Goal: Use online tool/utility: Use online tool/utility

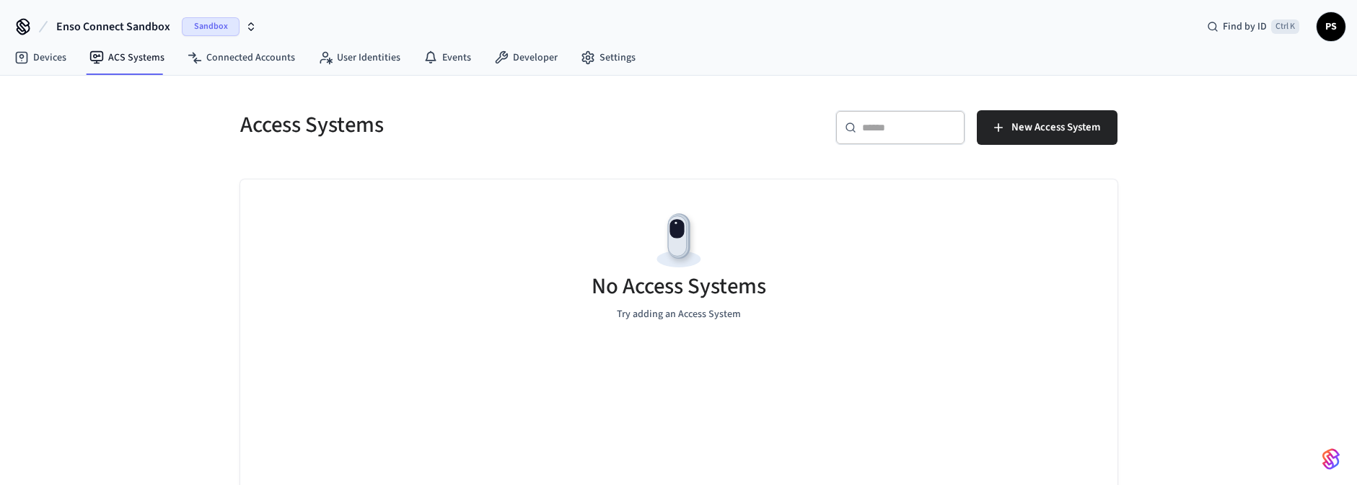
click at [201, 30] on span "Sandbox" at bounding box center [211, 26] width 58 height 19
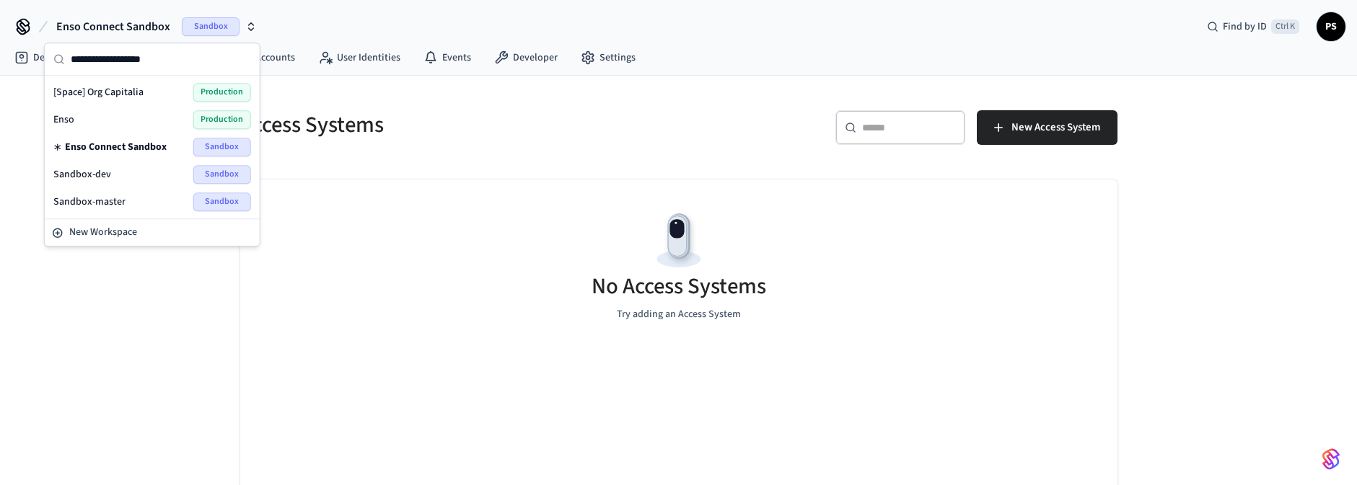
click at [214, 118] on span "Production" at bounding box center [222, 119] width 58 height 19
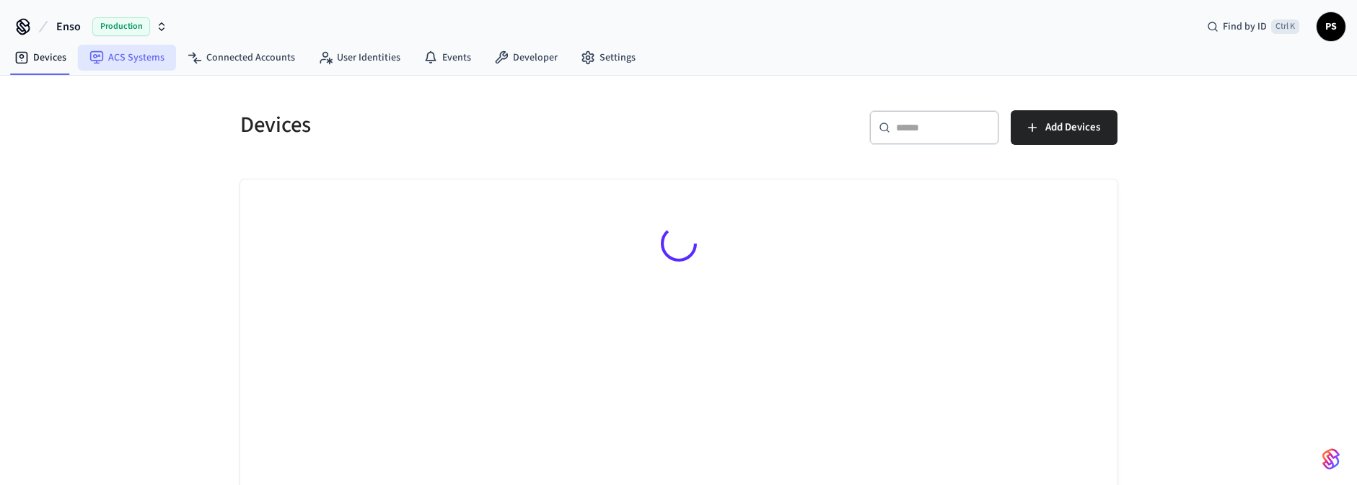
click at [138, 56] on link "ACS Systems" at bounding box center [127, 58] width 98 height 26
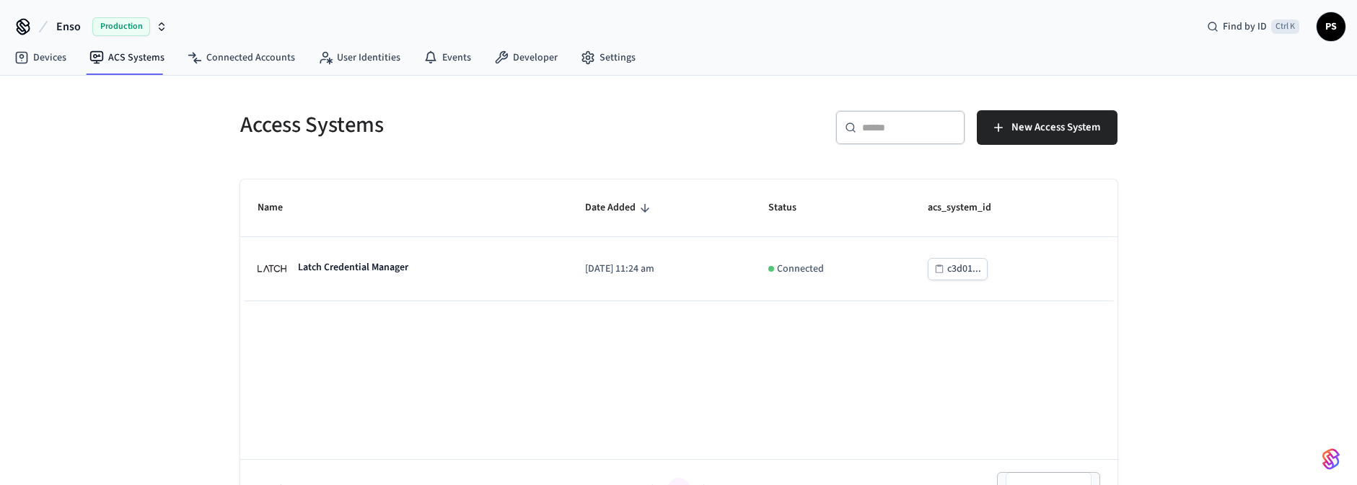
click at [126, 21] on span "Production" at bounding box center [121, 26] width 58 height 19
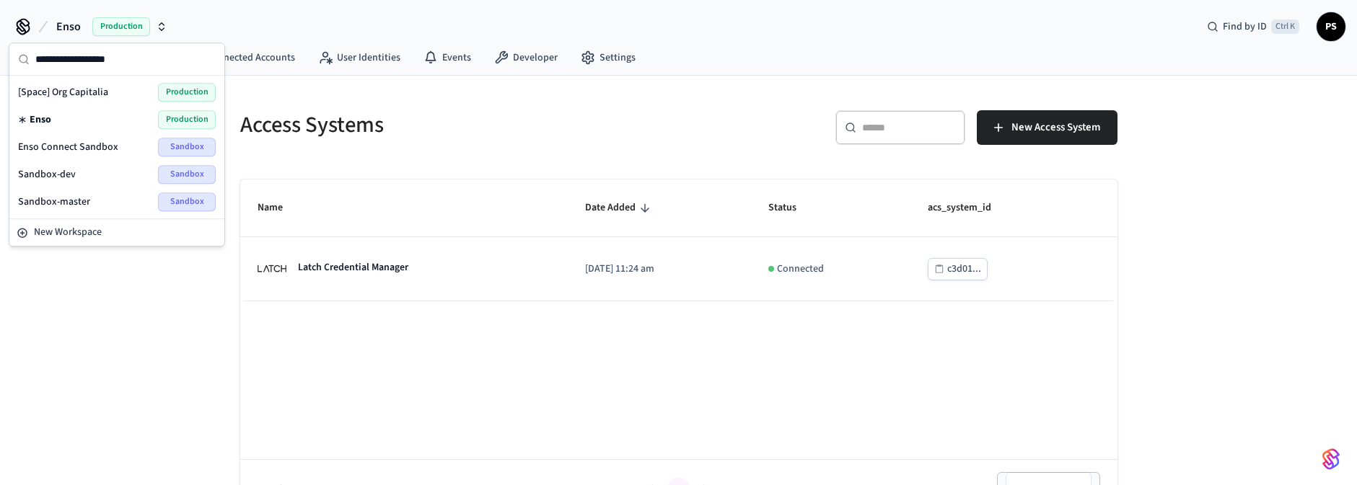
click at [79, 136] on div "Enso Connect Sandbox Sandbox" at bounding box center [116, 146] width 209 height 27
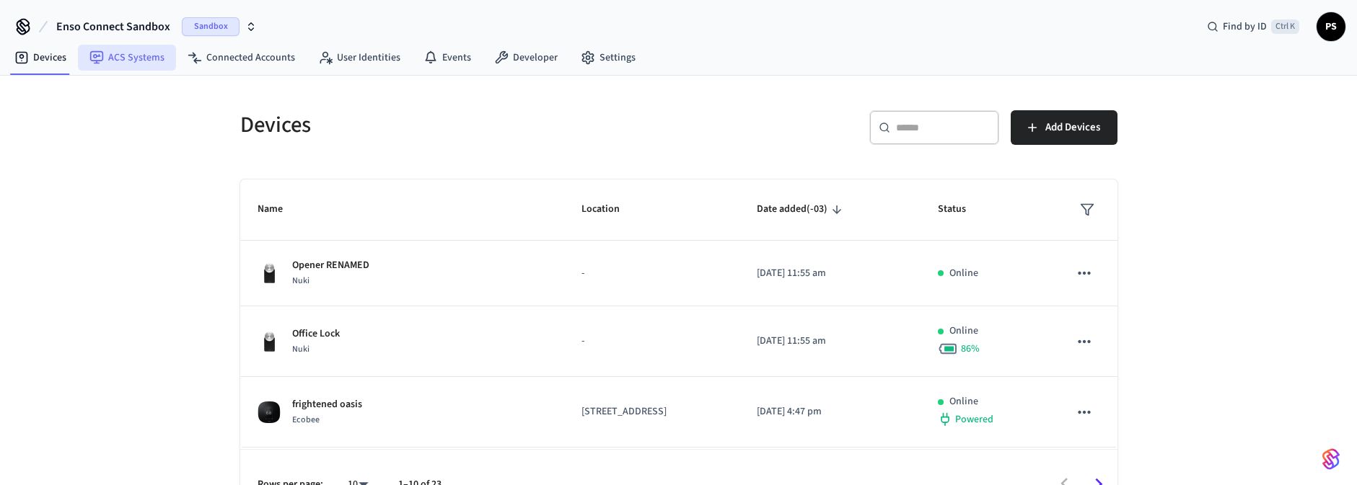
click at [152, 63] on link "ACS Systems" at bounding box center [127, 58] width 98 height 26
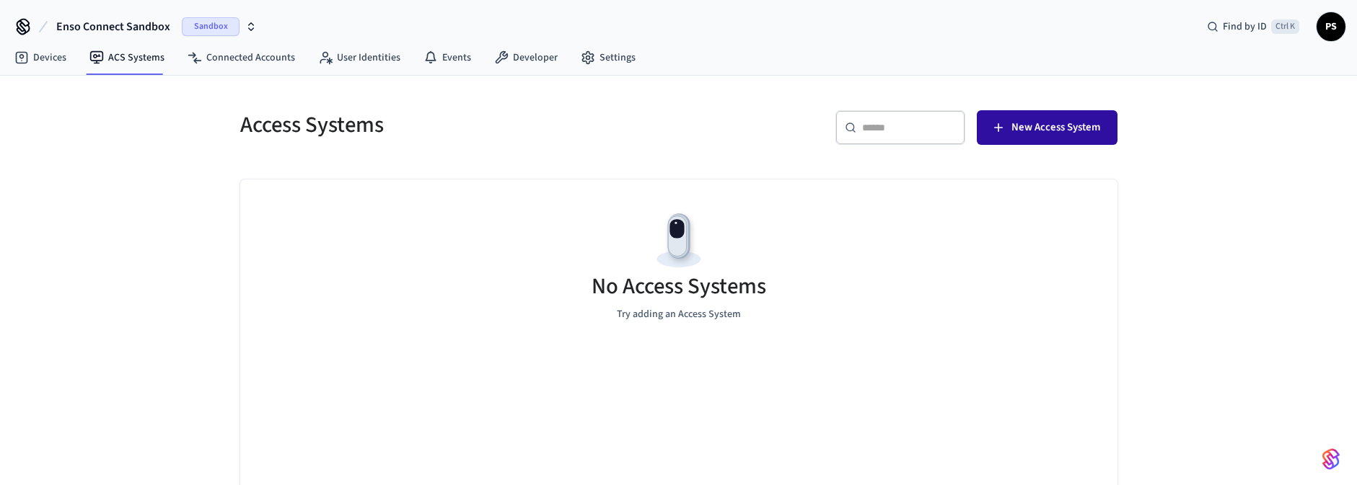
drag, startPoint x: 1056, startPoint y: 135, endPoint x: 1034, endPoint y: 142, distance: 23.5
click at [1055, 134] on span "New Access System" at bounding box center [1055, 127] width 89 height 19
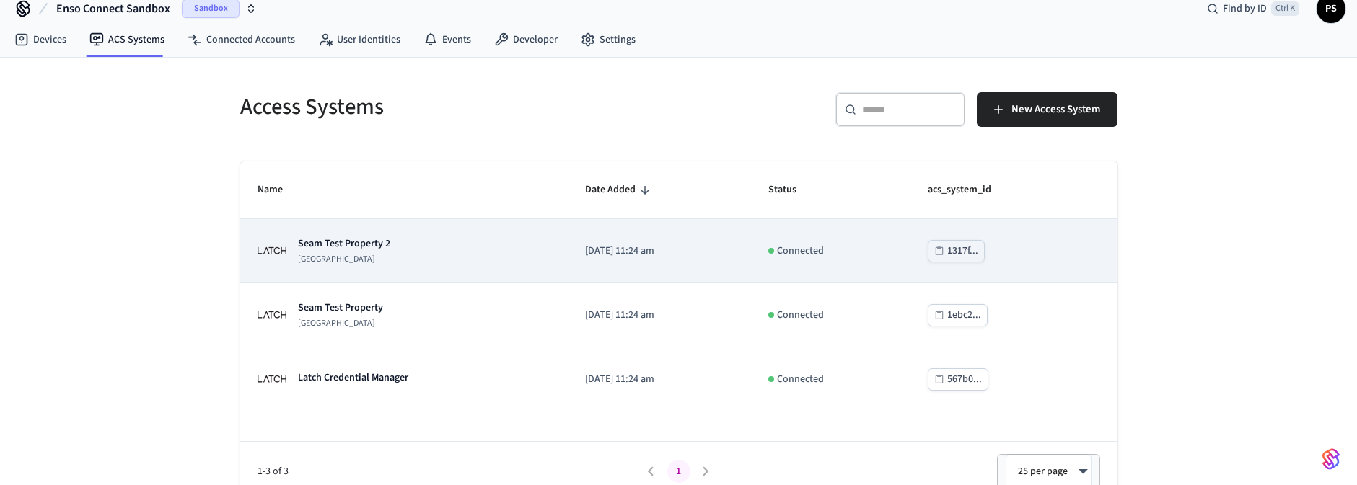
scroll to position [33, 0]
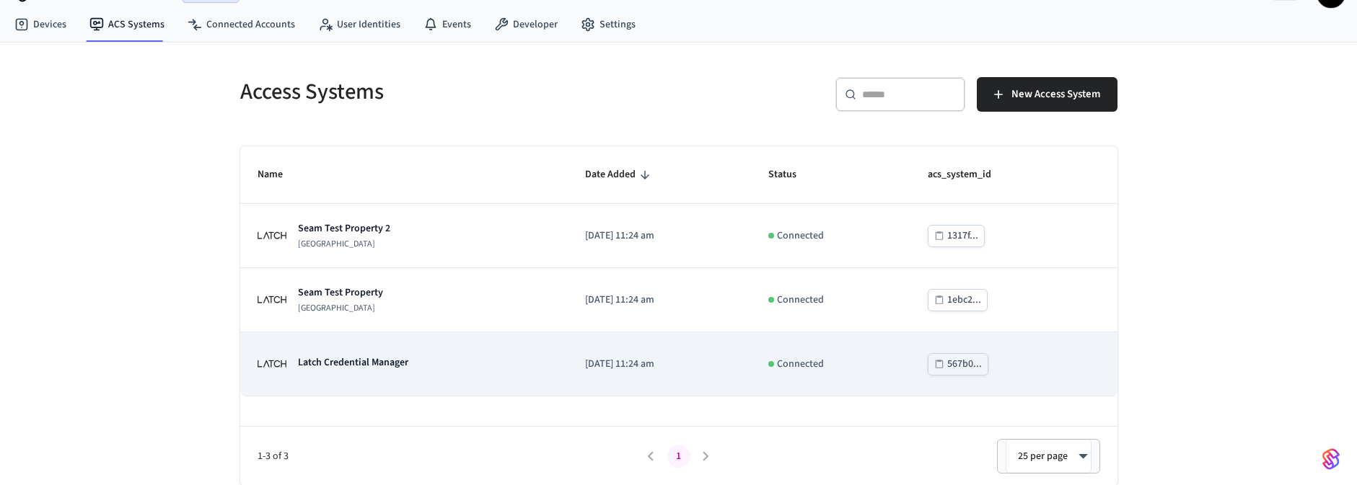
click at [444, 364] on div "Latch Credential Manager" at bounding box center [404, 364] width 293 height 29
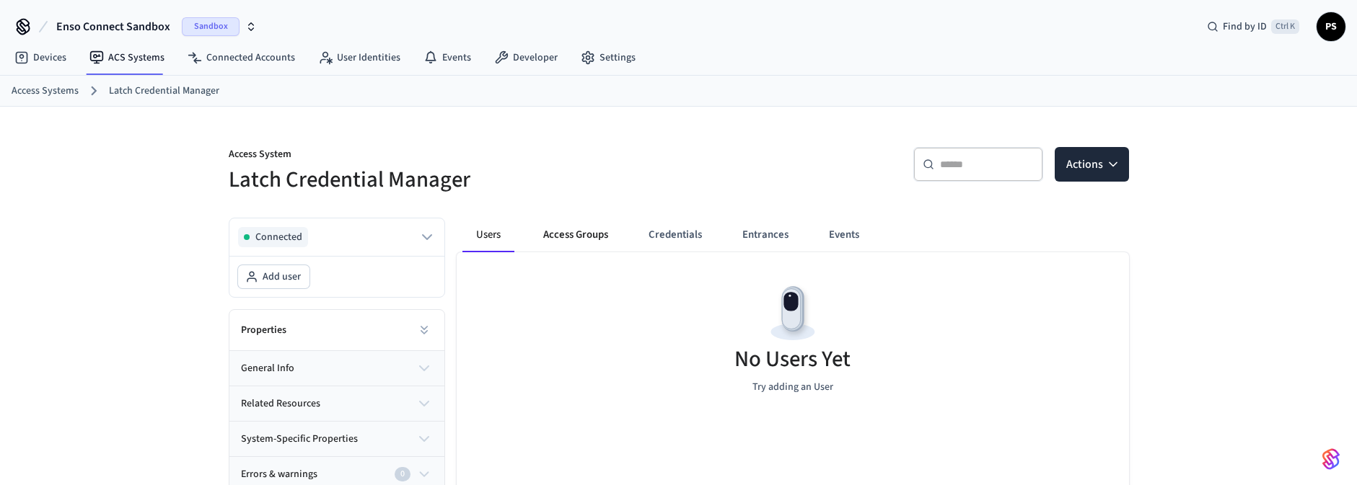
click at [569, 229] on button "Access Groups" at bounding box center [576, 235] width 88 height 35
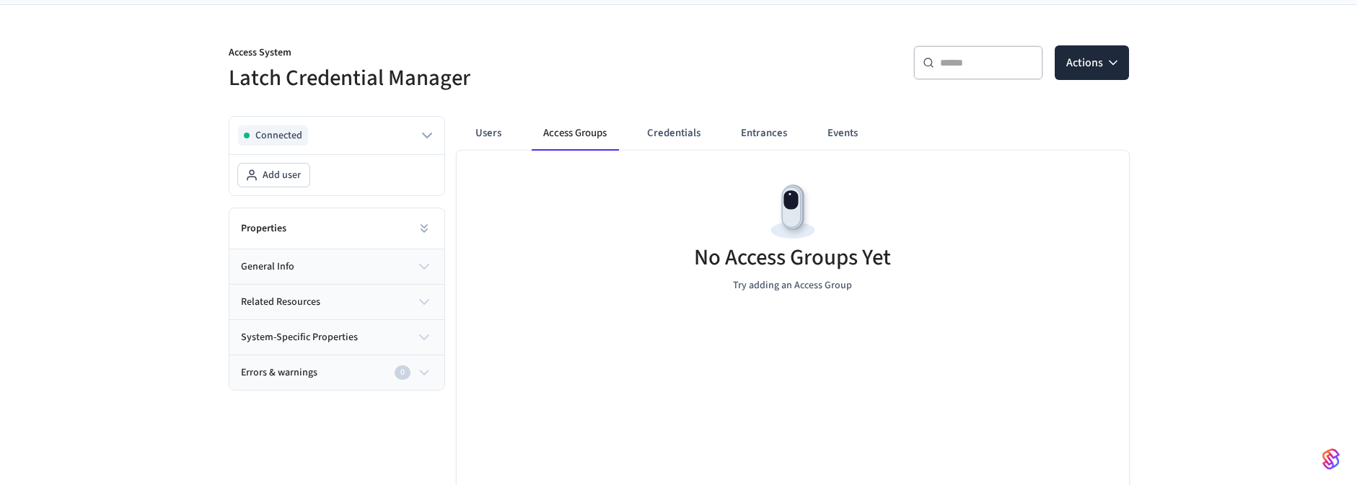
scroll to position [106, 0]
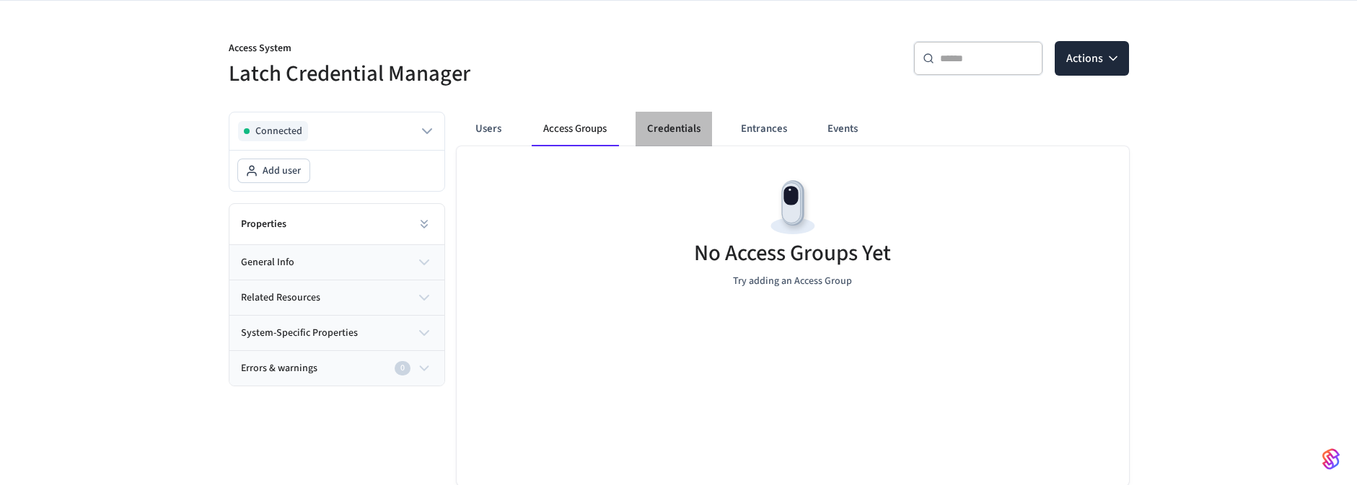
click at [680, 126] on button "Credentials" at bounding box center [674, 129] width 76 height 35
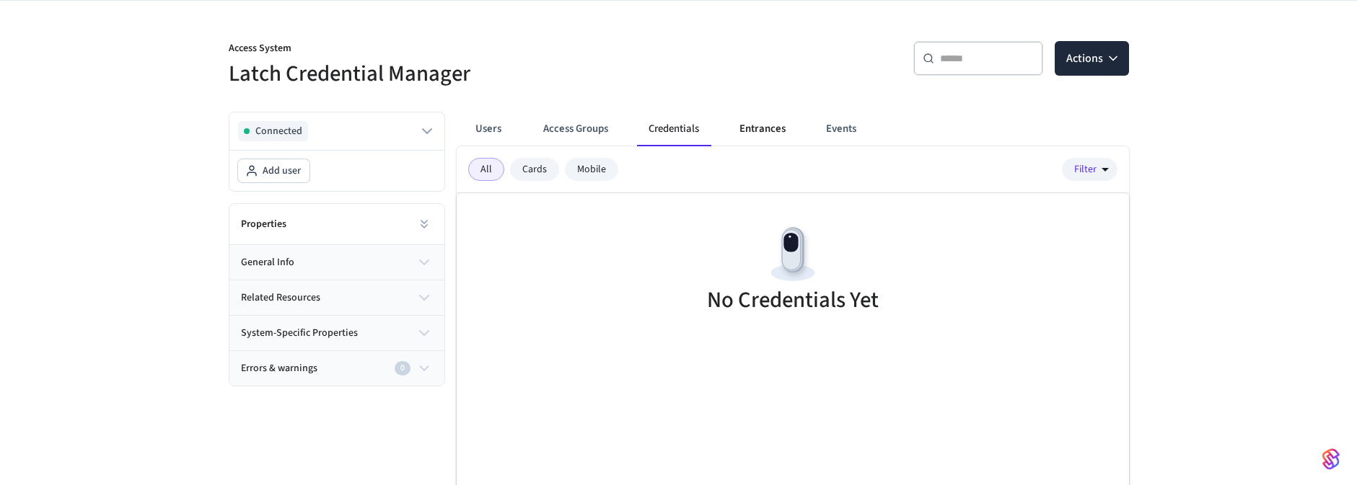
click at [762, 121] on button "Entrances" at bounding box center [762, 129] width 69 height 35
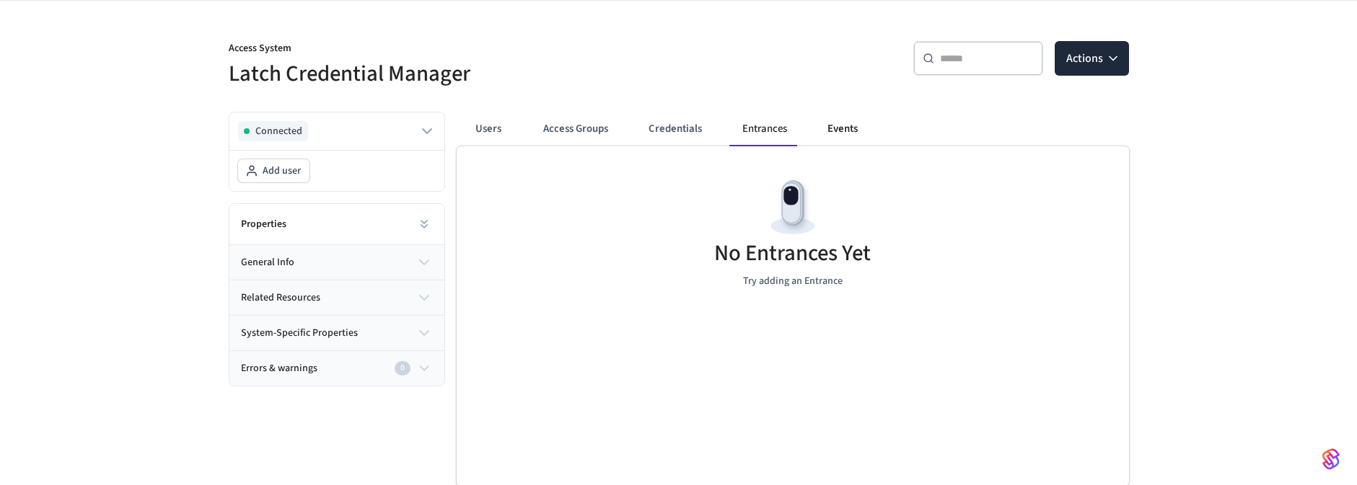
click at [838, 141] on button "Events" at bounding box center [842, 129] width 53 height 35
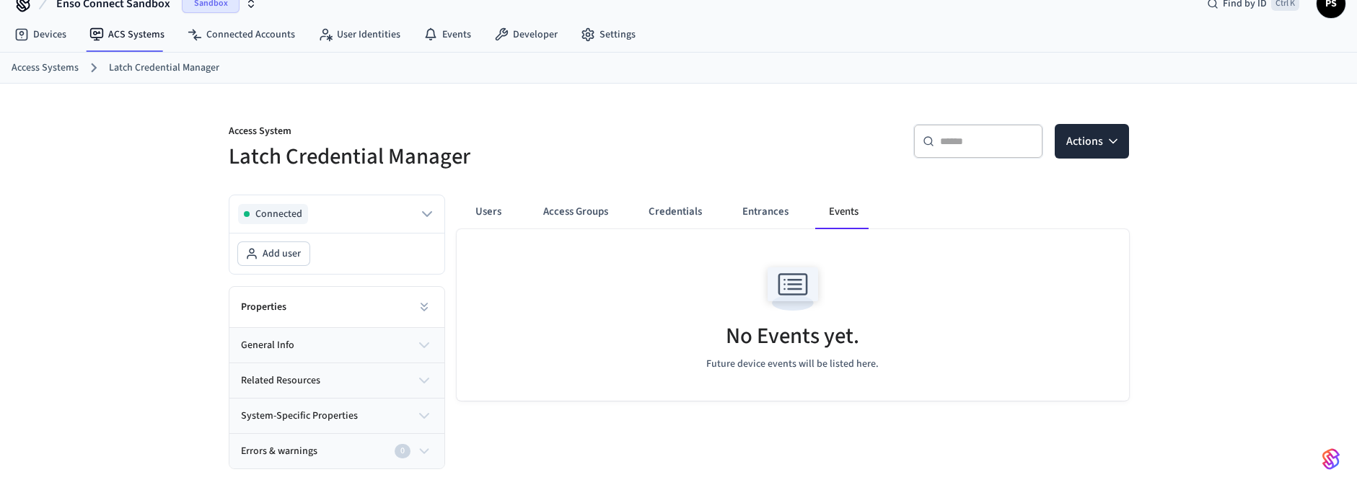
scroll to position [22, 0]
click at [472, 219] on button "Users" at bounding box center [488, 213] width 52 height 35
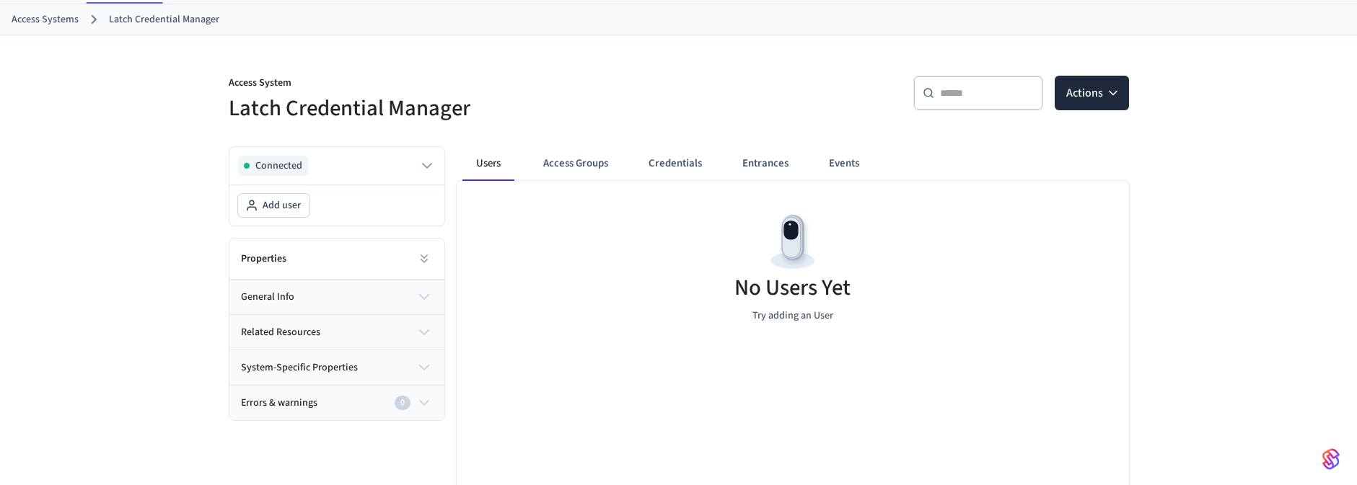
scroll to position [0, 0]
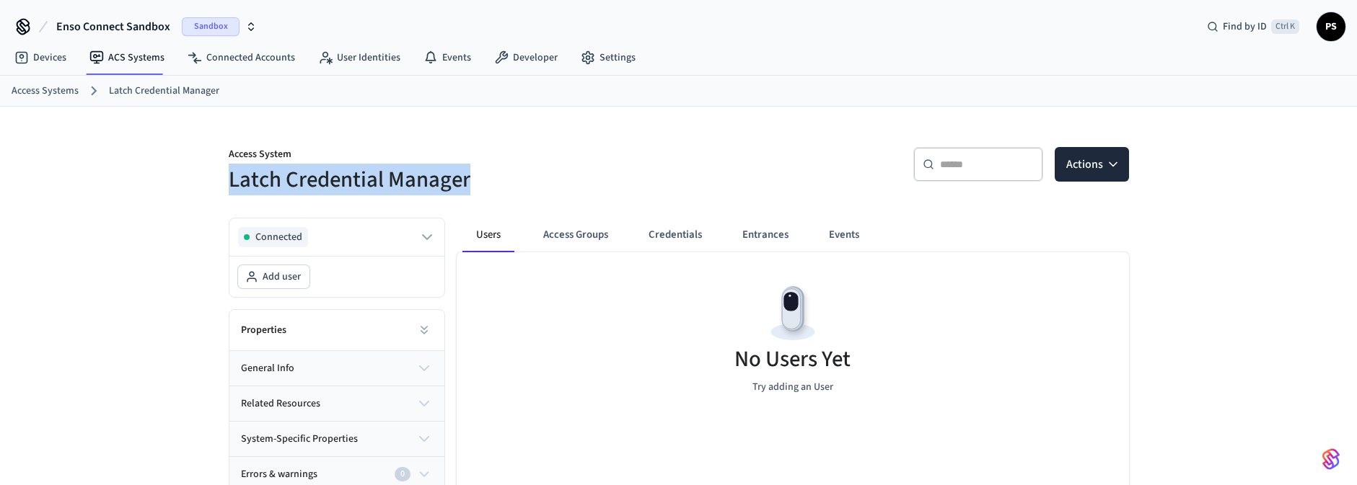
drag, startPoint x: 229, startPoint y: 178, endPoint x: 507, endPoint y: 175, distance: 277.7
click at [507, 175] on h5 "Latch Credential Manager" at bounding box center [449, 180] width 441 height 30
click at [649, 167] on h5 "Latch Credential Manager" at bounding box center [449, 180] width 441 height 30
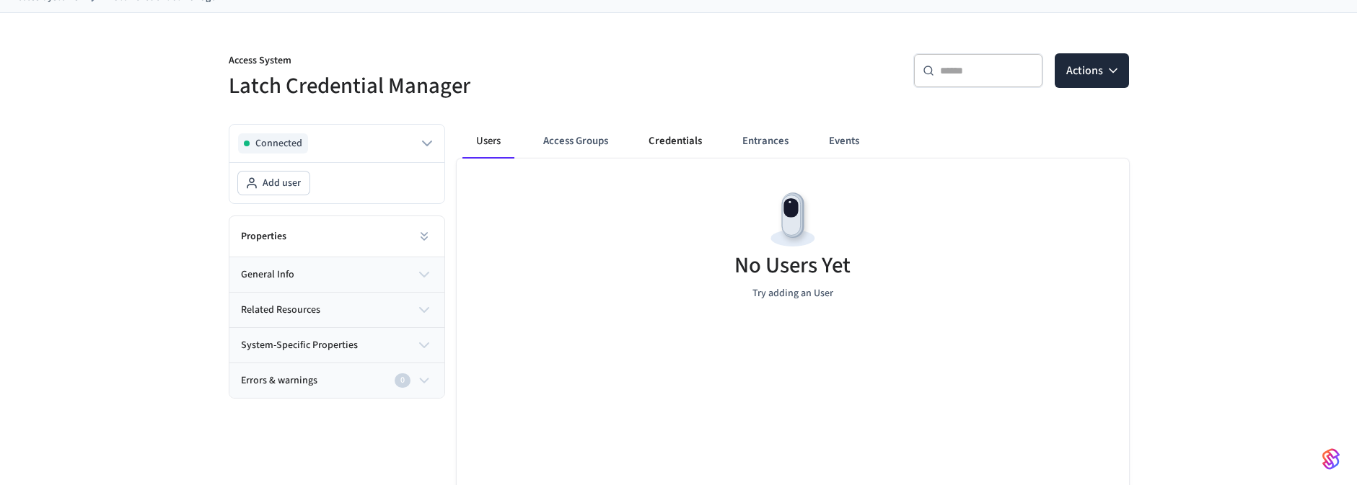
scroll to position [58, 0]
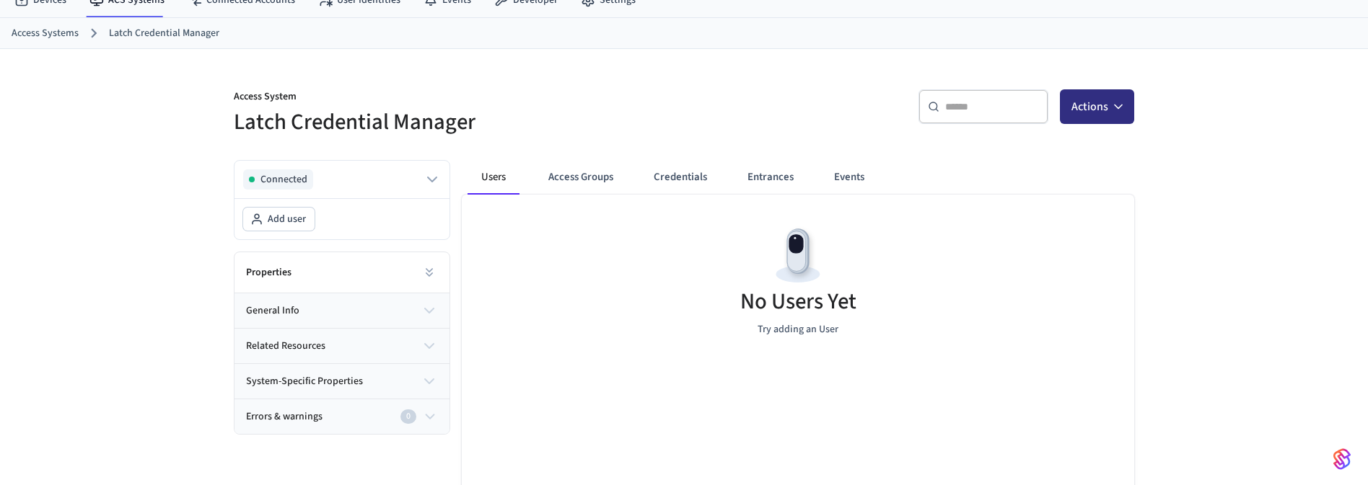
click at [1102, 110] on button "Actions" at bounding box center [1097, 106] width 74 height 35
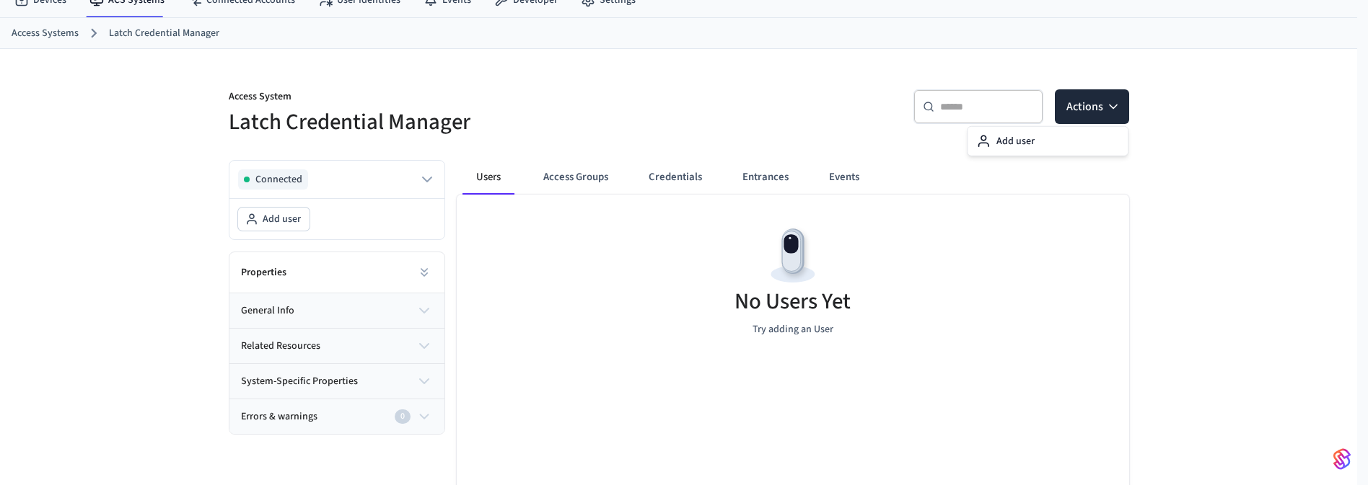
drag, startPoint x: 1003, startPoint y: 285, endPoint x: 951, endPoint y: 299, distance: 53.7
click at [985, 289] on div "No Users Yet Try adding an User" at bounding box center [793, 281] width 672 height 172
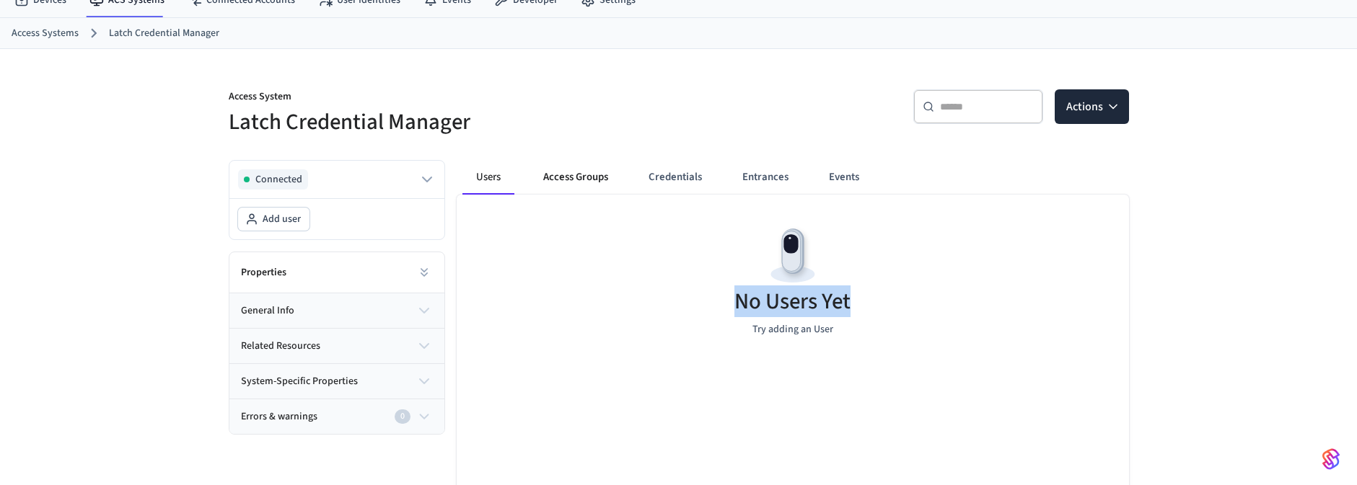
click at [577, 168] on button "Access Groups" at bounding box center [576, 177] width 88 height 35
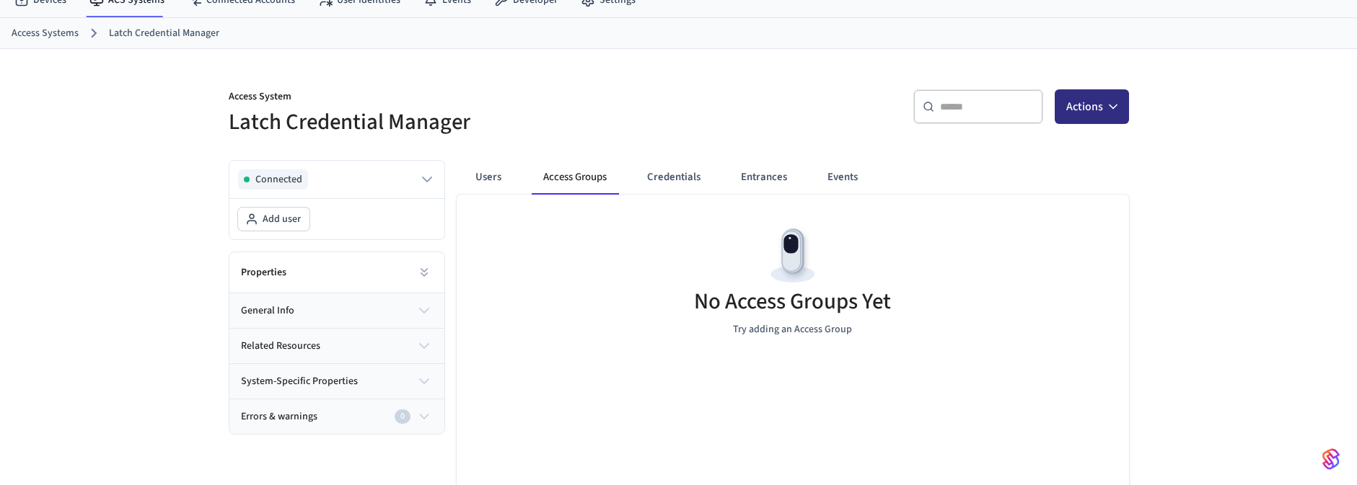
click at [1107, 109] on icon "button" at bounding box center [1113, 107] width 14 height 14
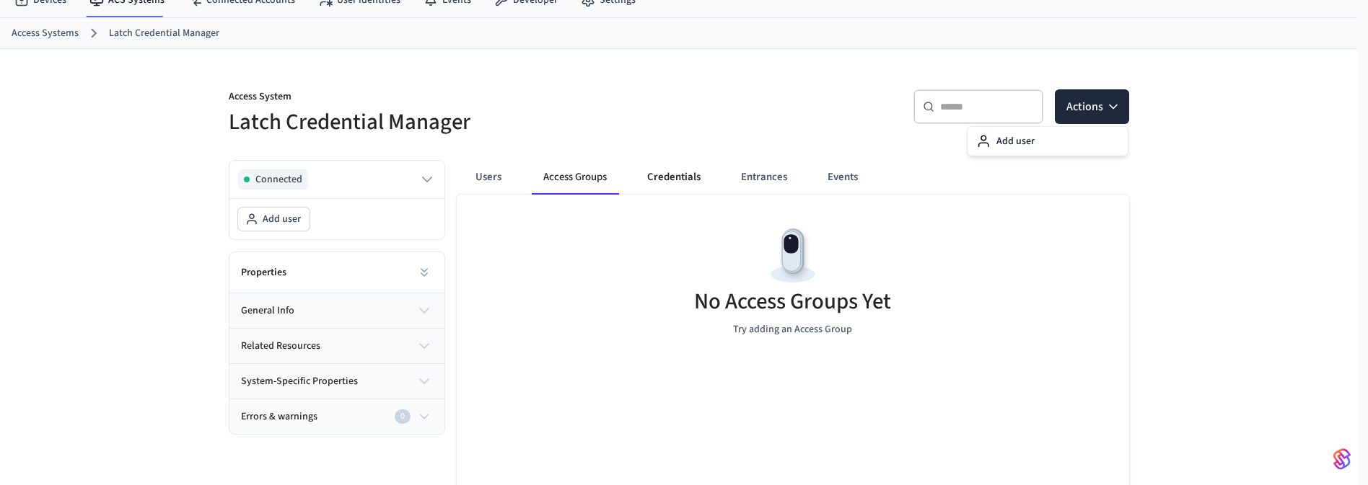
drag, startPoint x: 1034, startPoint y: 303, endPoint x: 688, endPoint y: 187, distance: 365.2
click at [1033, 304] on div "No Access Groups Yet Try adding an Access Group" at bounding box center [793, 281] width 672 height 172
click at [677, 174] on button "Credentials" at bounding box center [674, 177] width 76 height 35
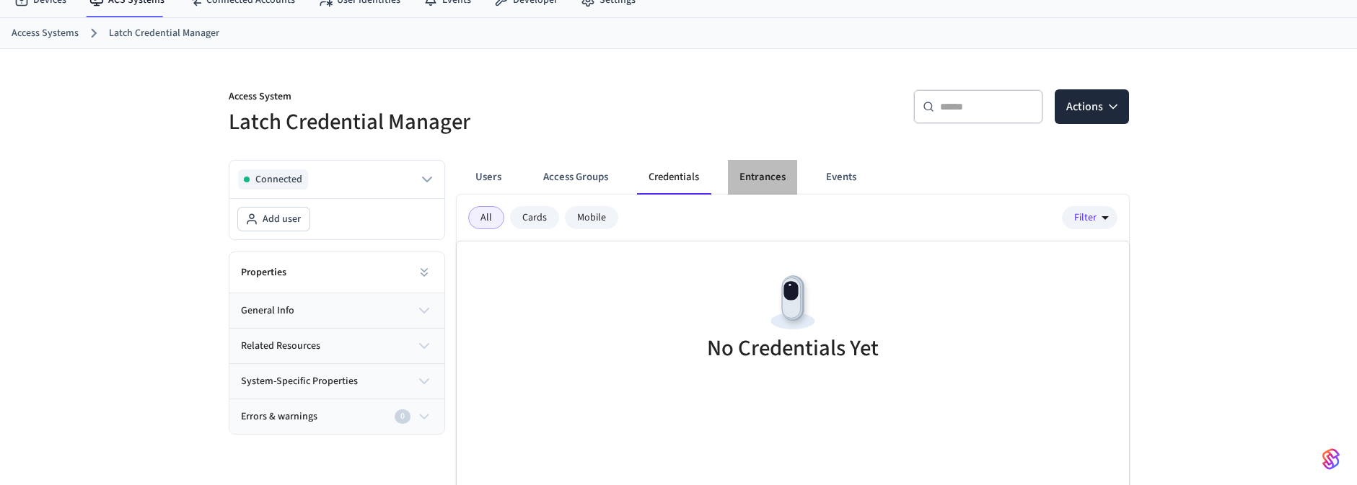
click at [760, 186] on button "Entrances" at bounding box center [762, 177] width 69 height 35
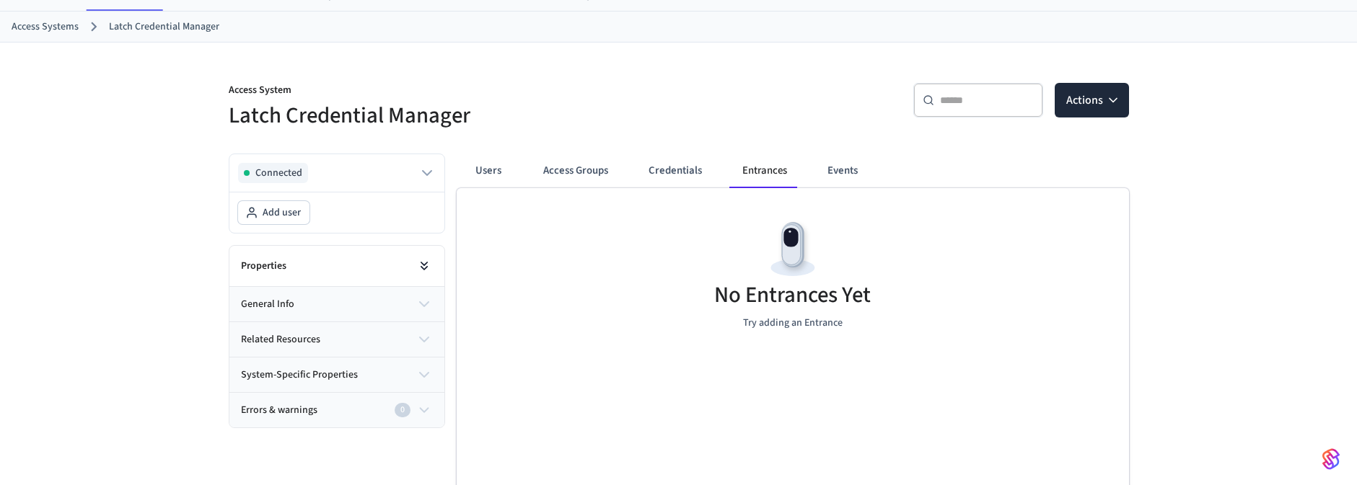
scroll to position [106, 0]
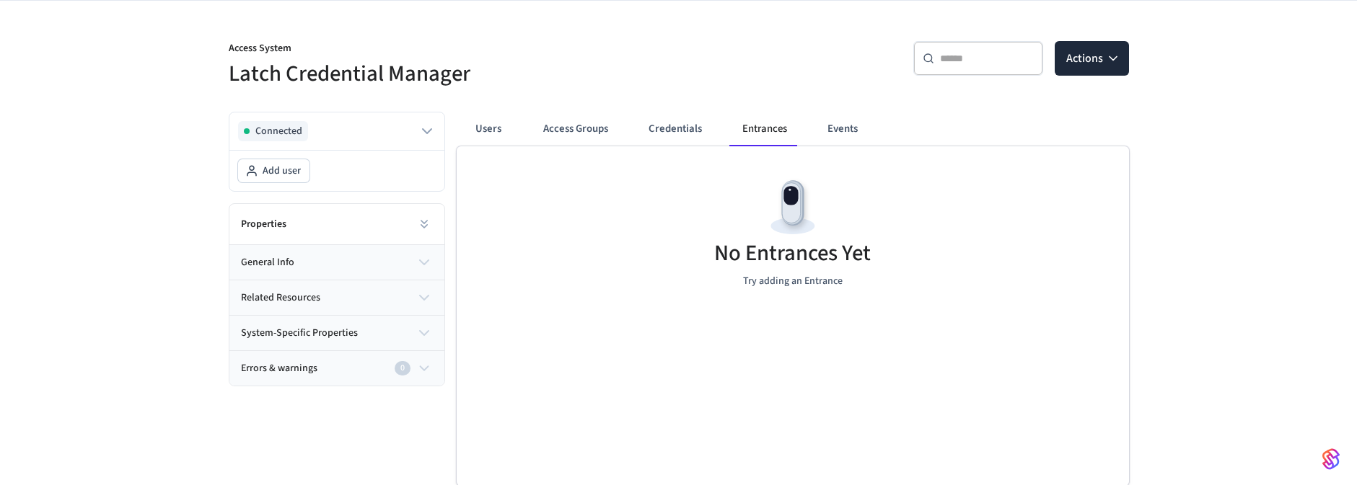
click at [336, 262] on button "general info" at bounding box center [336, 262] width 215 height 35
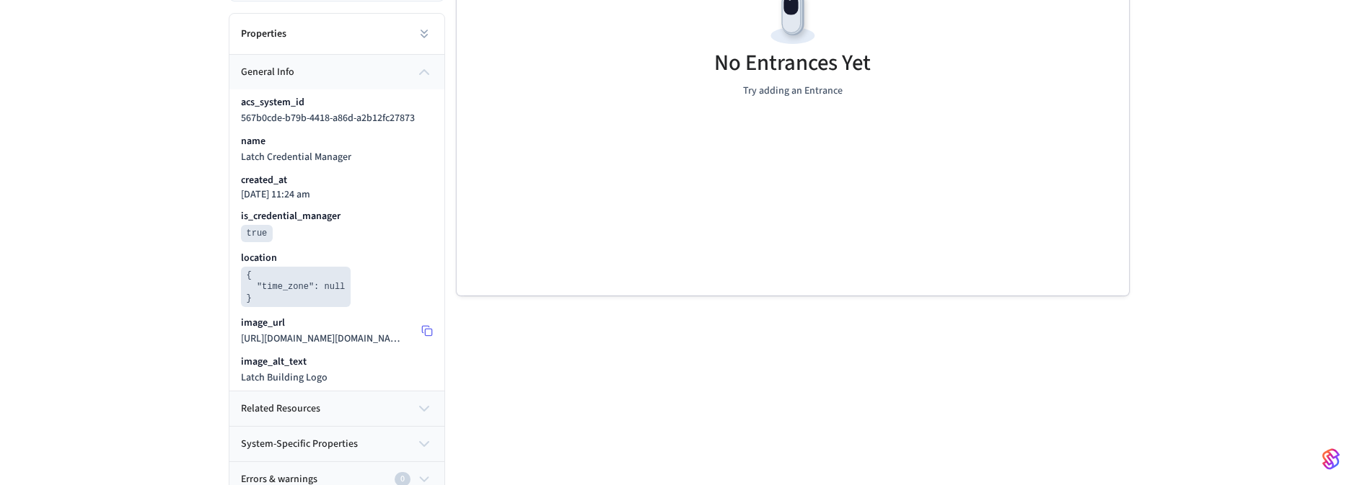
scroll to position [306, 0]
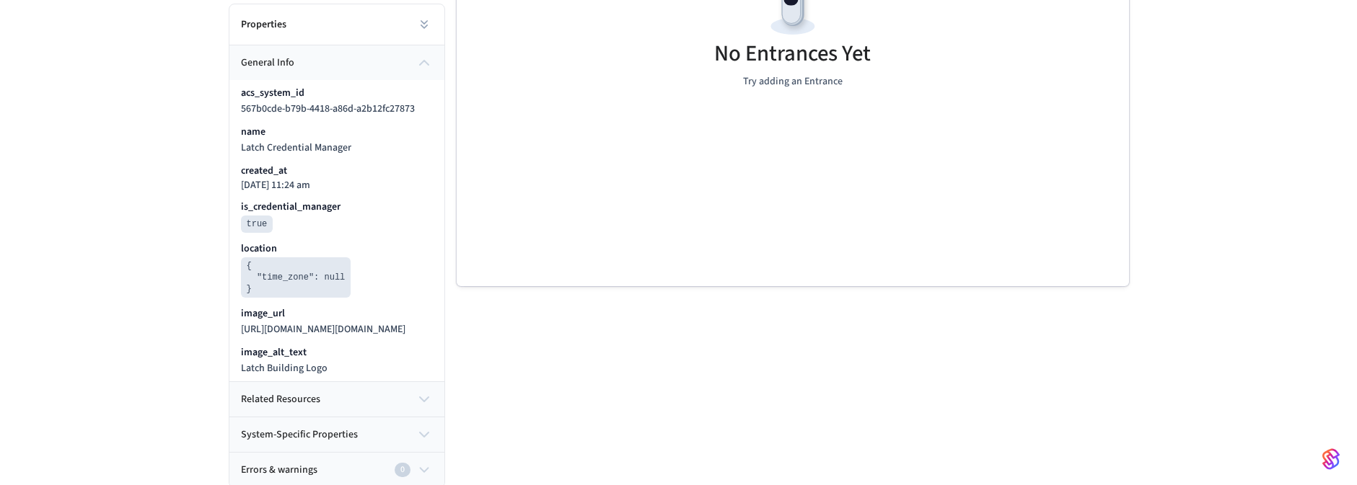
click at [325, 417] on button "related resources" at bounding box center [336, 399] width 215 height 35
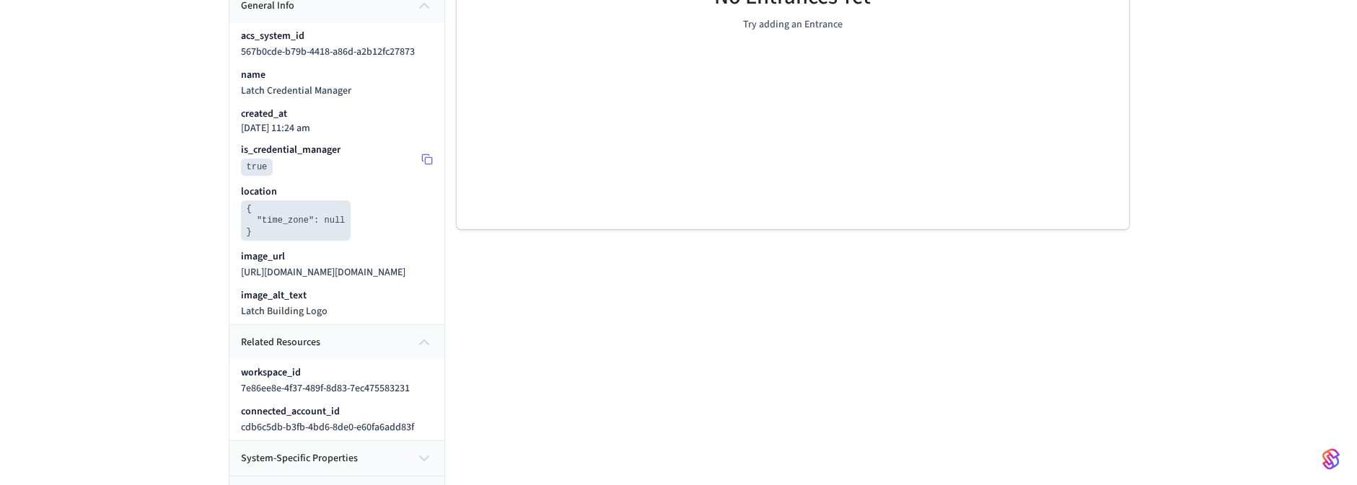
scroll to position [401, 0]
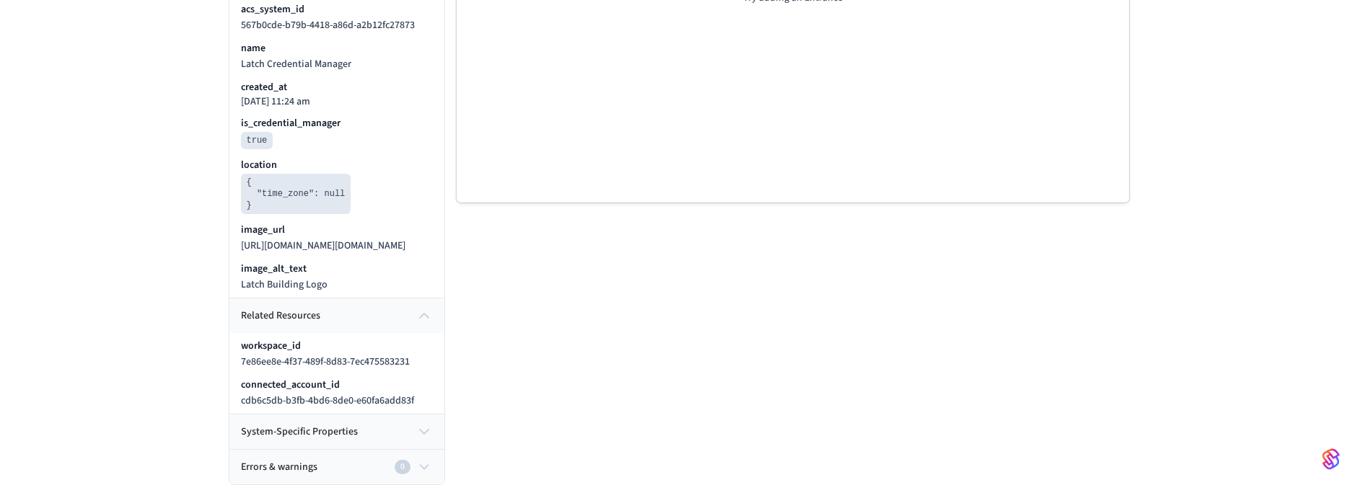
click at [318, 432] on span "system-specific properties" at bounding box center [299, 432] width 117 height 15
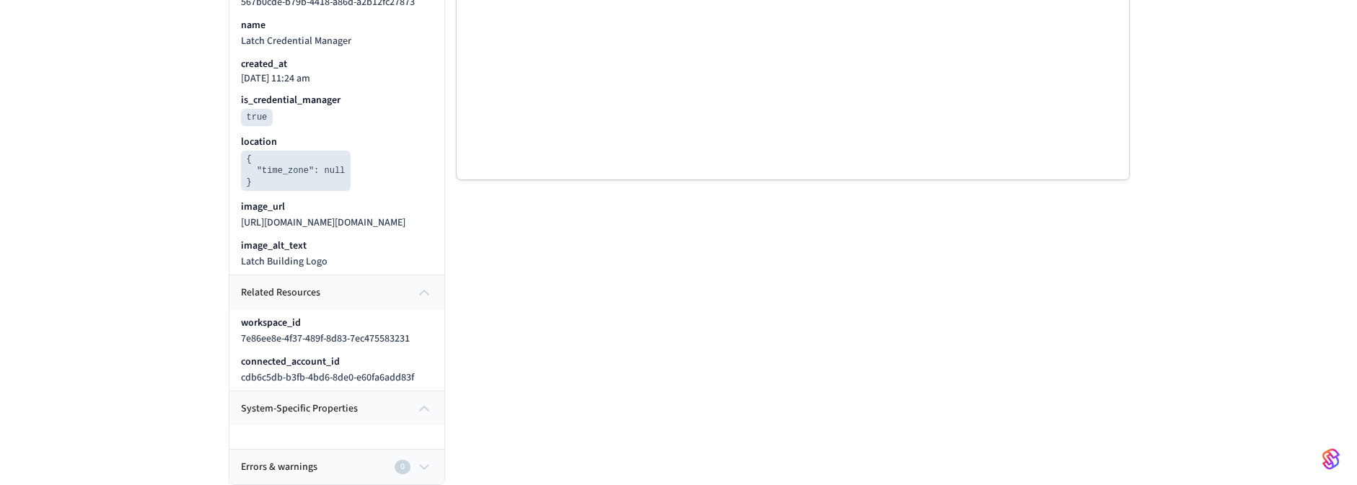
scroll to position [424, 0]
click at [323, 475] on button "Errors & warnings 0" at bounding box center [336, 467] width 215 height 35
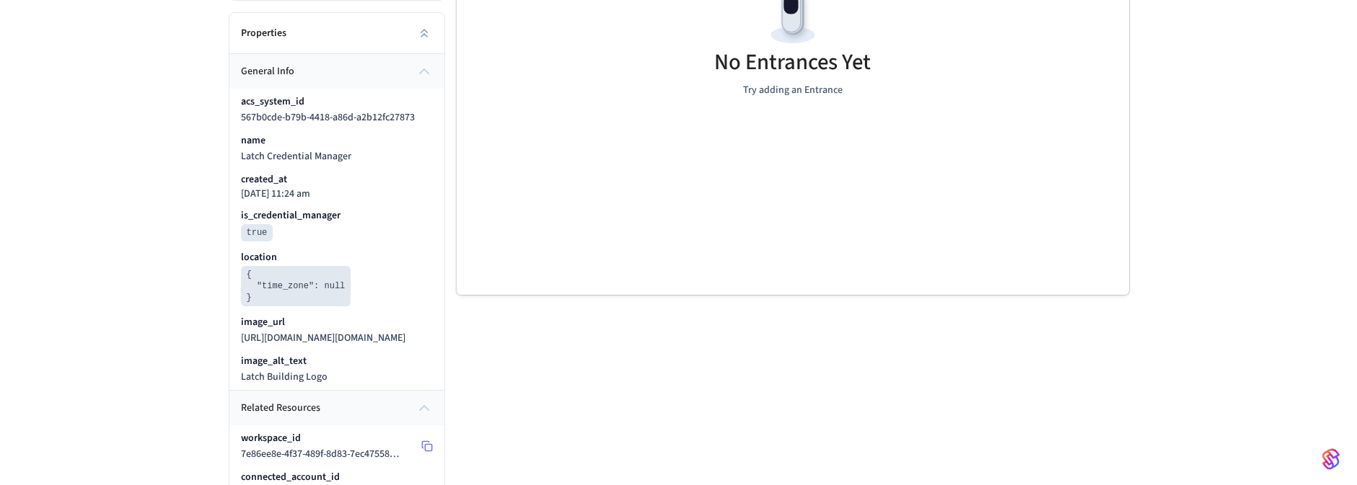
scroll to position [0, 0]
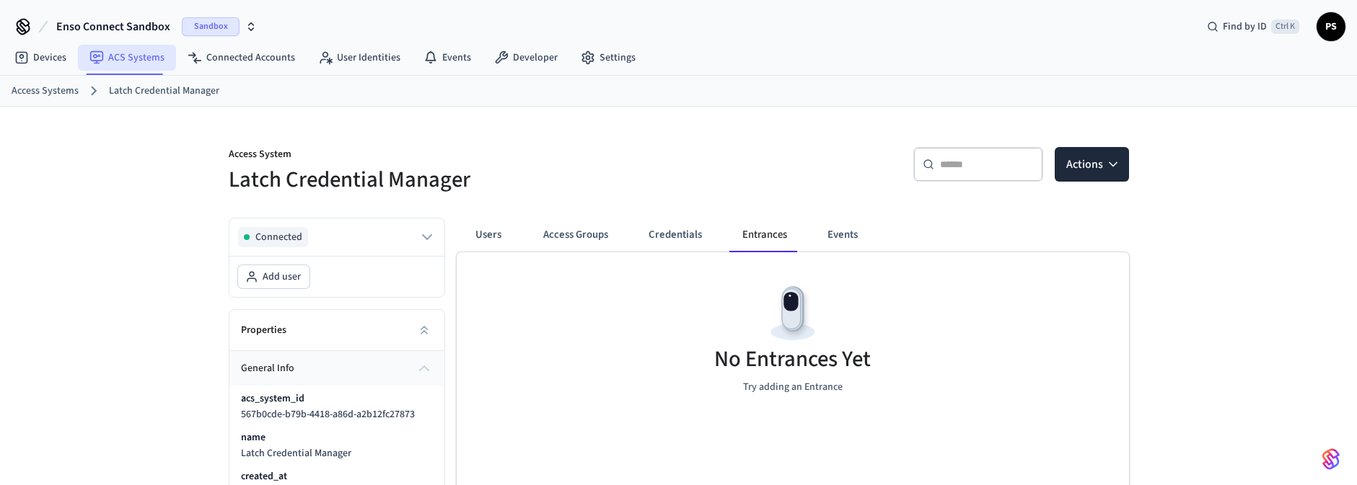
click at [126, 61] on link "ACS Systems" at bounding box center [127, 58] width 98 height 26
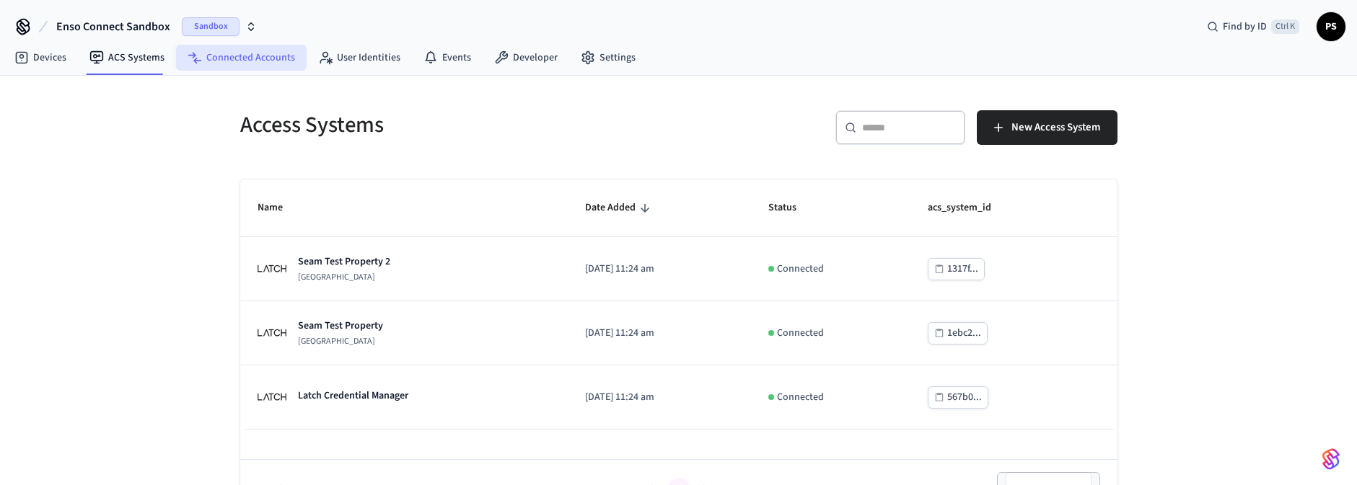
click at [259, 61] on link "Connected Accounts" at bounding box center [241, 58] width 131 height 26
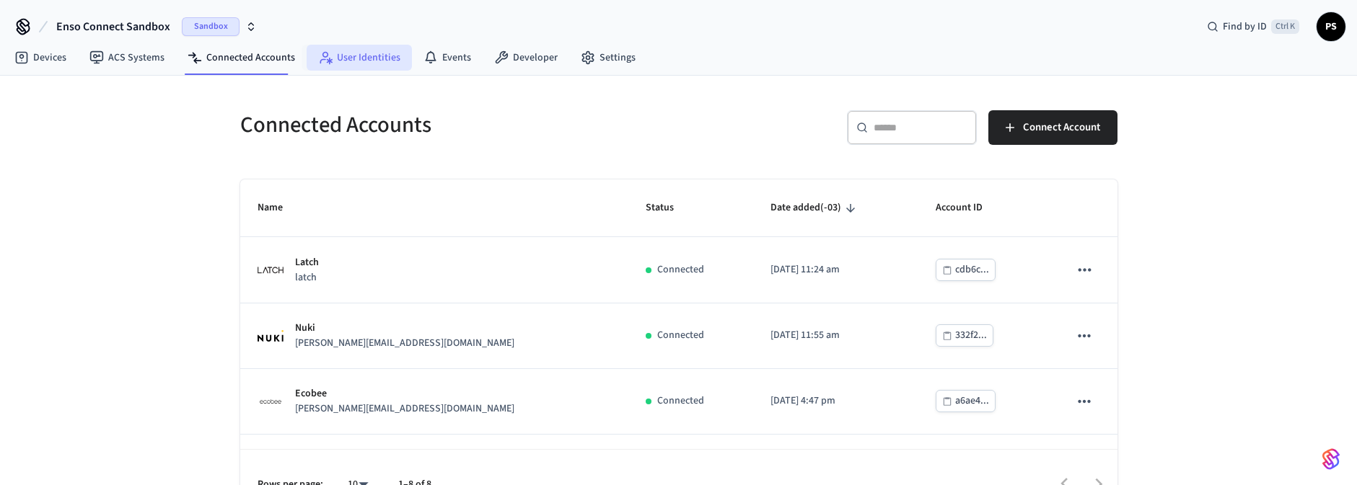
click at [350, 55] on link "User Identities" at bounding box center [359, 58] width 105 height 26
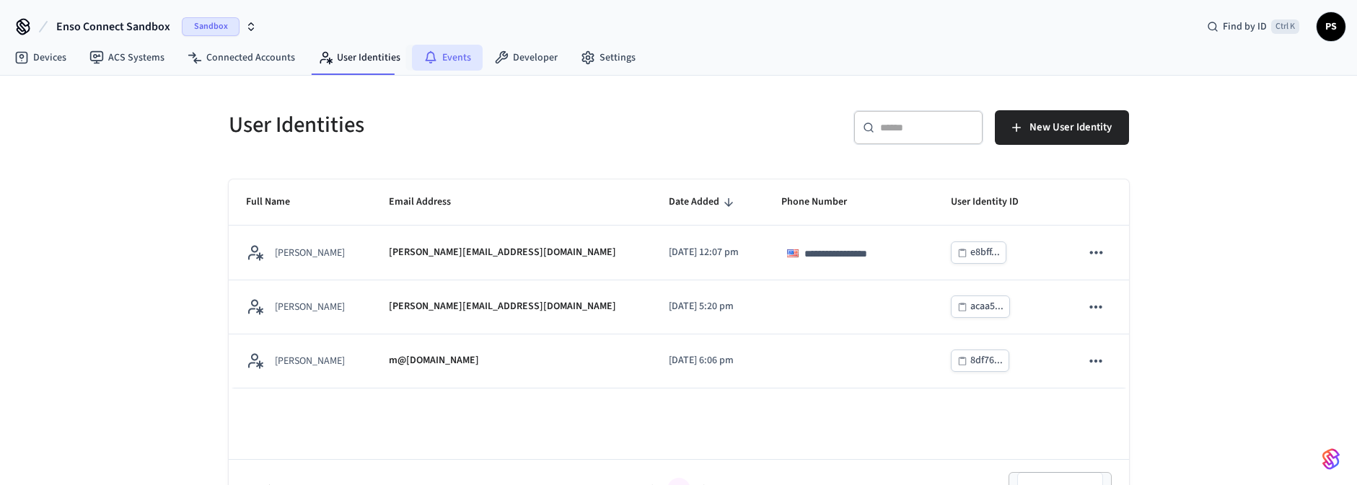
click at [444, 66] on link "Events" at bounding box center [447, 58] width 71 height 26
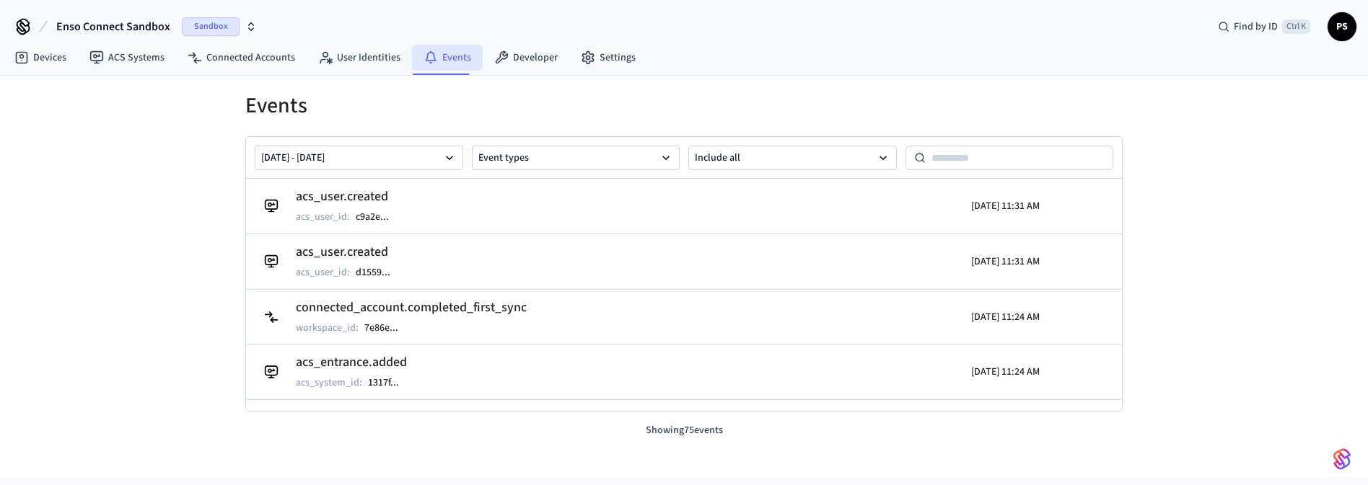
click at [475, 53] on link "Events" at bounding box center [447, 58] width 71 height 26
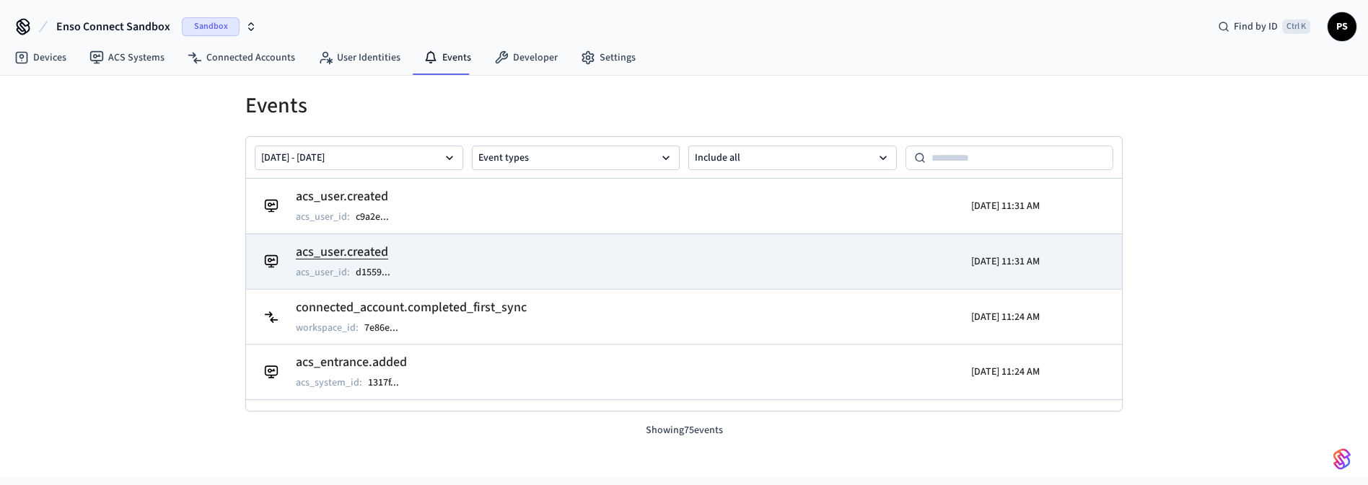
click at [329, 252] on h2 "acs_user.created" at bounding box center [350, 252] width 109 height 20
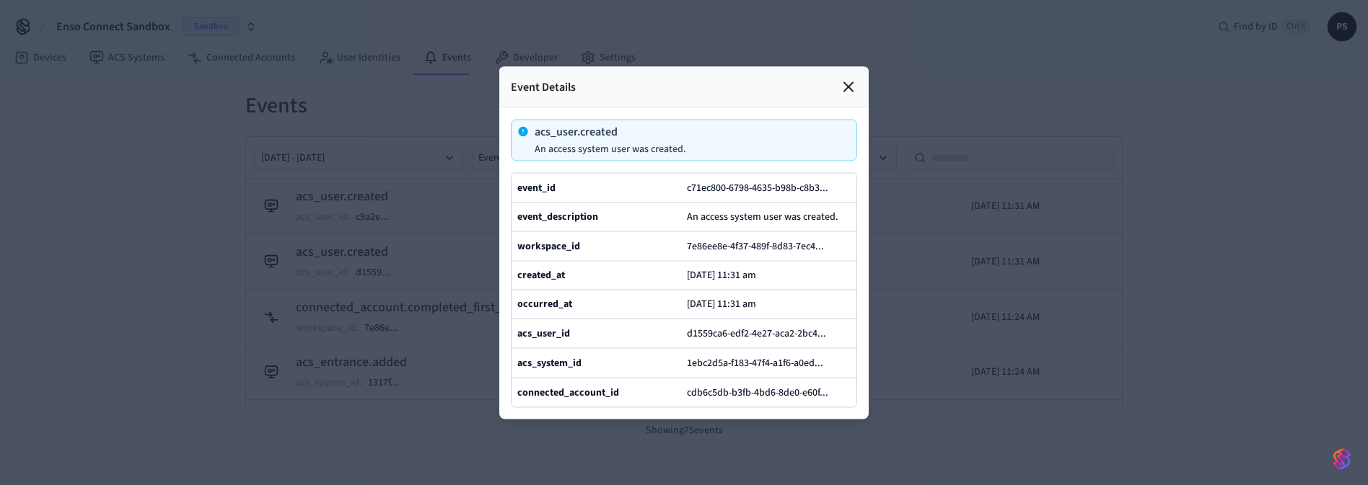
click at [1050, 163] on div at bounding box center [684, 242] width 1368 height 485
click at [847, 82] on icon at bounding box center [848, 86] width 9 height 9
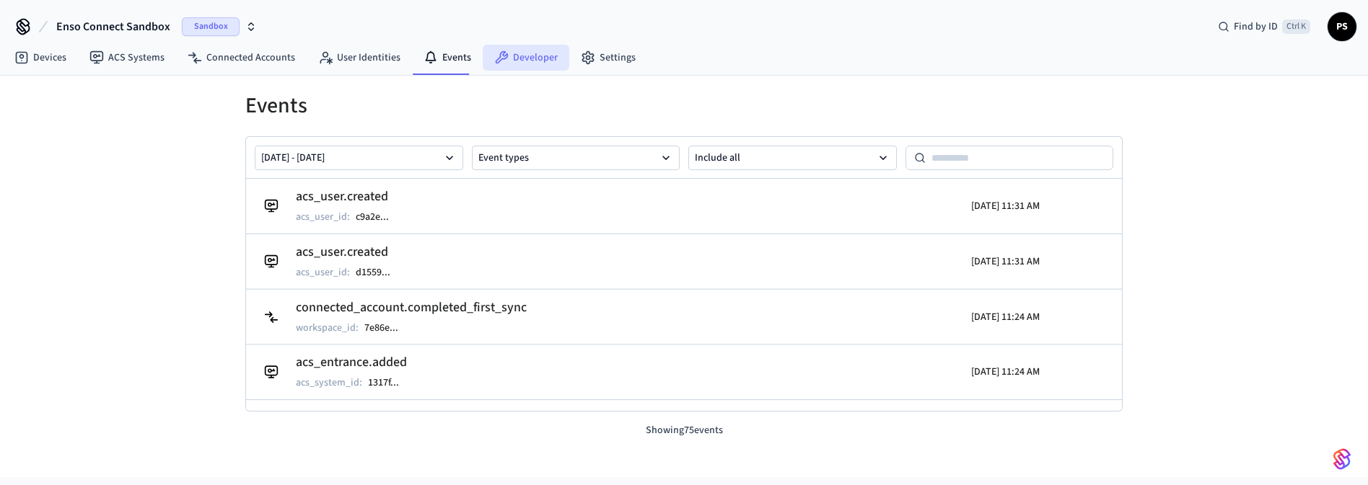
click at [521, 58] on link "Developer" at bounding box center [526, 58] width 87 height 26
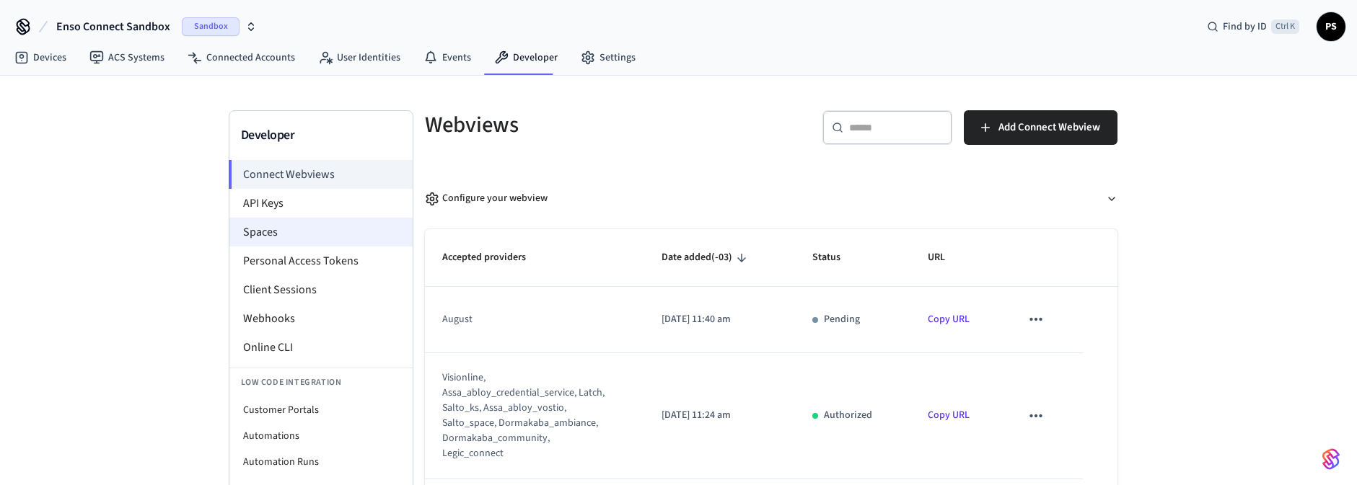
click at [276, 239] on li "Spaces" at bounding box center [320, 232] width 183 height 29
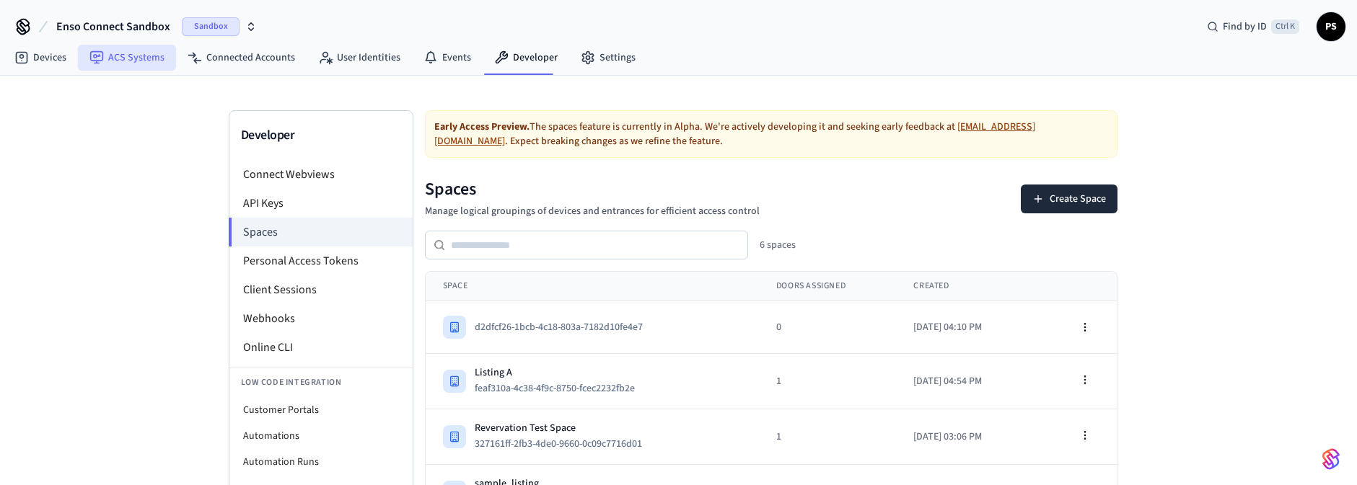
click at [118, 52] on link "ACS Systems" at bounding box center [127, 58] width 98 height 26
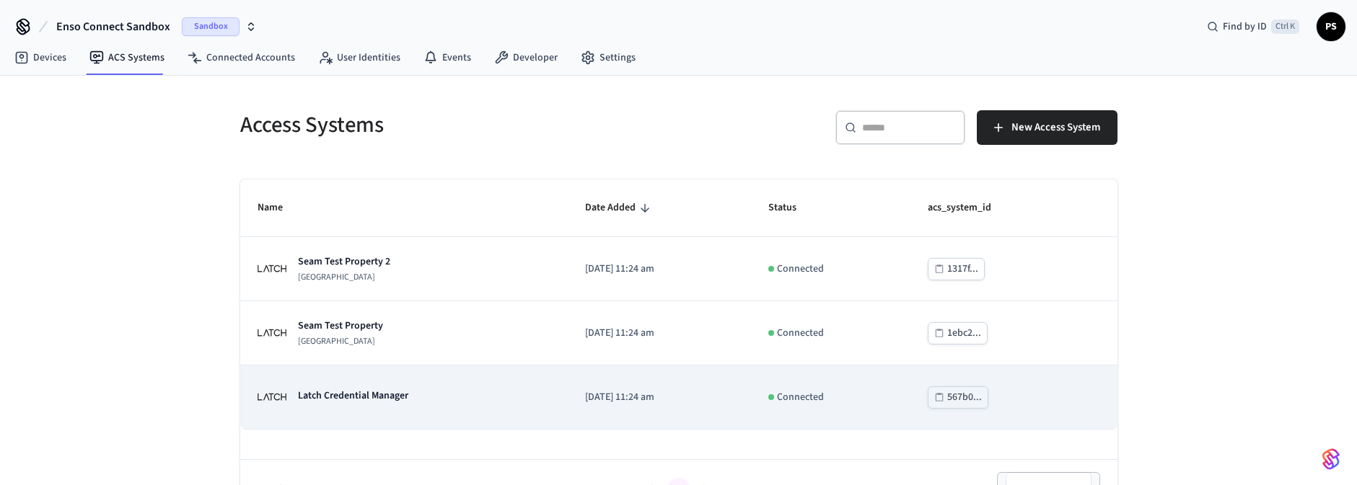
click at [403, 384] on div "Latch Credential Manager" at bounding box center [333, 397] width 151 height 29
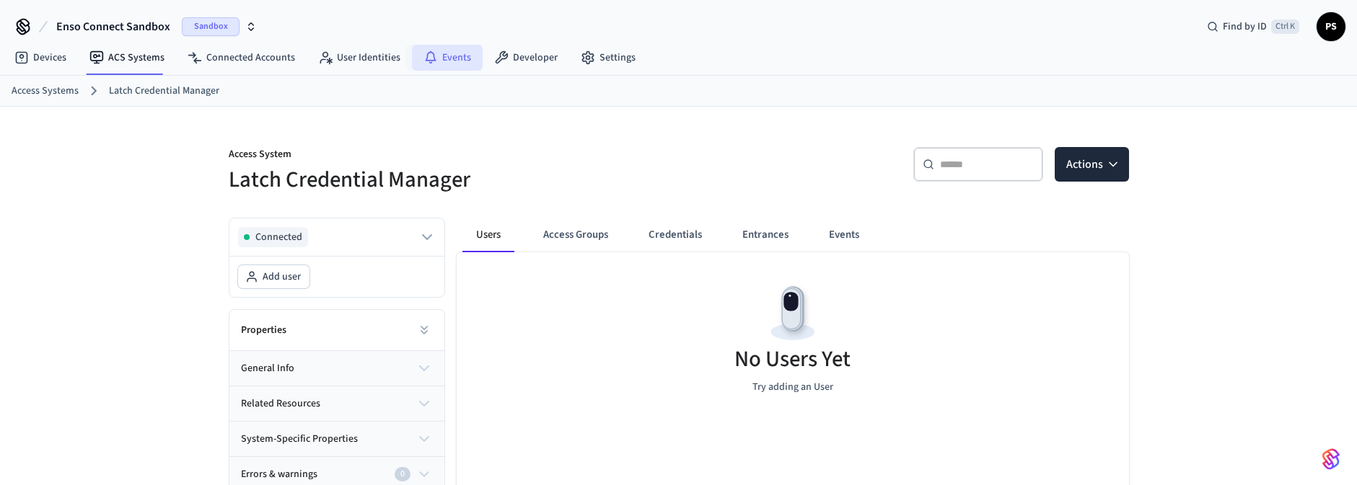
click at [447, 61] on link "Events" at bounding box center [447, 58] width 71 height 26
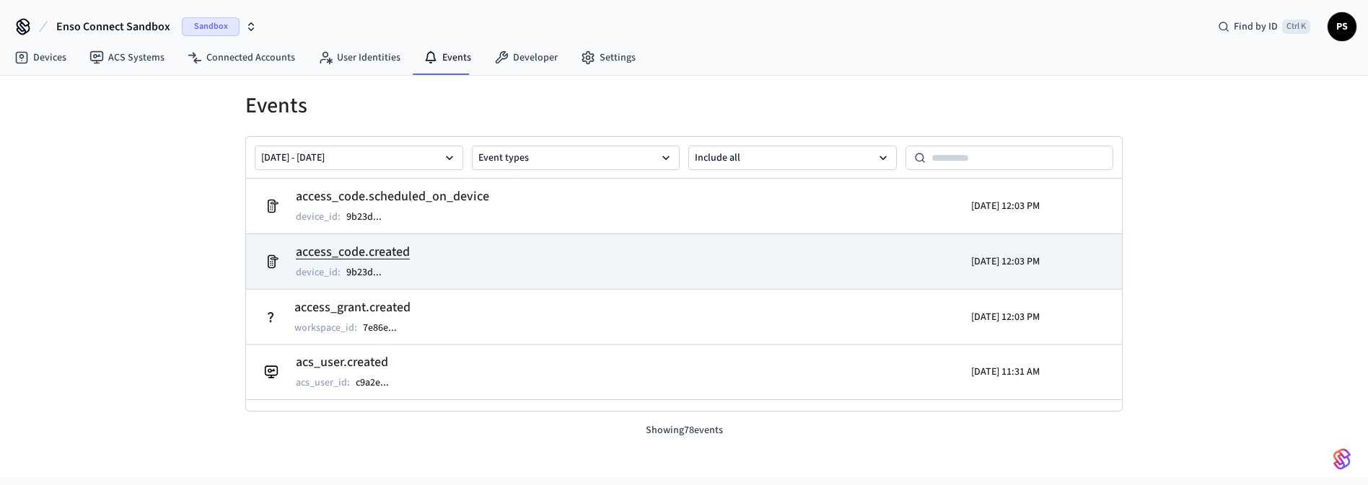
click at [371, 250] on h2 "access_code.created" at bounding box center [353, 252] width 114 height 20
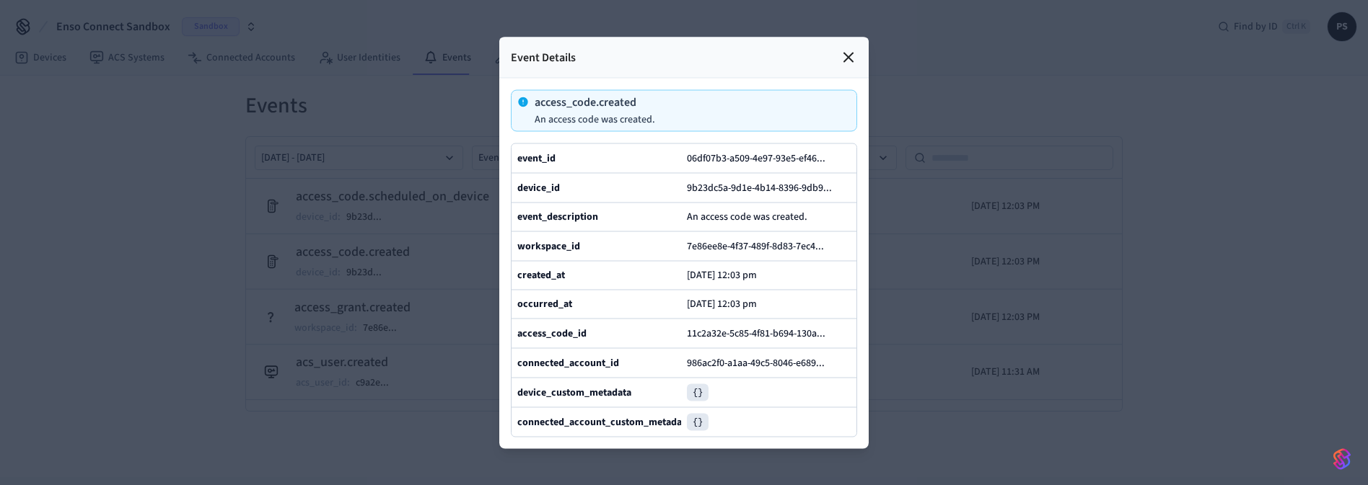
click at [1049, 81] on div at bounding box center [684, 242] width 1368 height 485
click at [844, 53] on icon at bounding box center [848, 57] width 9 height 9
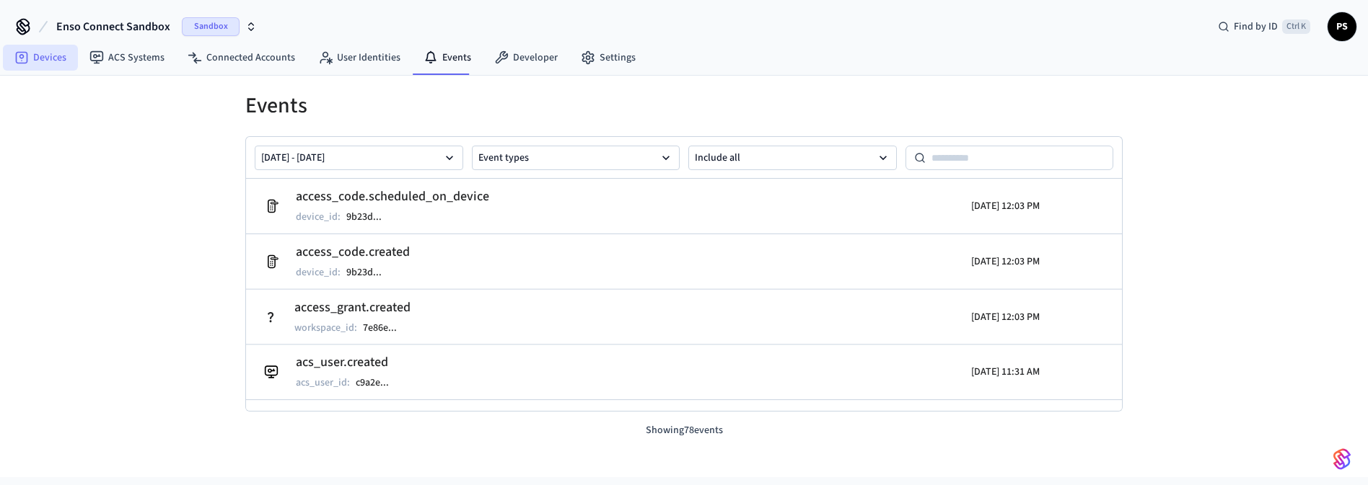
click at [45, 51] on link "Devices" at bounding box center [40, 58] width 75 height 26
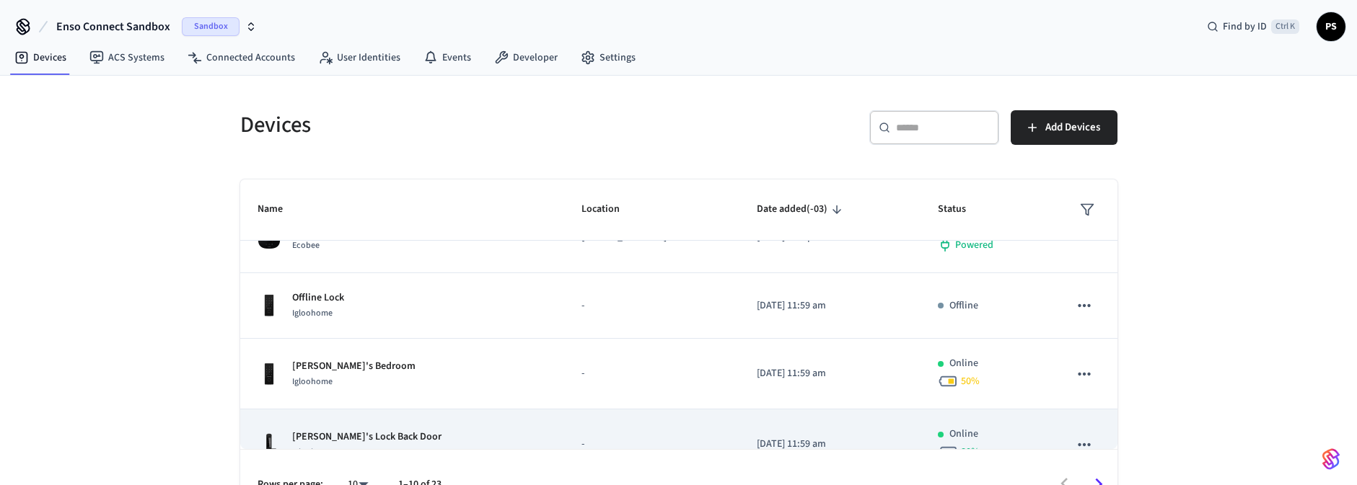
scroll to position [312, 0]
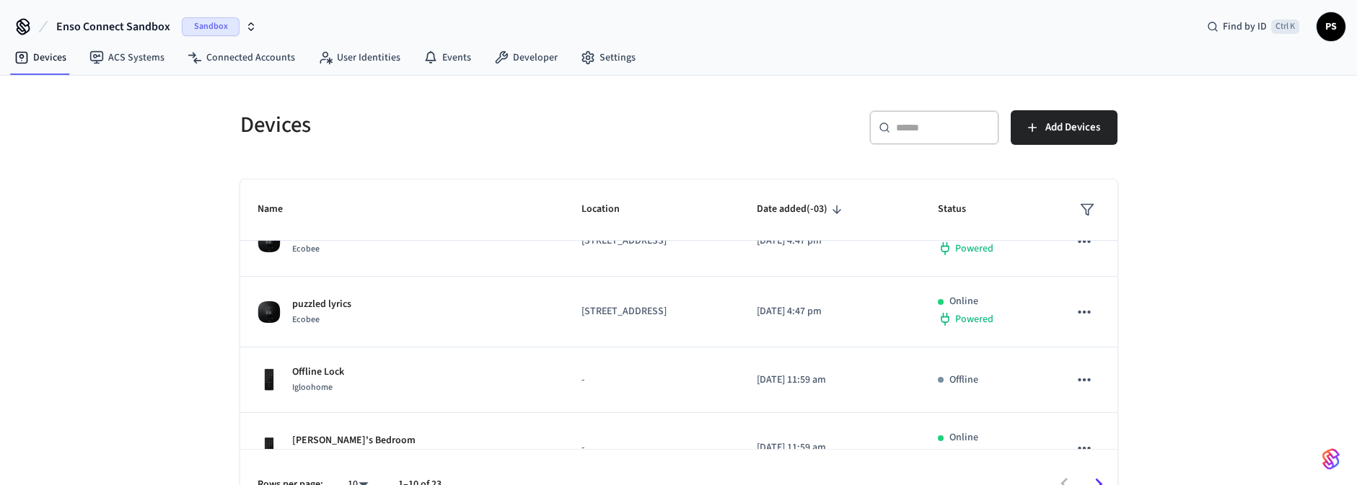
click at [915, 130] on input "text" at bounding box center [943, 127] width 94 height 14
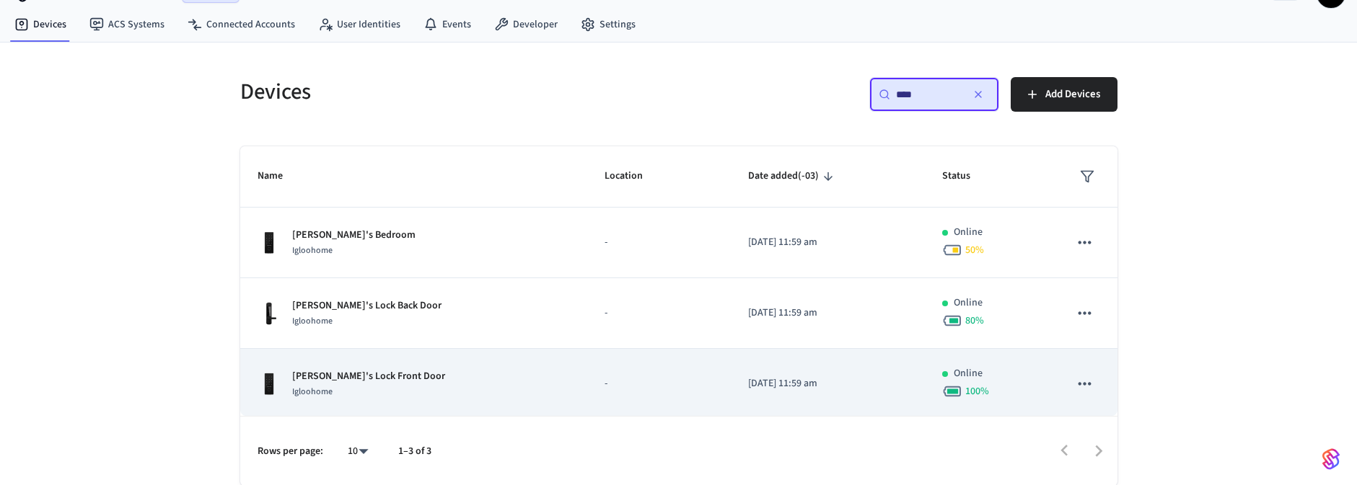
scroll to position [0, 0]
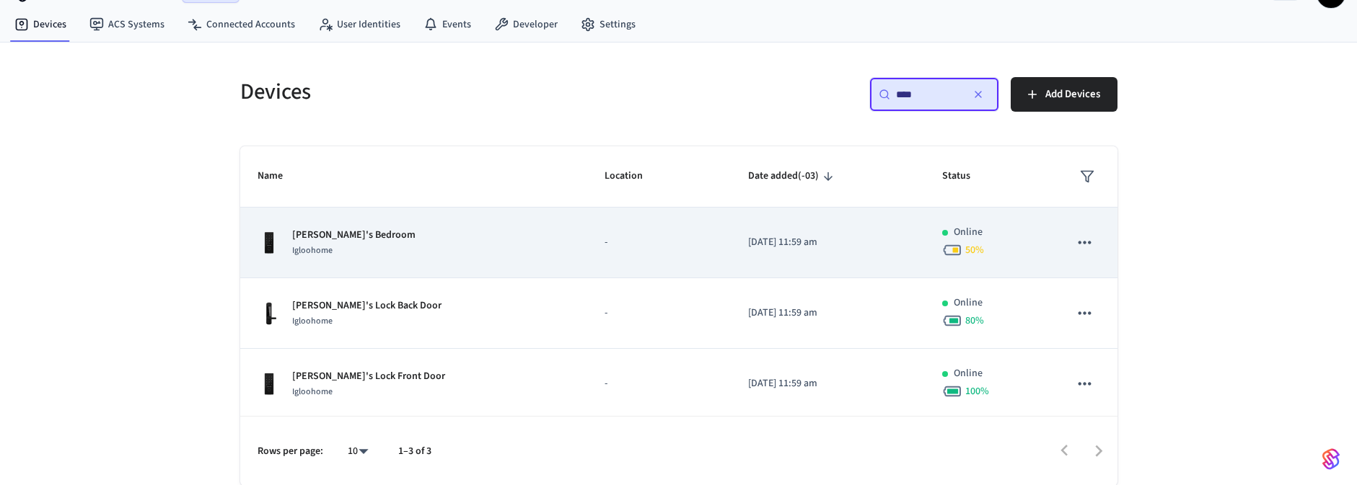
type input "****"
click at [447, 238] on div "[PERSON_NAME]'s Bedroom Igloohome" at bounding box center [414, 243] width 313 height 30
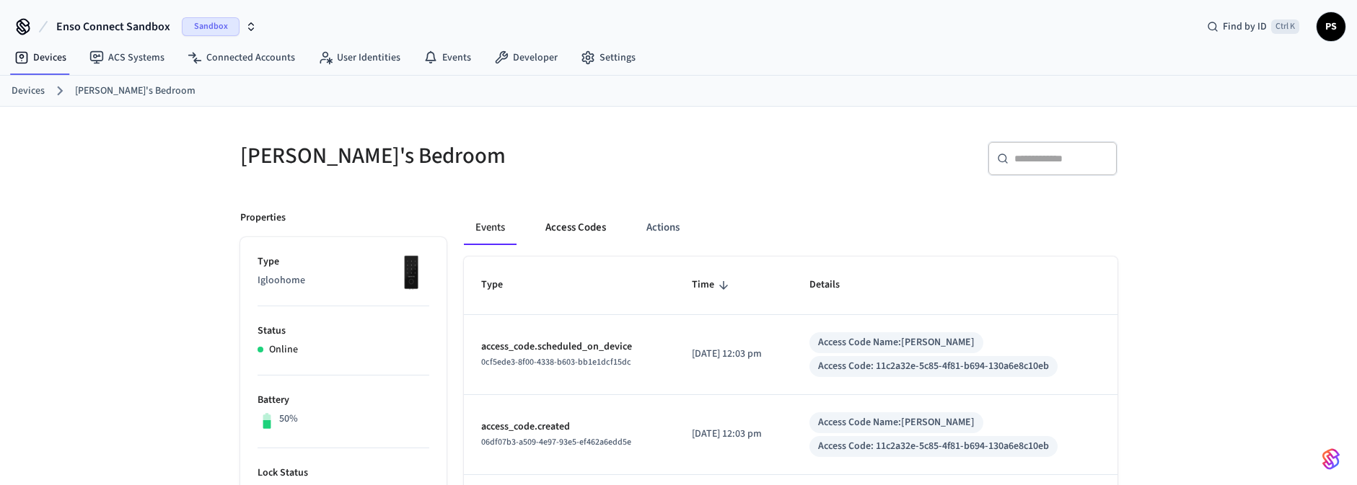
drag, startPoint x: 597, startPoint y: 207, endPoint x: 590, endPoint y: 237, distance: 31.0
click at [582, 230] on button "Access Codes" at bounding box center [576, 228] width 84 height 35
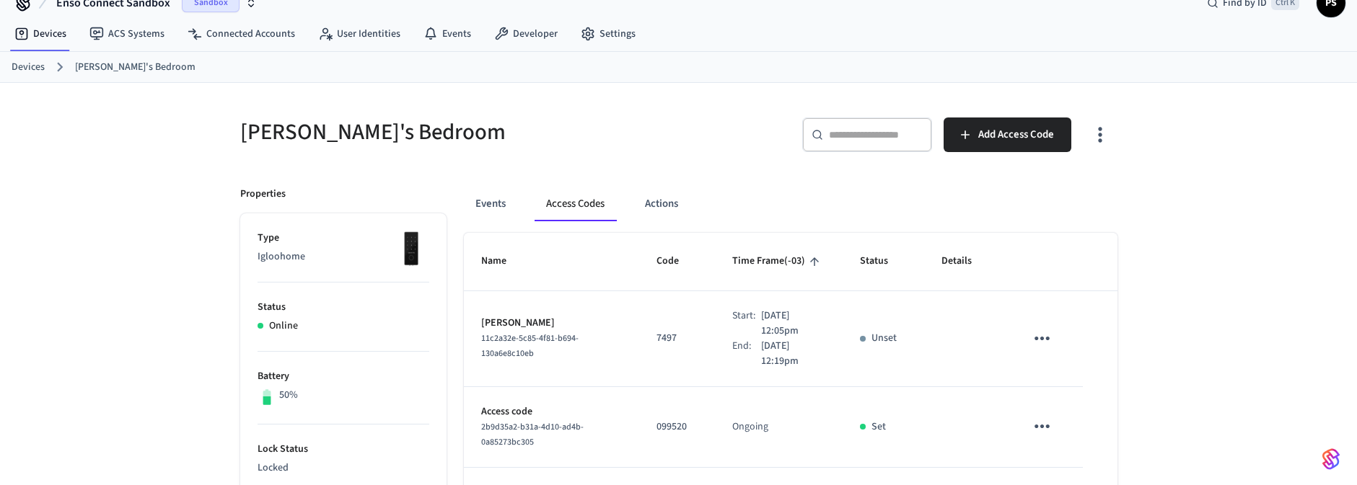
scroll to position [87, 0]
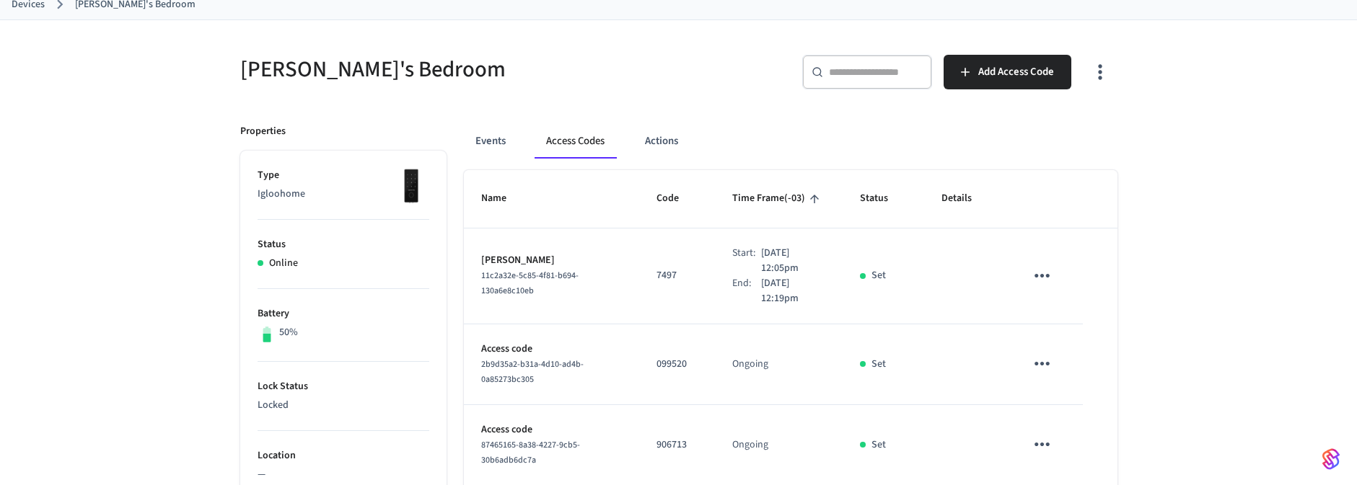
click at [761, 270] on p "[DATE] 12:05pm" at bounding box center [793, 261] width 64 height 30
click at [771, 297] on p "[DATE] 12:19pm" at bounding box center [793, 291] width 64 height 30
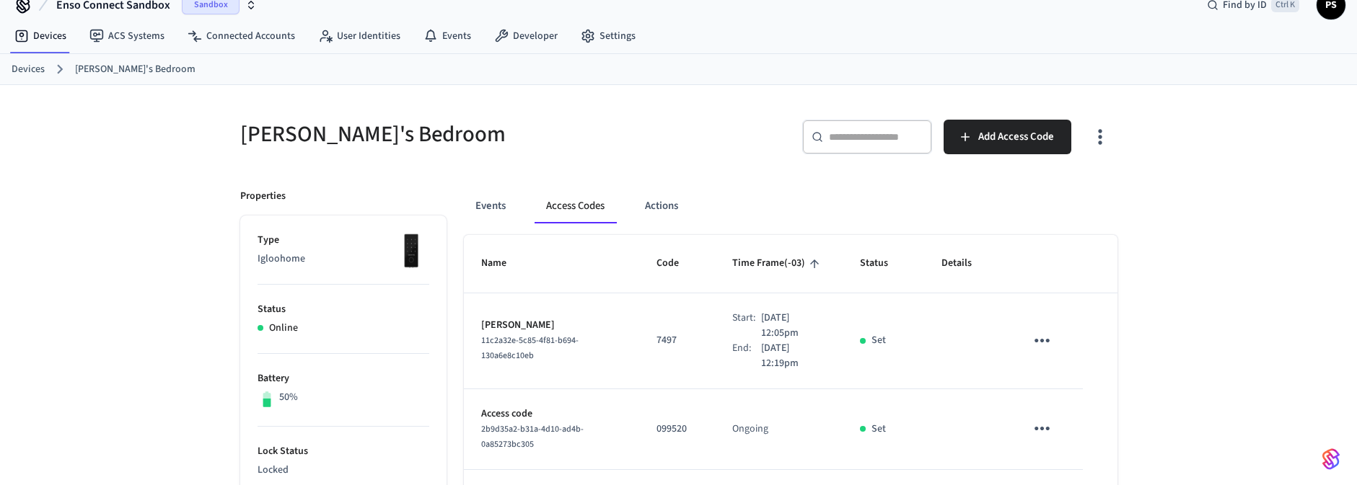
scroll to position [0, 0]
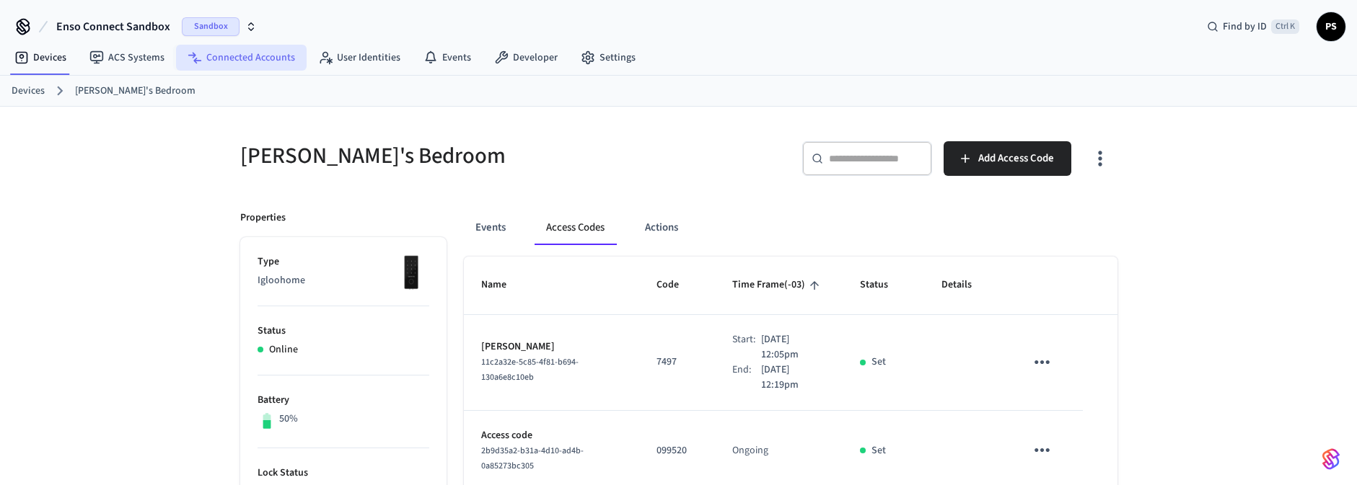
click at [231, 60] on link "Connected Accounts" at bounding box center [241, 58] width 131 height 26
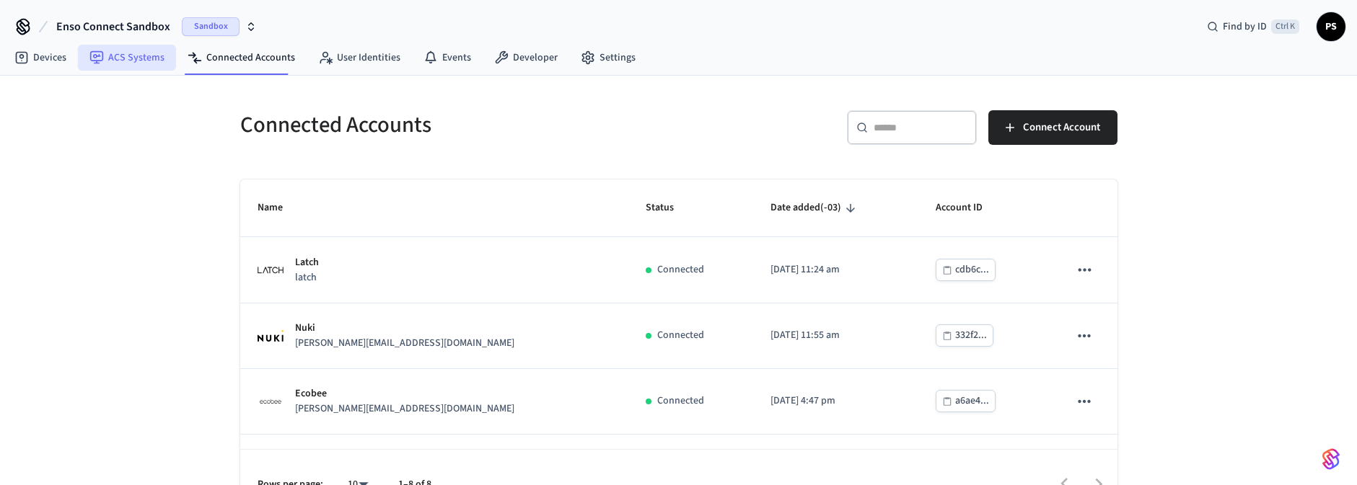
click at [102, 52] on icon at bounding box center [96, 57] width 13 height 13
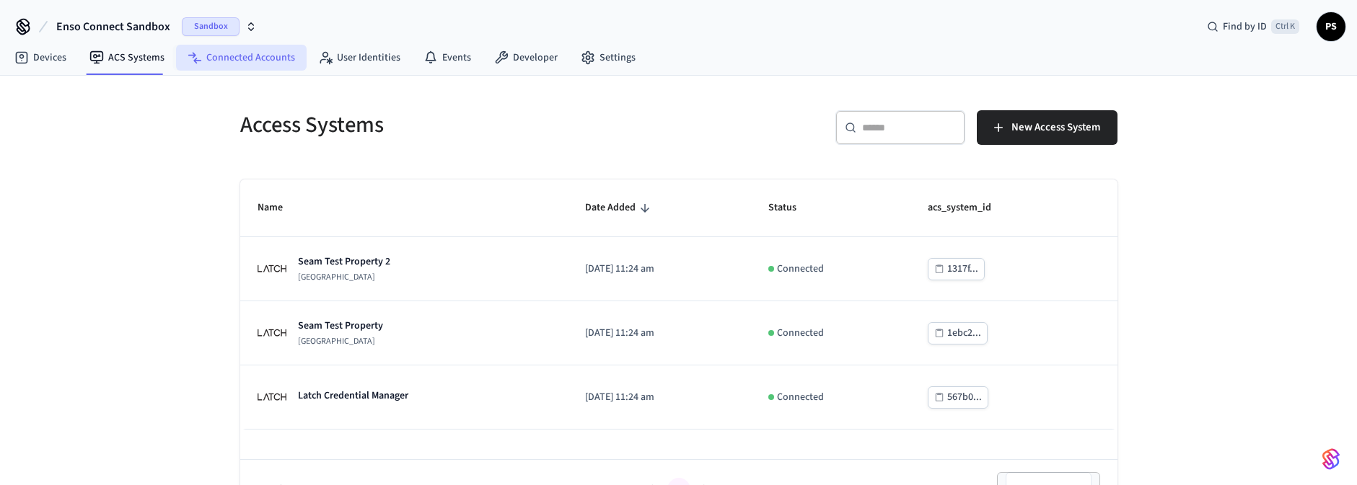
click at [219, 69] on link "Connected Accounts" at bounding box center [241, 58] width 131 height 26
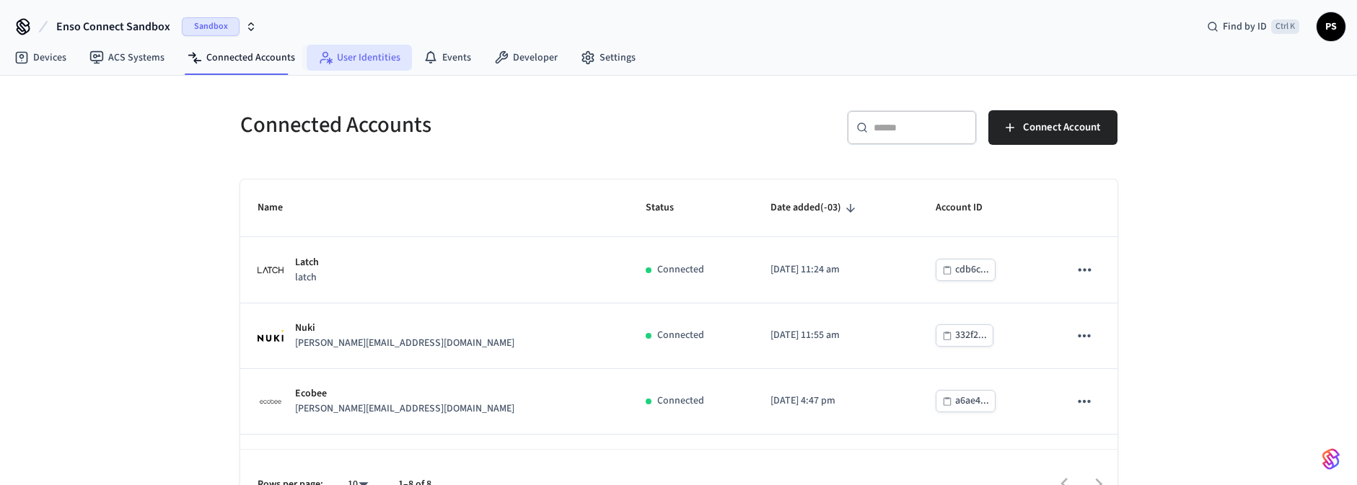
click at [353, 63] on link "User Identities" at bounding box center [359, 58] width 105 height 26
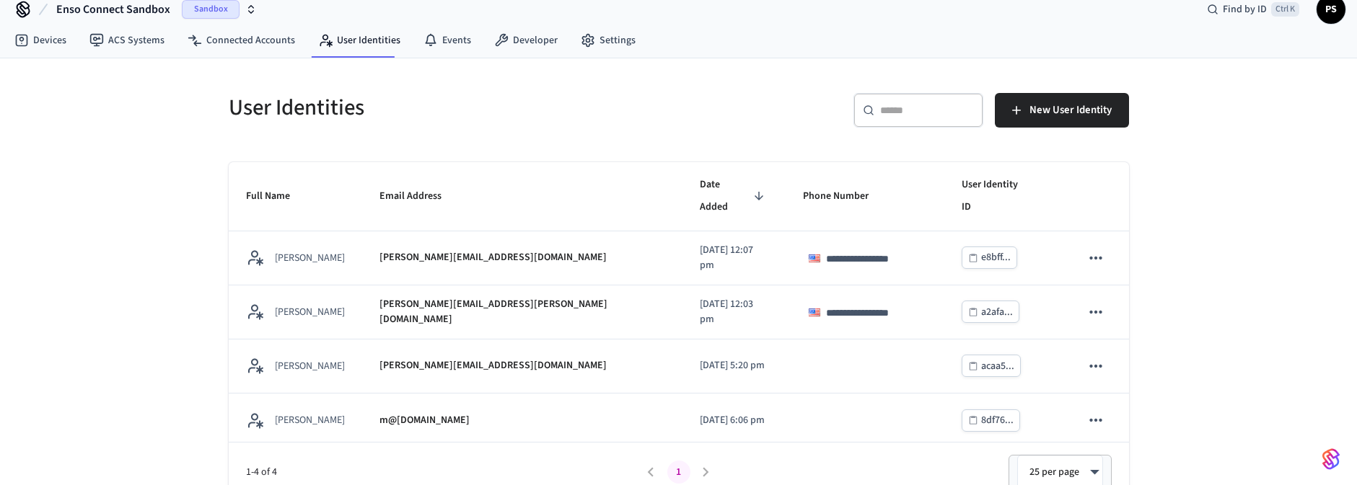
scroll to position [33, 0]
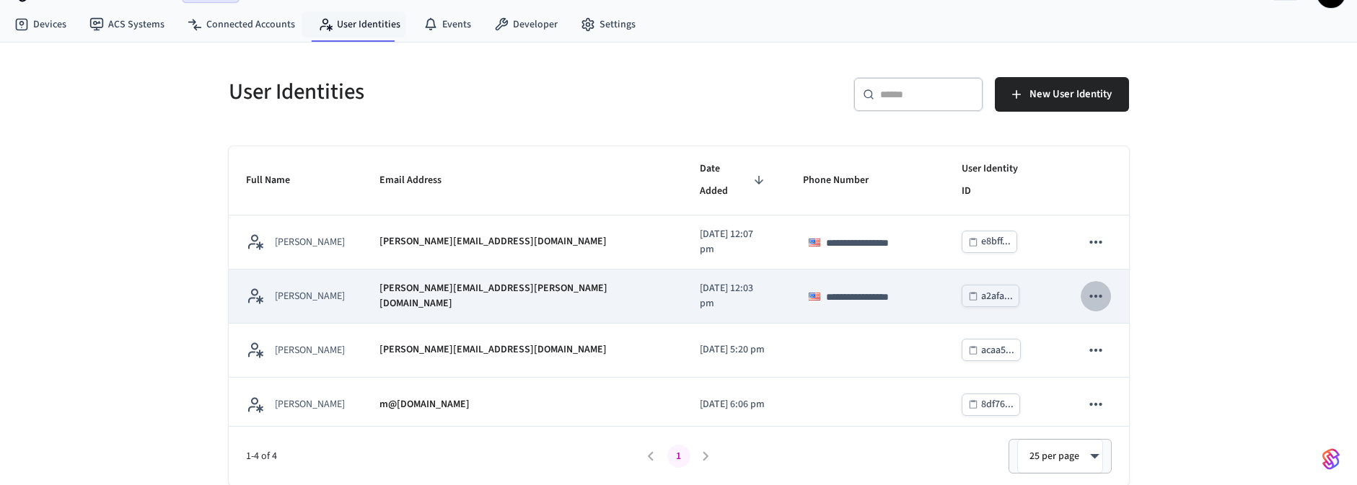
click at [1088, 287] on icon "sticky table" at bounding box center [1095, 296] width 19 height 19
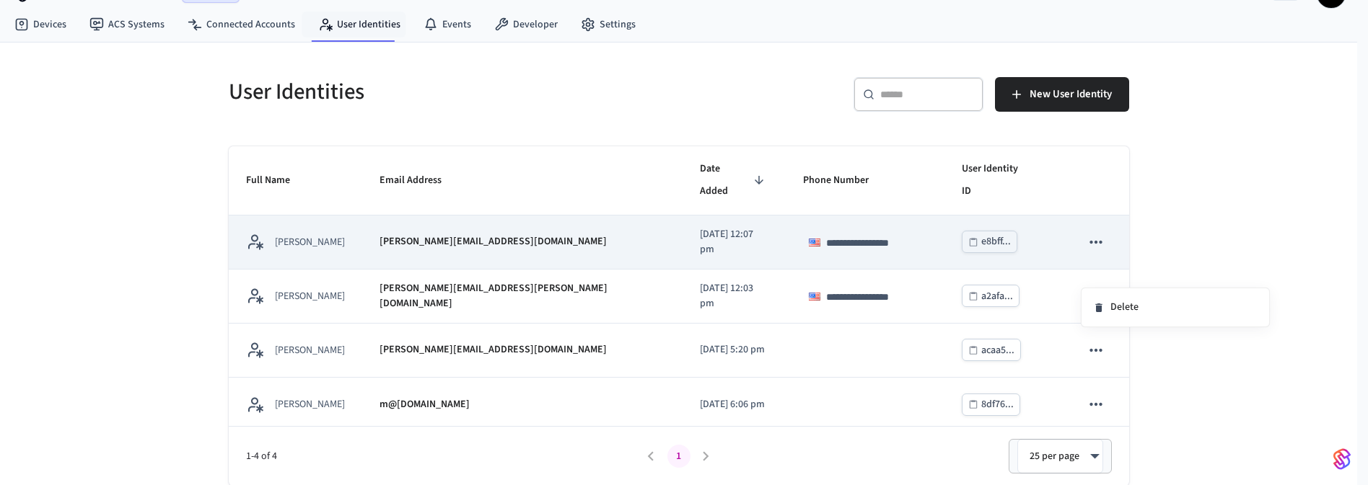
drag, startPoint x: 1175, startPoint y: 234, endPoint x: 1112, endPoint y: 234, distance: 62.8
click at [1159, 234] on div at bounding box center [684, 242] width 1368 height 485
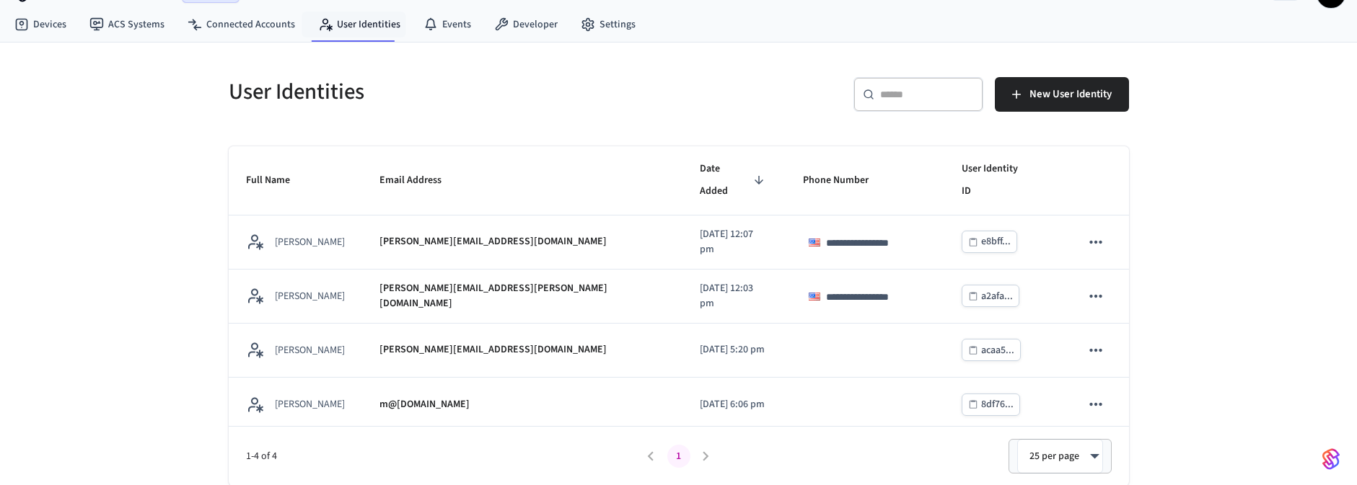
click at [1231, 242] on div "**********" at bounding box center [678, 265] width 1357 height 444
click at [140, 23] on link "ACS Systems" at bounding box center [127, 25] width 98 height 26
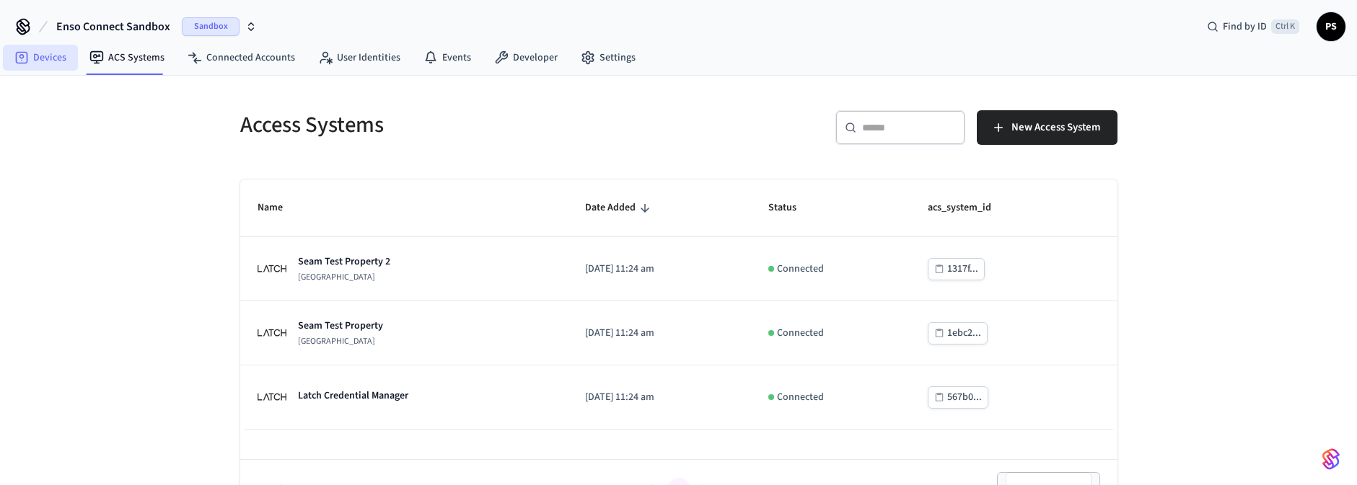
click at [41, 65] on link "Devices" at bounding box center [40, 58] width 75 height 26
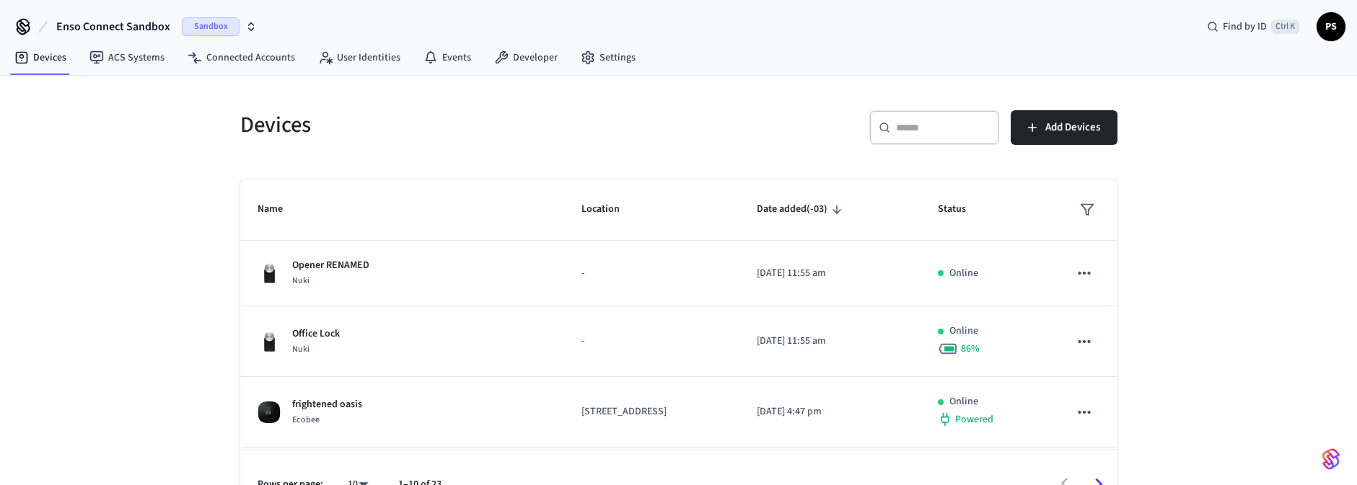
click at [925, 127] on input "text" at bounding box center [943, 127] width 94 height 14
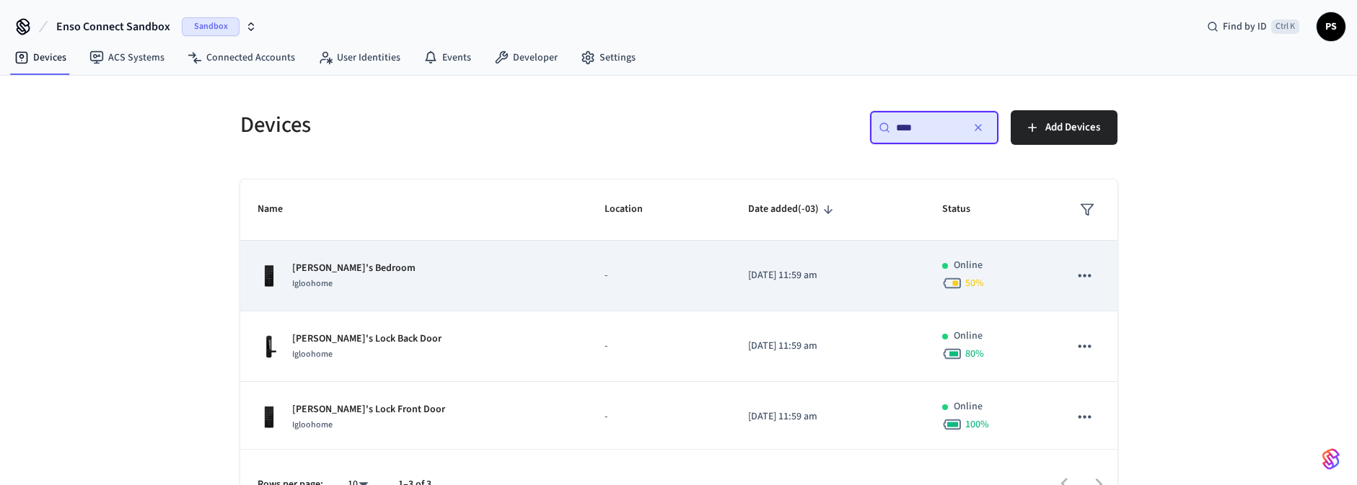
type input "****"
click at [648, 261] on td "-" at bounding box center [659, 276] width 144 height 71
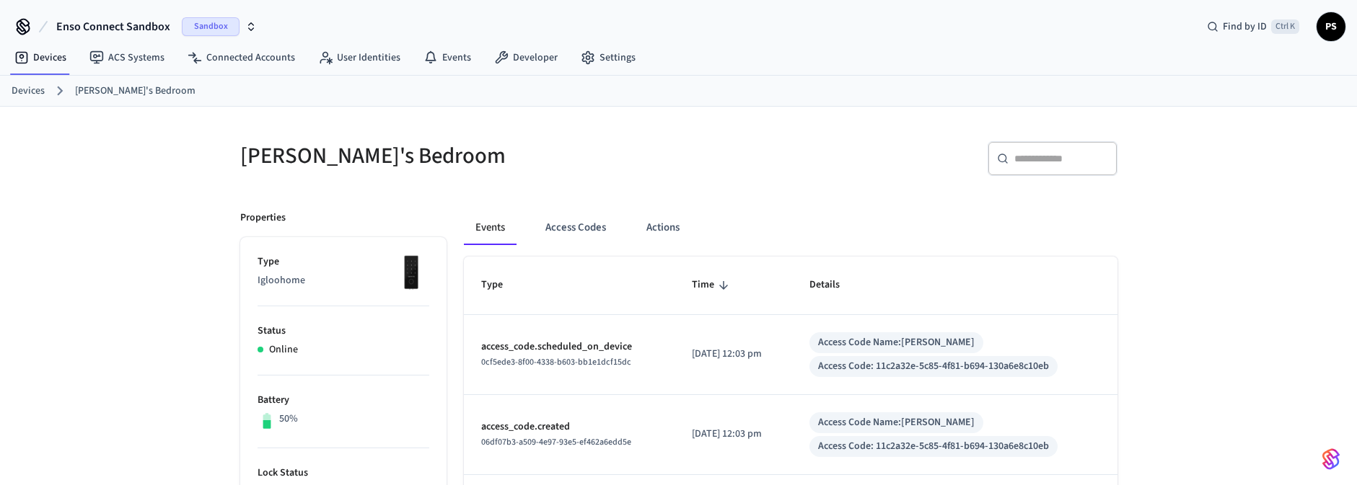
click at [540, 247] on div "Events Access Codes Actions" at bounding box center [791, 234] width 654 height 46
click at [562, 231] on button "Access Codes" at bounding box center [576, 228] width 84 height 35
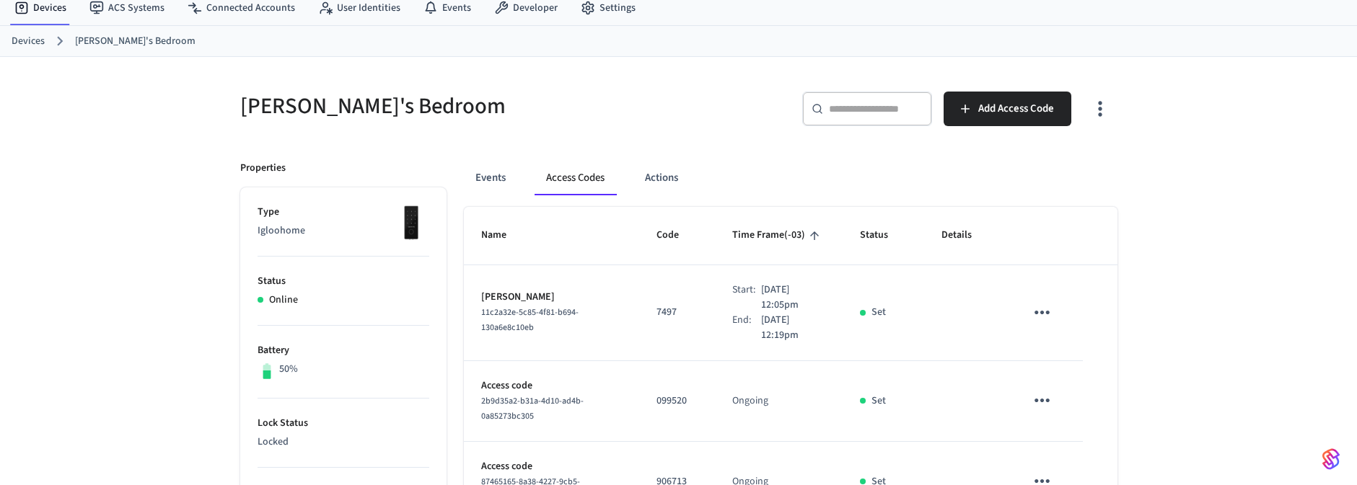
scroll to position [87, 0]
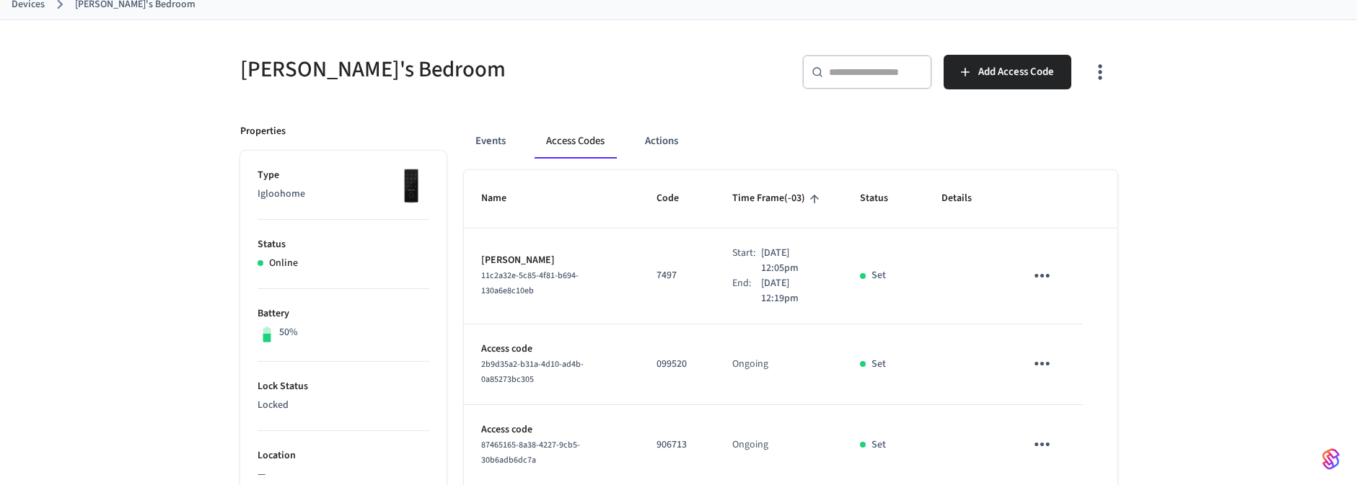
click at [654, 286] on td "7497" at bounding box center [677, 277] width 76 height 96
drag, startPoint x: 749, startPoint y: 303, endPoint x: 788, endPoint y: 300, distance: 38.3
click at [788, 300] on p "[DATE] 12:19pm" at bounding box center [793, 291] width 64 height 30
click at [856, 283] on td "Set" at bounding box center [884, 277] width 82 height 96
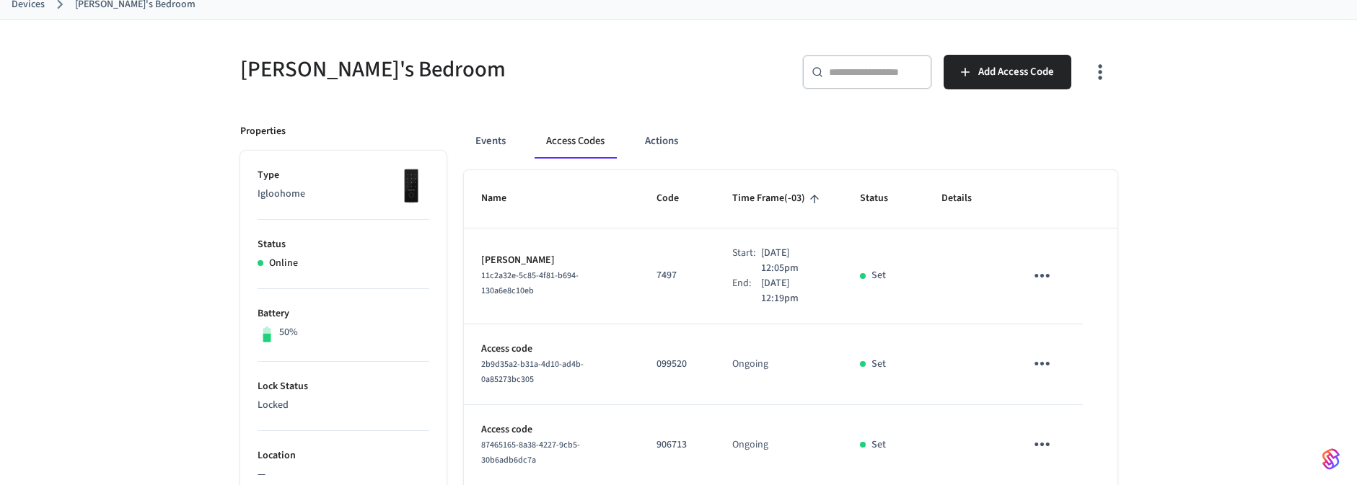
click at [736, 268] on div "Start:" at bounding box center [746, 261] width 29 height 30
click at [770, 273] on p "[DATE] 12:05pm" at bounding box center [793, 261] width 64 height 30
drag, startPoint x: 980, startPoint y: 227, endPoint x: 790, endPoint y: 239, distance: 190.8
click at [790, 239] on tr "Jane Doe 11c2a32e-5c85-4f81-b694-130a6e8c10eb 7497 Start: Sep 22nd 2025 12:05pm…" at bounding box center [791, 277] width 654 height 96
drag, startPoint x: 958, startPoint y: 268, endPoint x: 743, endPoint y: 265, distance: 215.0
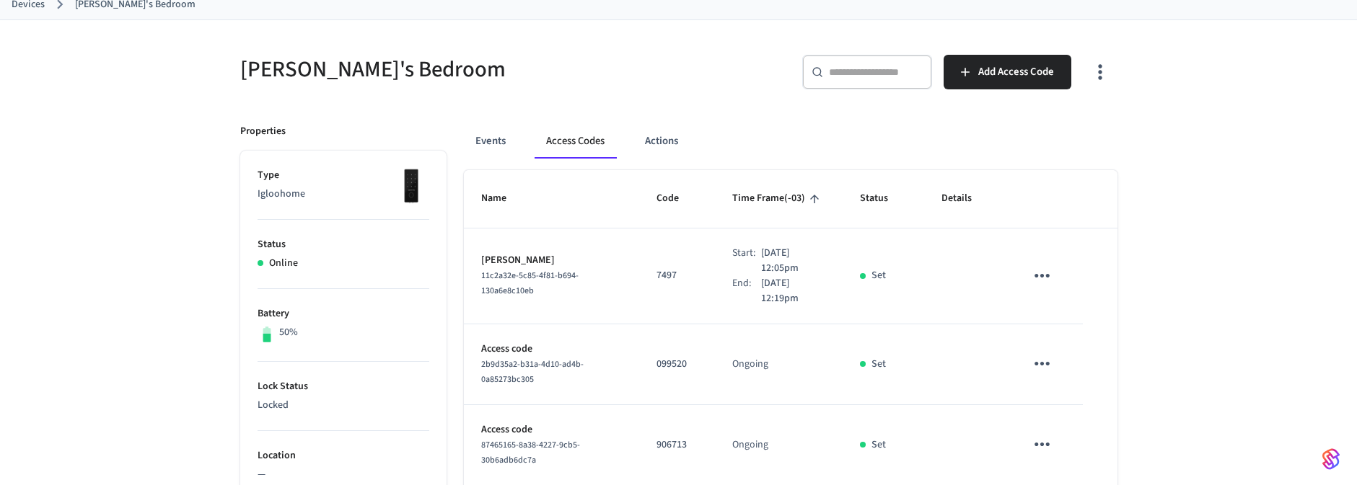
click at [747, 266] on tr "Jane Doe 11c2a32e-5c85-4f81-b694-130a6e8c10eb 7497 Start: Sep 22nd 2025 12:05pm…" at bounding box center [791, 277] width 654 height 96
drag, startPoint x: 1167, startPoint y: 237, endPoint x: 1161, endPoint y: 231, distance: 8.2
click at [542, 332] on td "Access code 2b9d35a2-b31a-4d10-ad4b-0a85273bc305" at bounding box center [552, 365] width 176 height 81
click at [523, 255] on p "[PERSON_NAME]" at bounding box center [551, 260] width 141 height 15
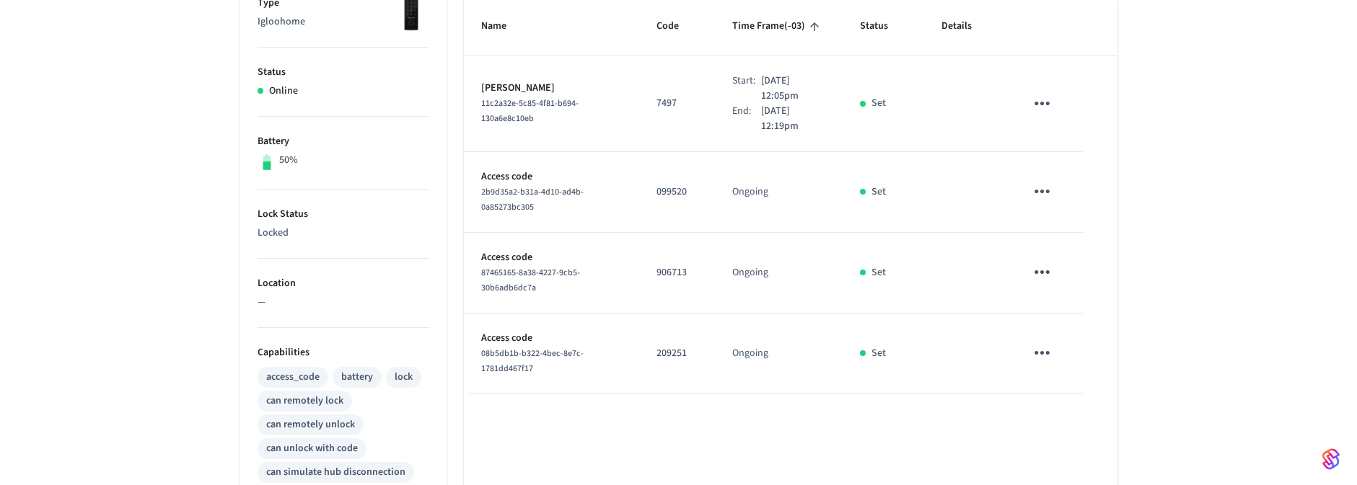
scroll to position [260, 0]
click at [513, 87] on p "[PERSON_NAME]" at bounding box center [551, 87] width 141 height 15
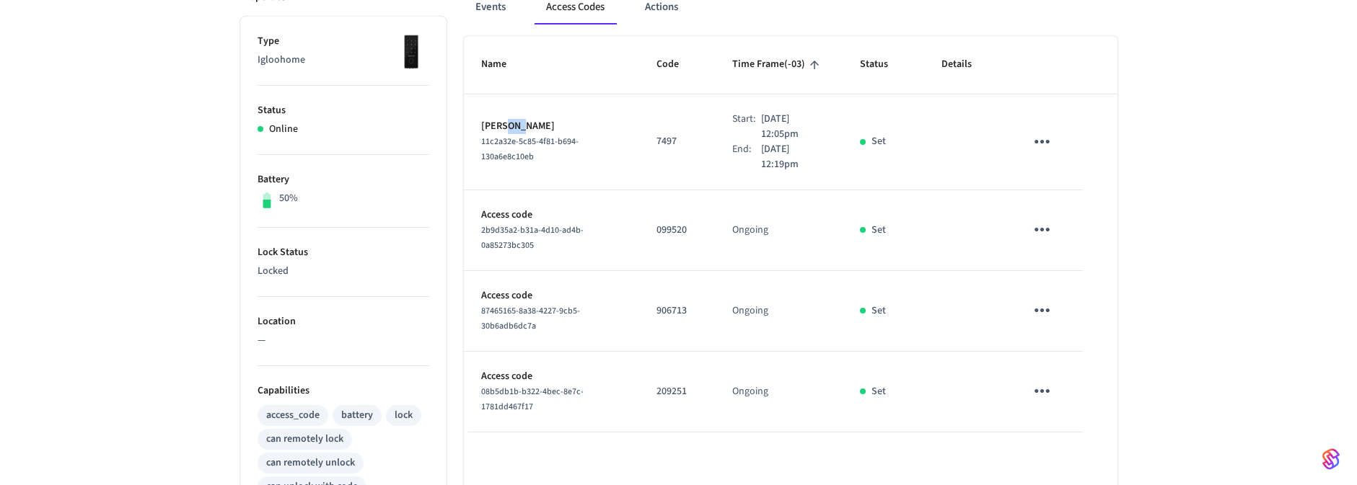
scroll to position [173, 0]
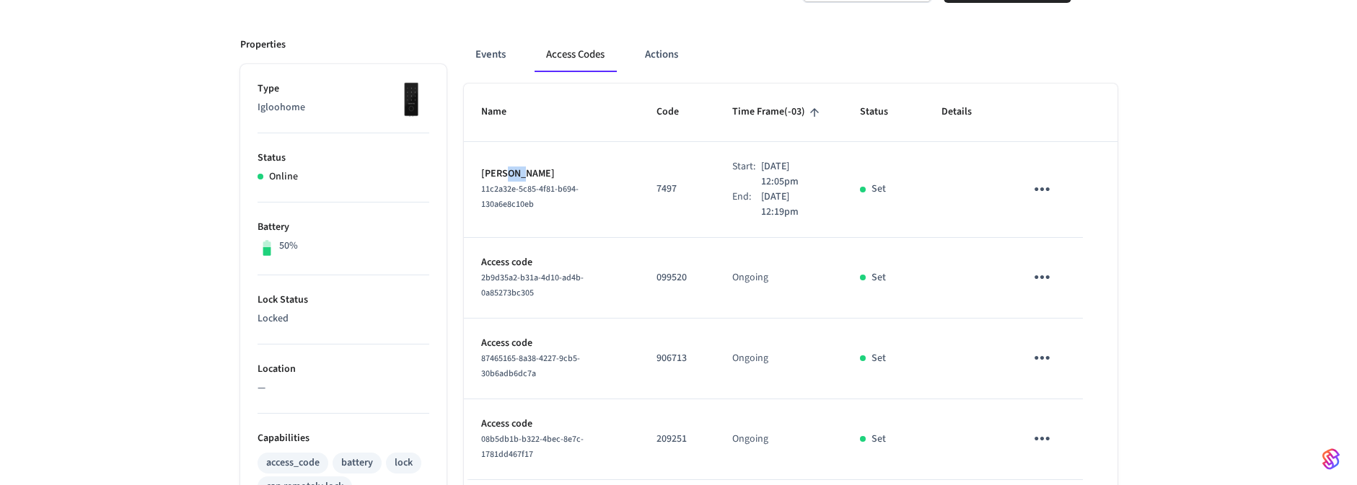
click at [617, 170] on td "Jane Doe 11c2a32e-5c85-4f81-b694-130a6e8c10eb" at bounding box center [552, 190] width 176 height 96
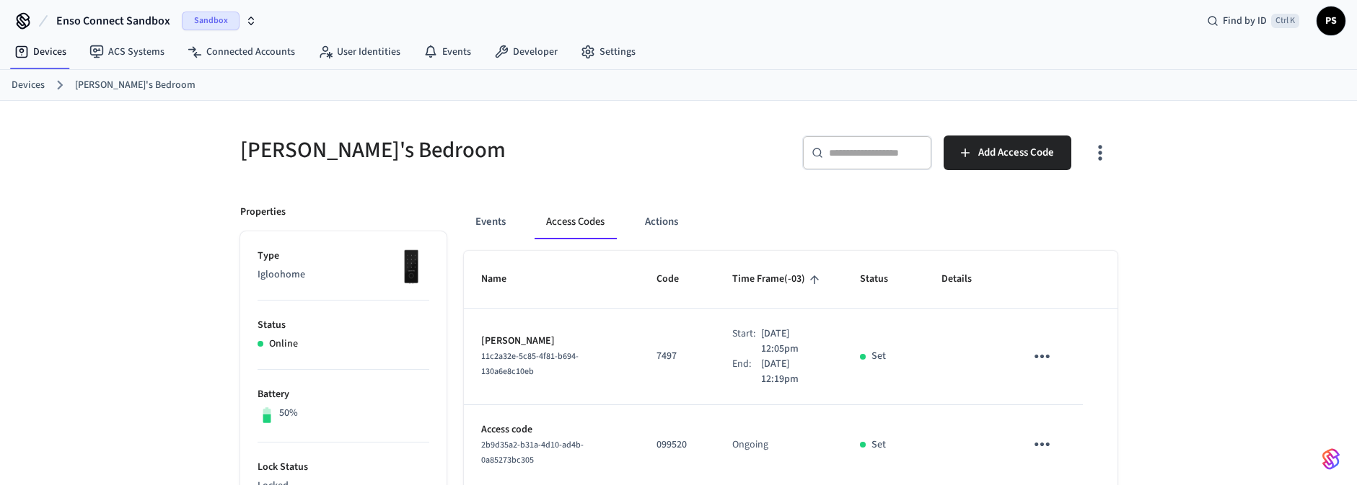
scroll to position [0, 0]
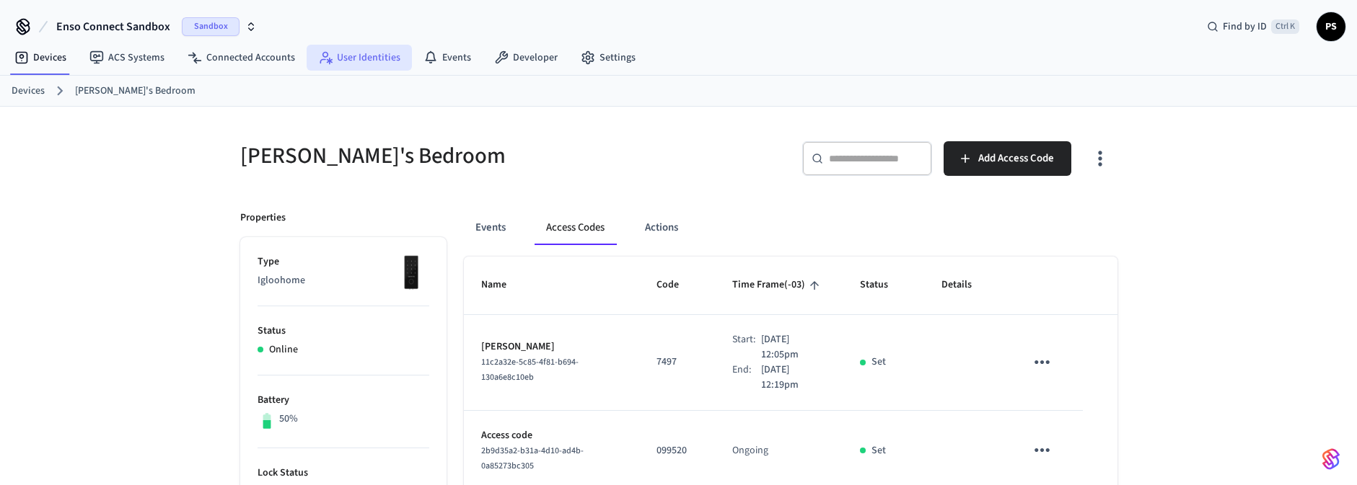
click at [363, 55] on link "User Identities" at bounding box center [359, 58] width 105 height 26
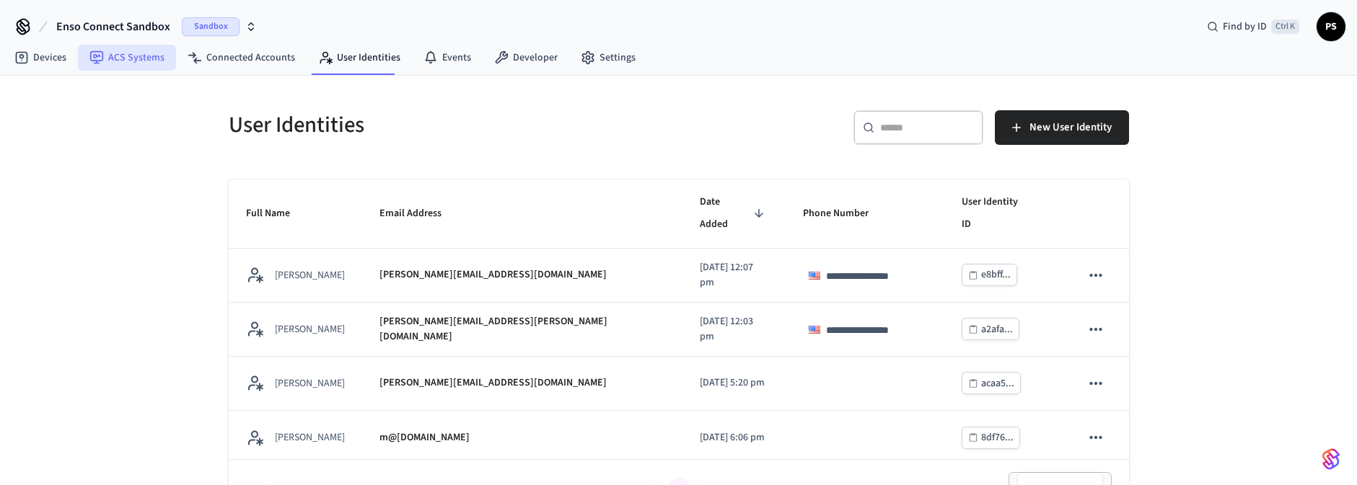
click at [135, 62] on link "ACS Systems" at bounding box center [127, 58] width 98 height 26
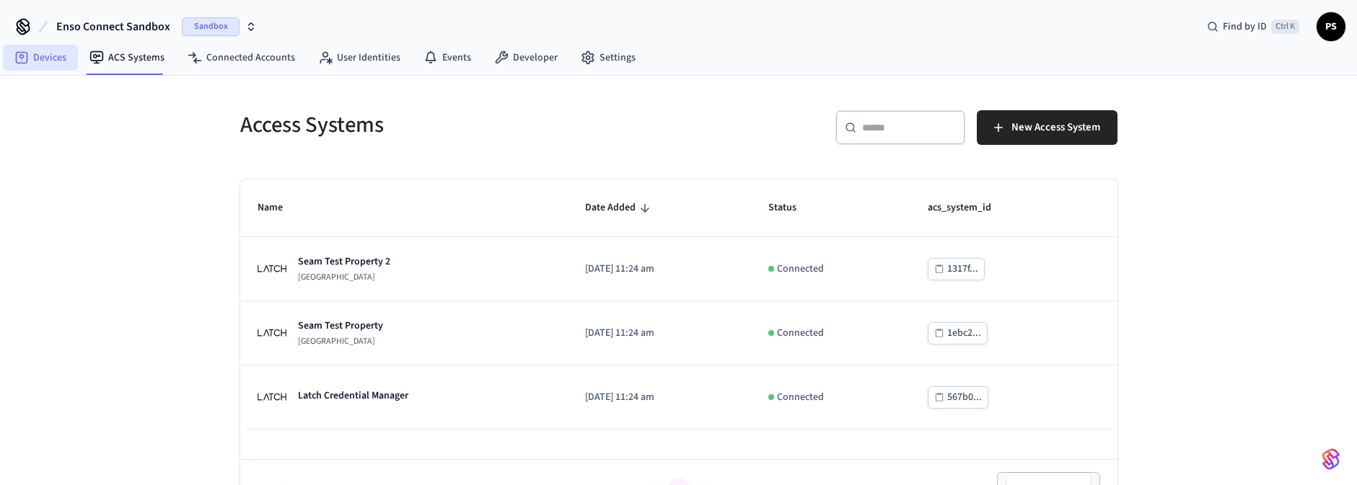
click at [54, 64] on link "Devices" at bounding box center [40, 58] width 75 height 26
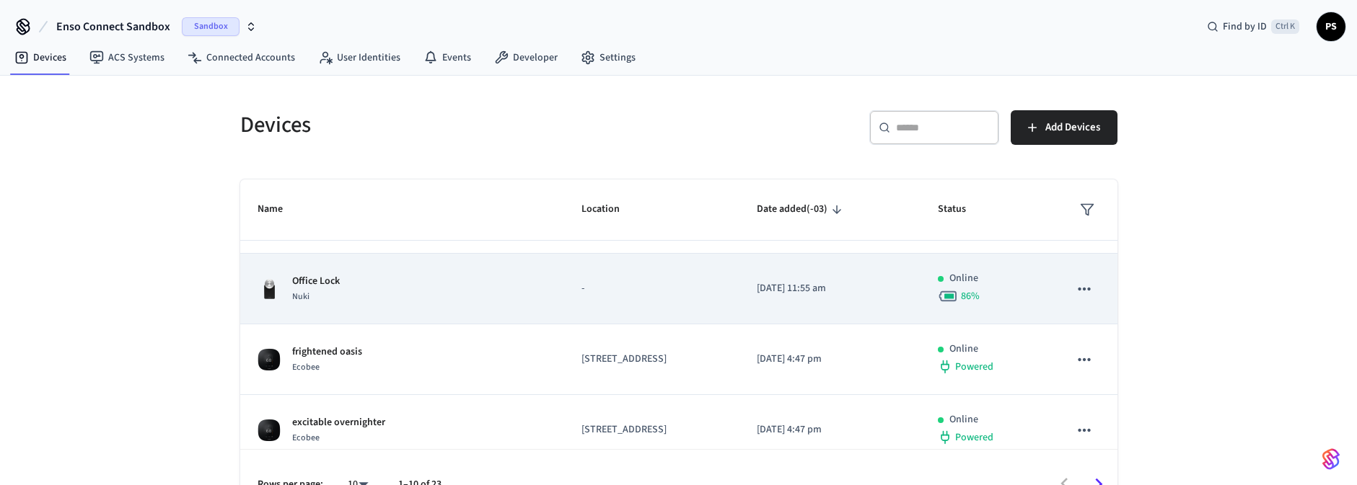
scroll to position [87, 0]
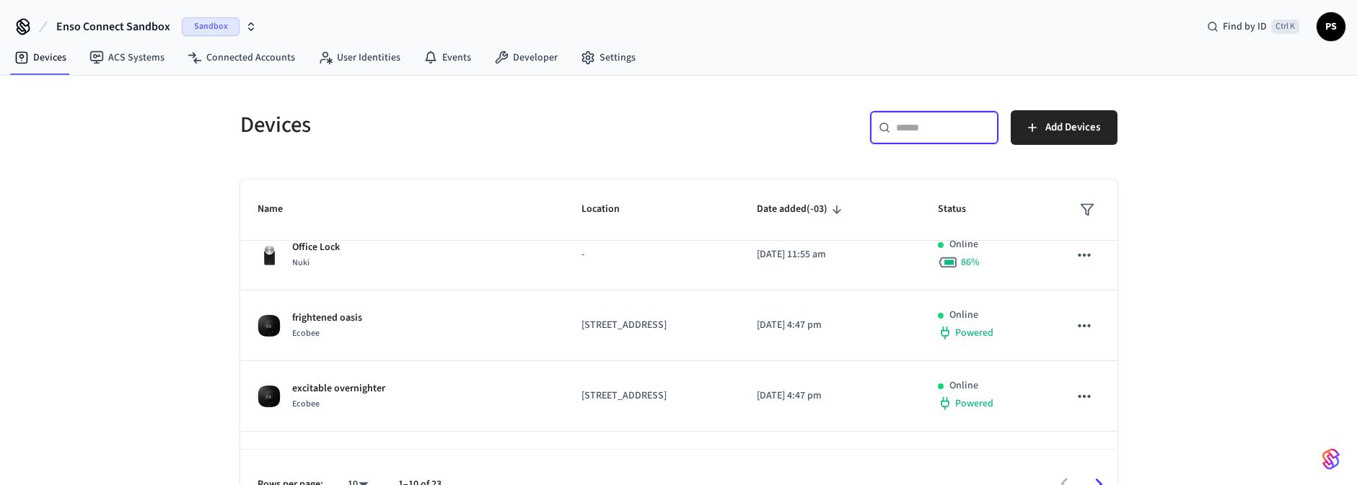
click at [942, 133] on div "​ ​" at bounding box center [934, 127] width 130 height 35
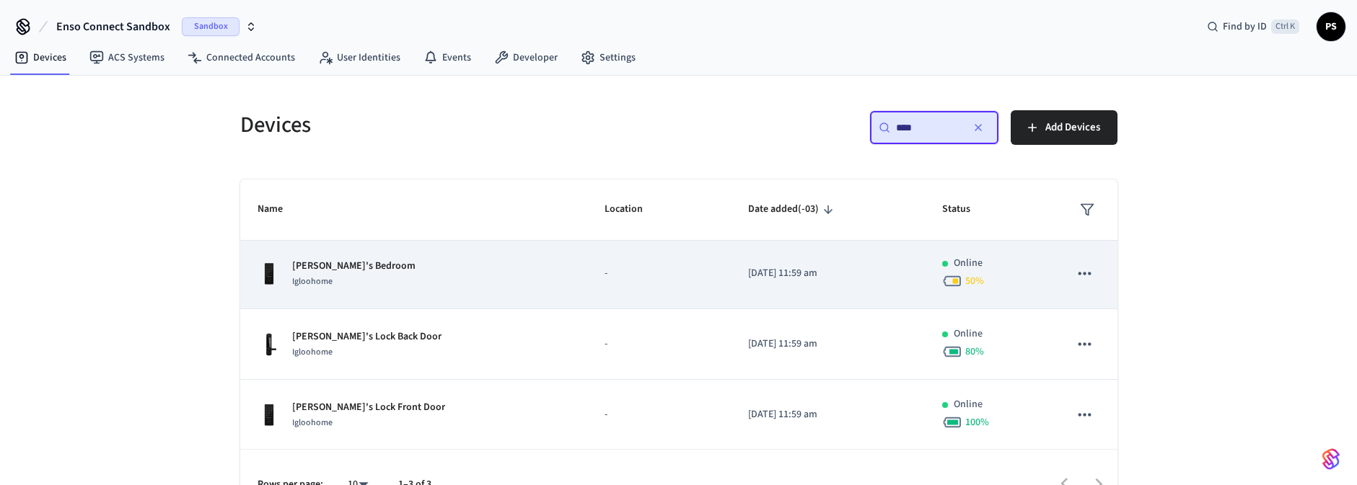
type input "****"
click at [488, 278] on div "[PERSON_NAME]'s Bedroom Igloohome" at bounding box center [414, 274] width 313 height 30
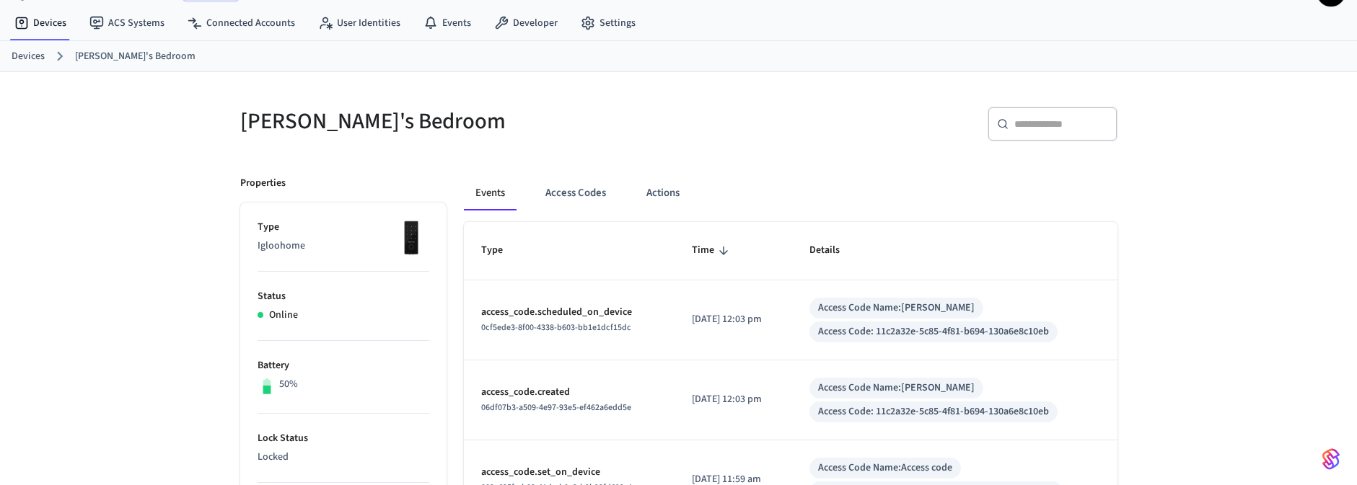
scroll to position [87, 0]
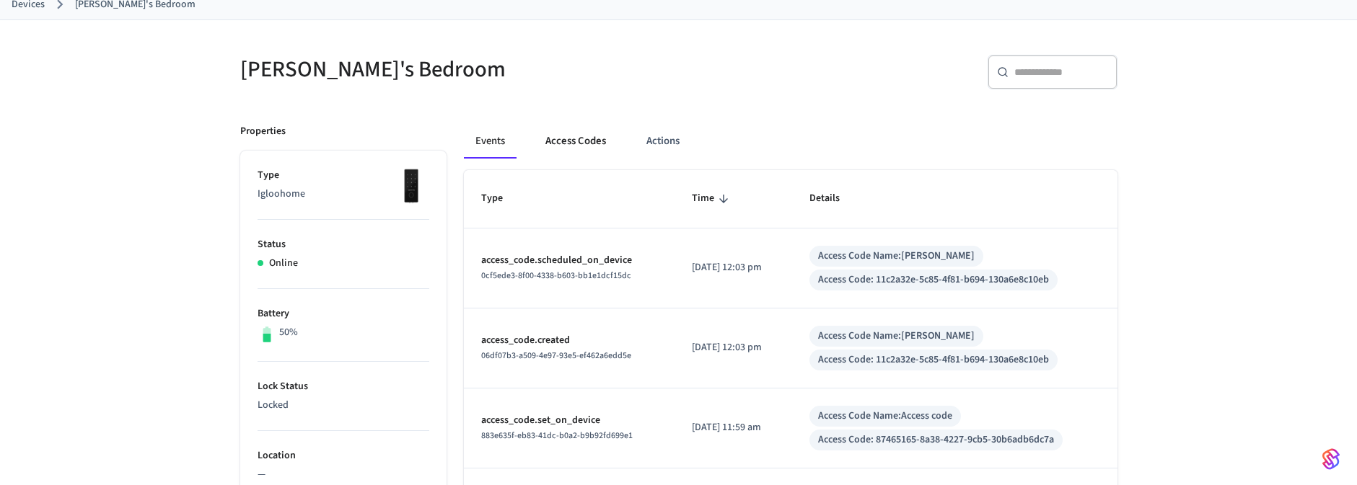
click at [576, 138] on button "Access Codes" at bounding box center [576, 141] width 84 height 35
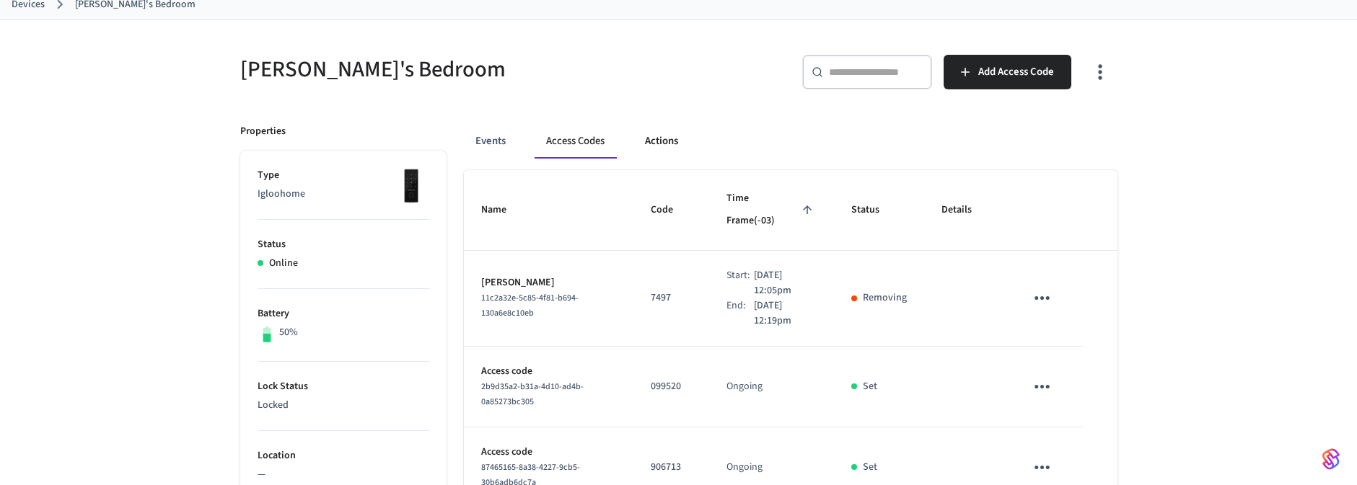
click at [660, 134] on button "Actions" at bounding box center [661, 141] width 56 height 35
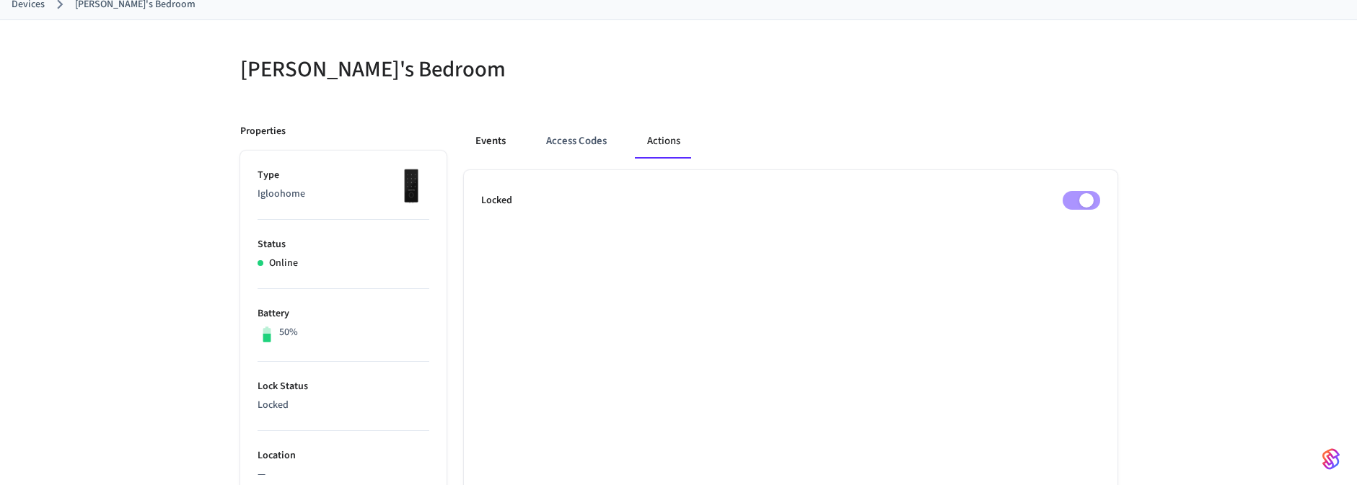
click at [505, 139] on button "Events" at bounding box center [490, 141] width 53 height 35
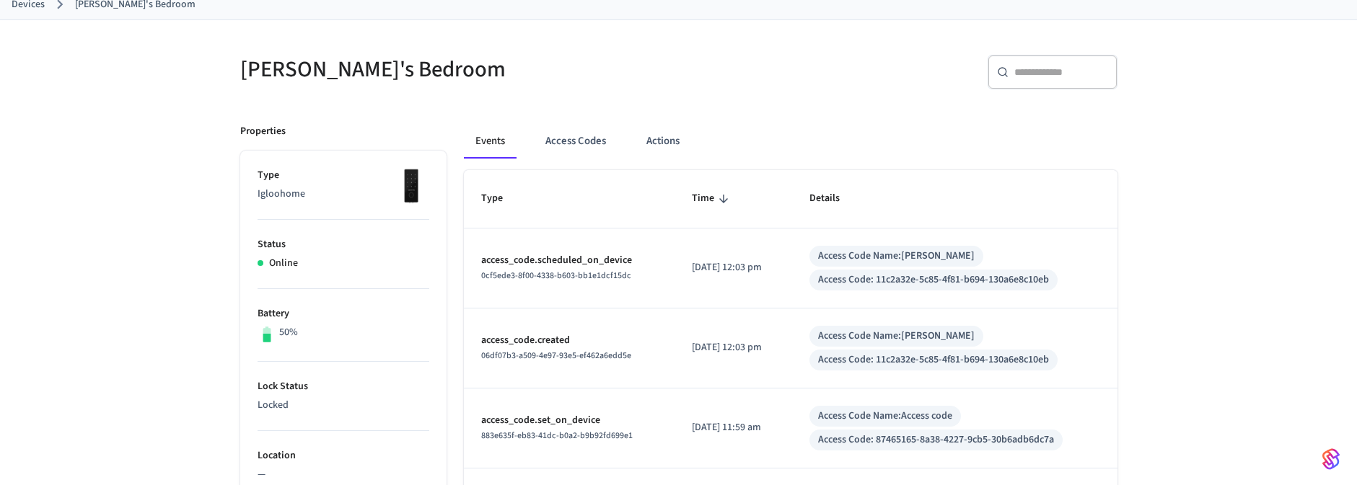
scroll to position [0, 0]
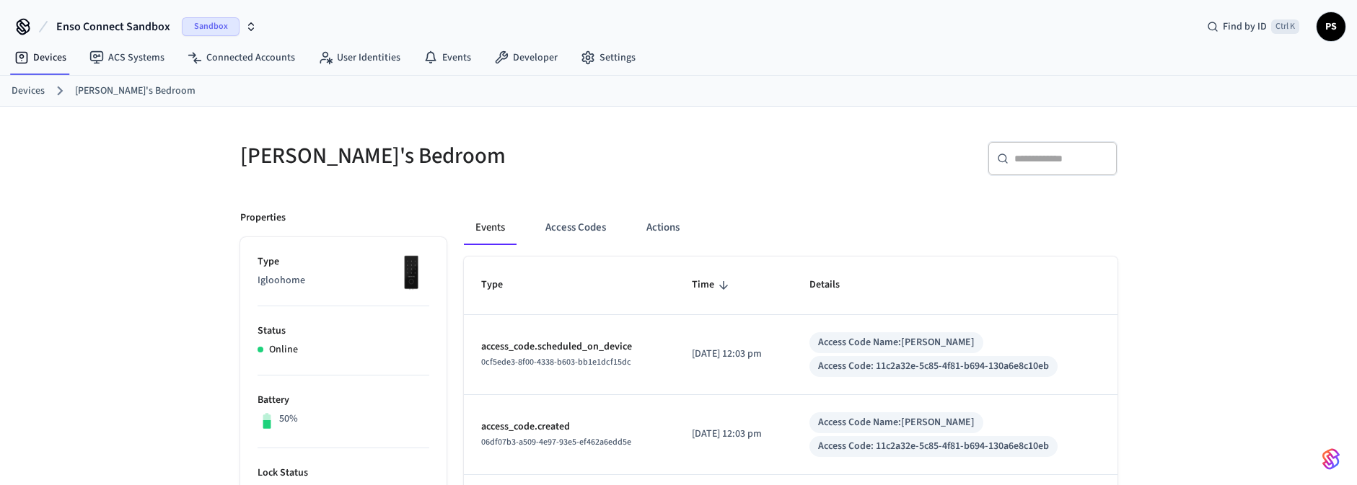
click at [528, 55] on link "Developer" at bounding box center [526, 58] width 87 height 26
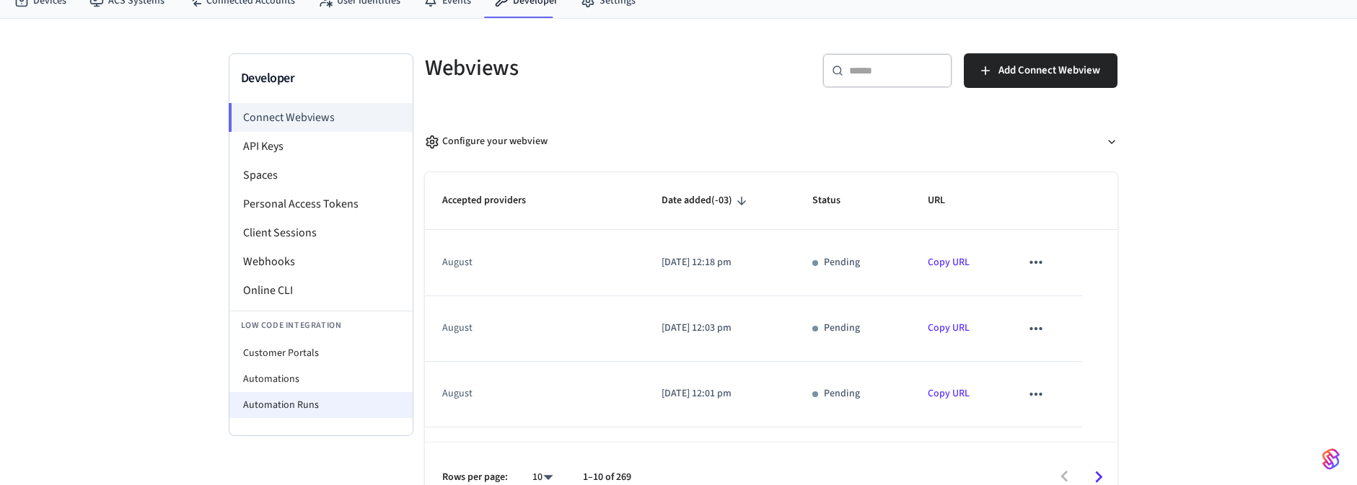
scroll to position [82, 0]
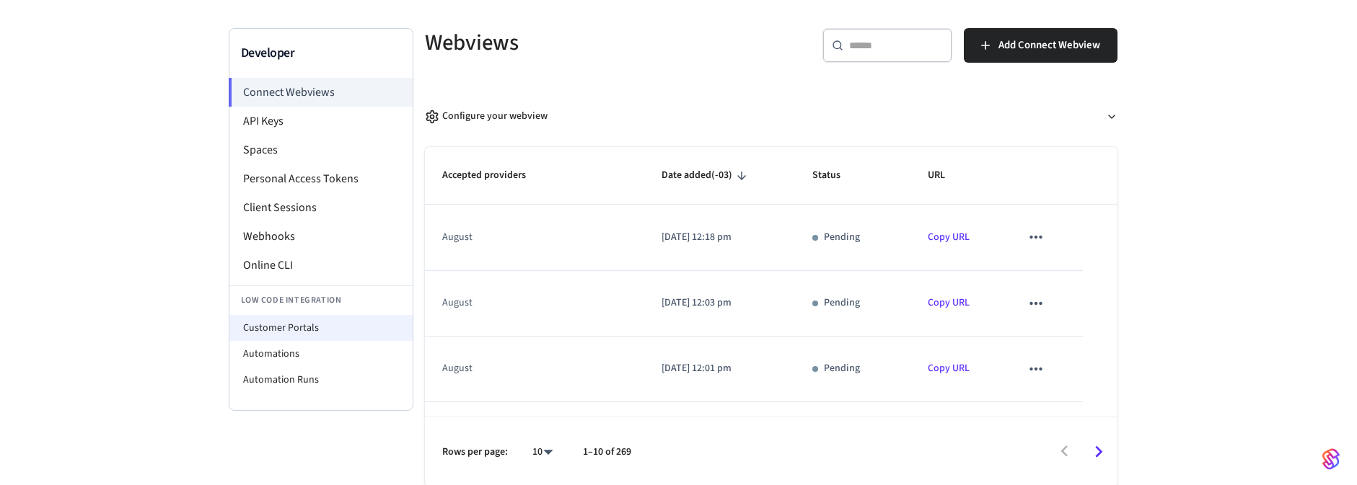
click at [295, 321] on li "Customer Portals" at bounding box center [320, 328] width 183 height 26
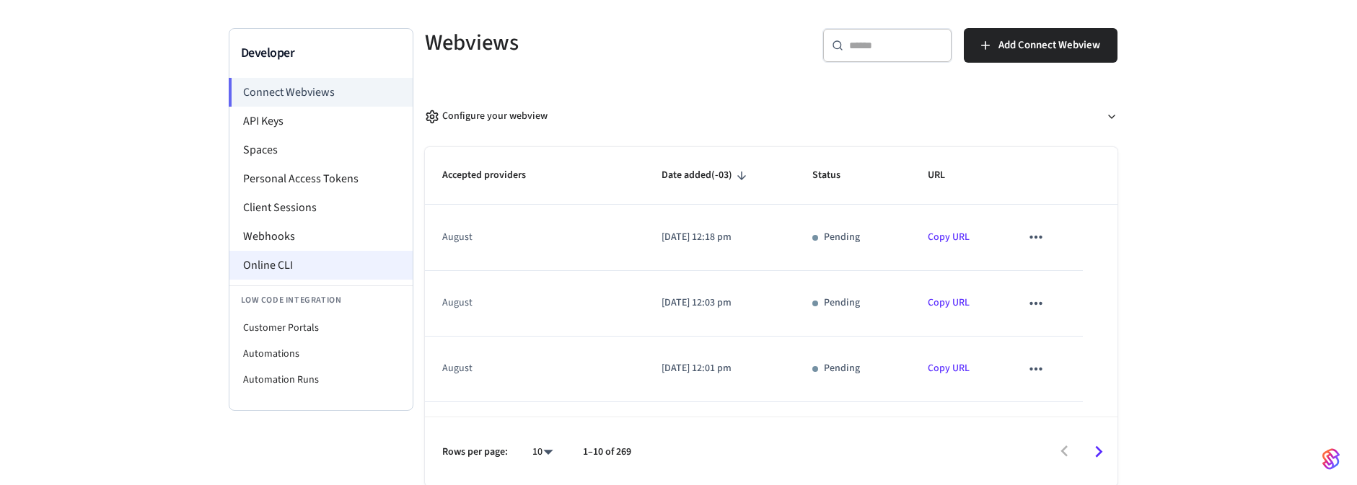
select select "**********"
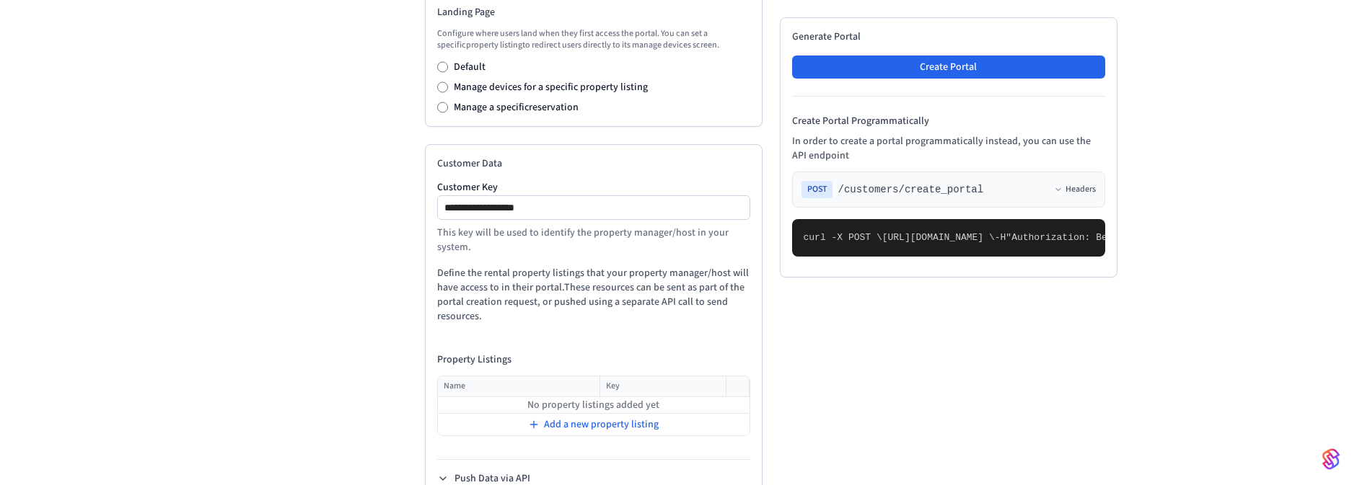
scroll to position [688, 0]
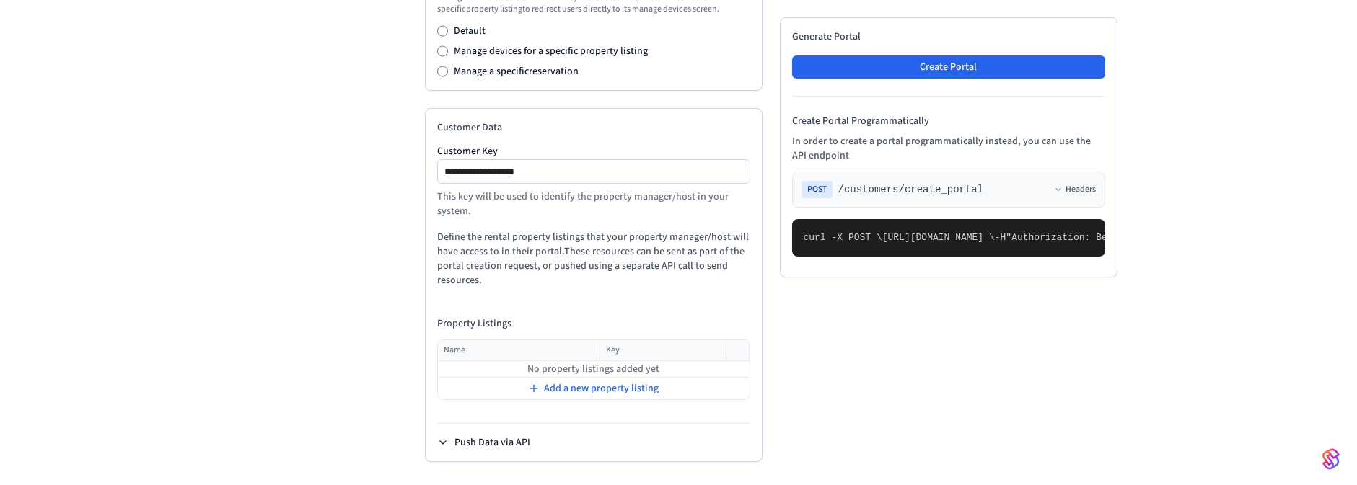
click at [457, 444] on button "Push Data via API" at bounding box center [483, 443] width 93 height 14
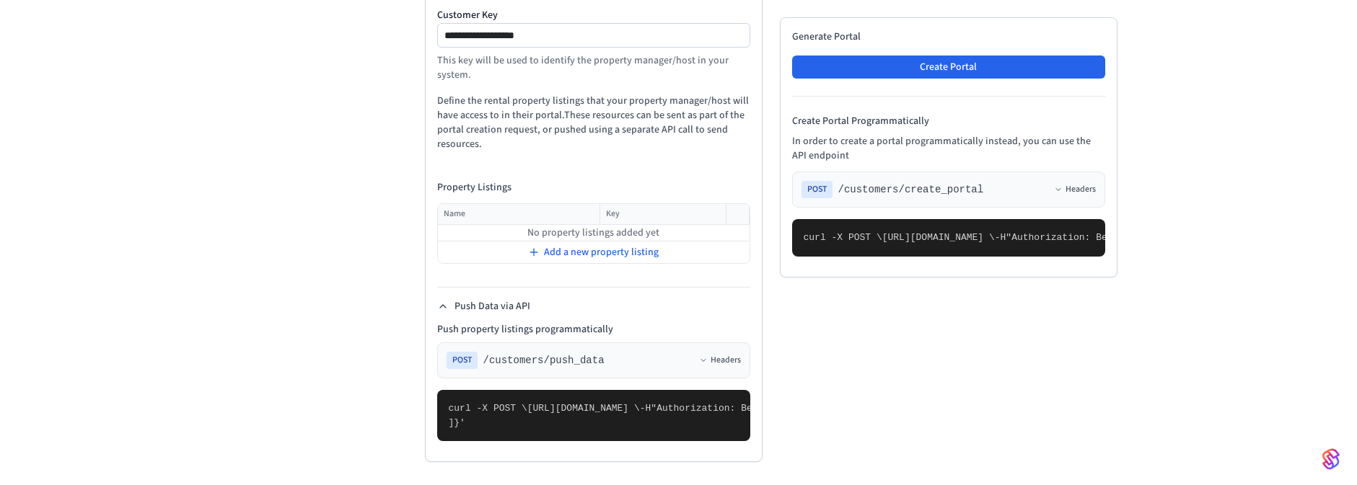
scroll to position [936, 0]
click at [483, 299] on button "Push Data via API" at bounding box center [483, 306] width 93 height 14
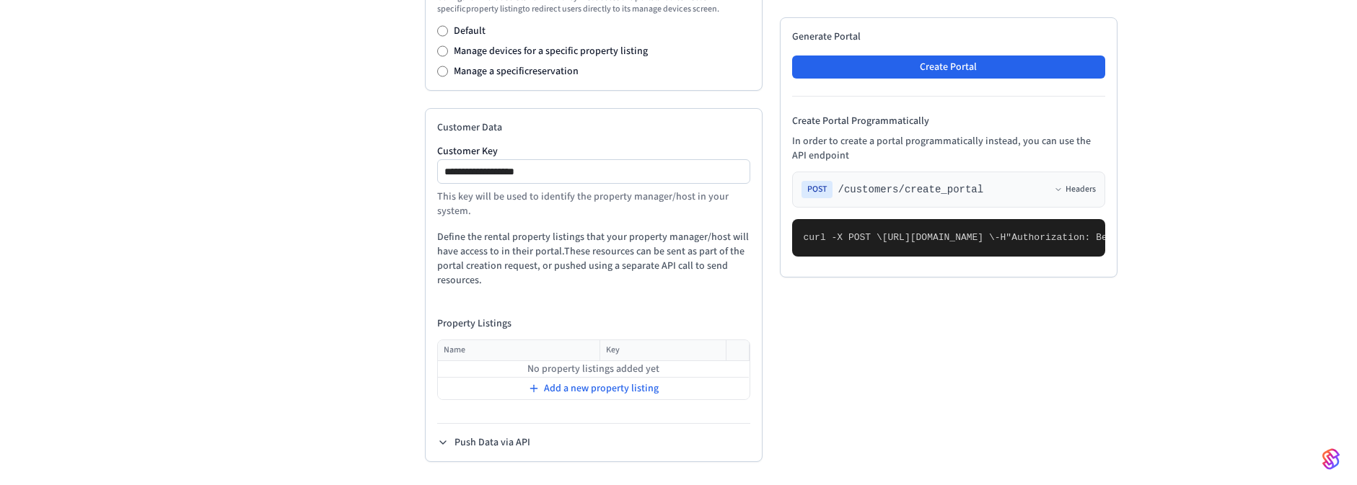
scroll to position [602, 0]
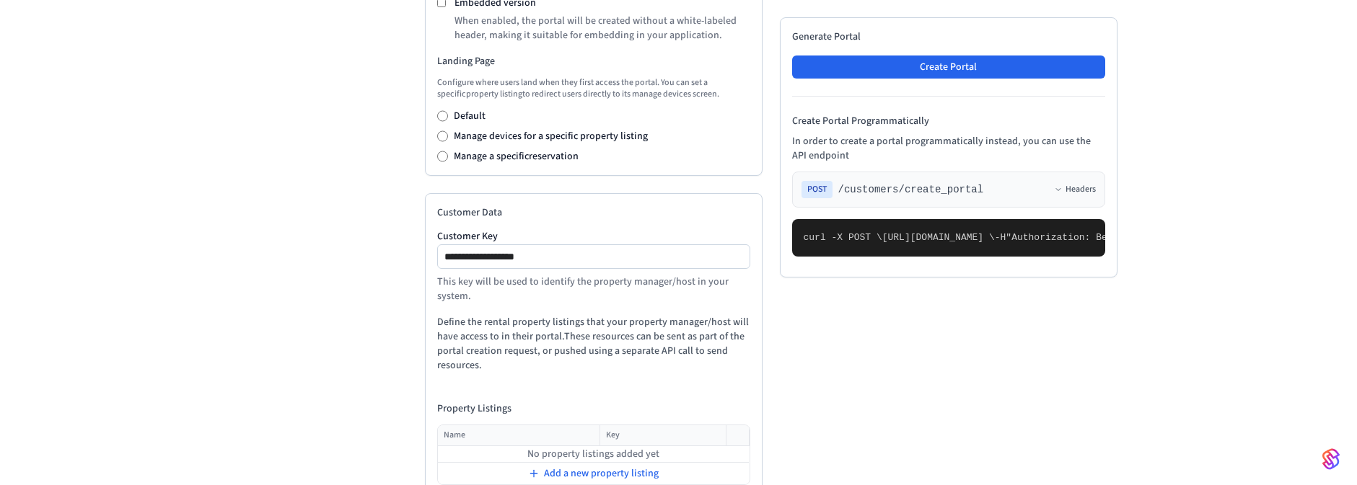
click at [448, 162] on div "Manage a specific reservation" at bounding box center [593, 156] width 313 height 14
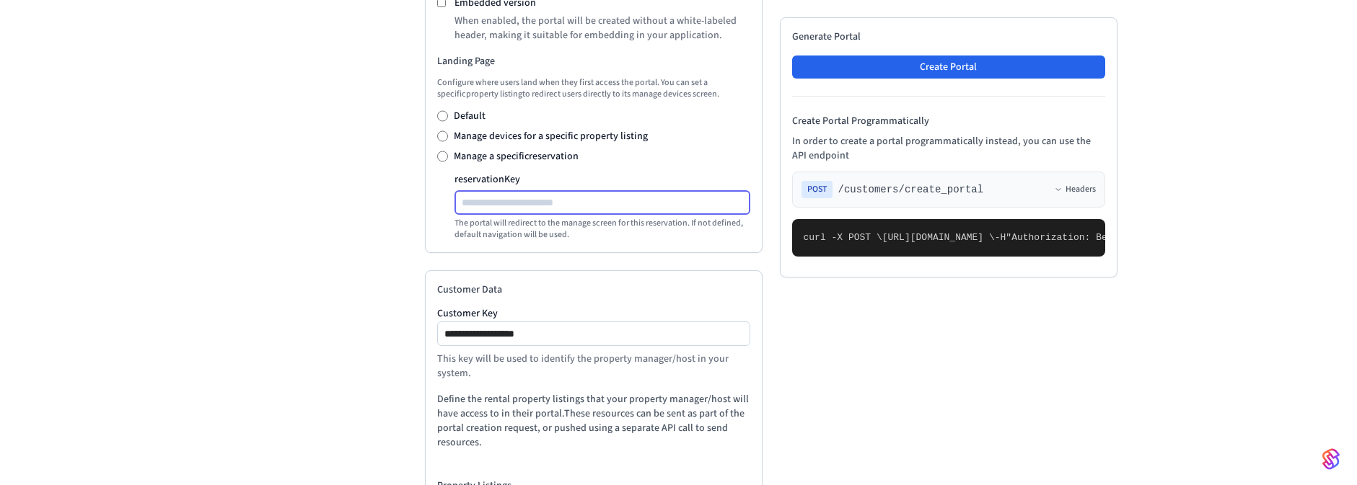
click at [545, 201] on input "reservation Key" at bounding box center [603, 202] width 294 height 17
paste input "*******"
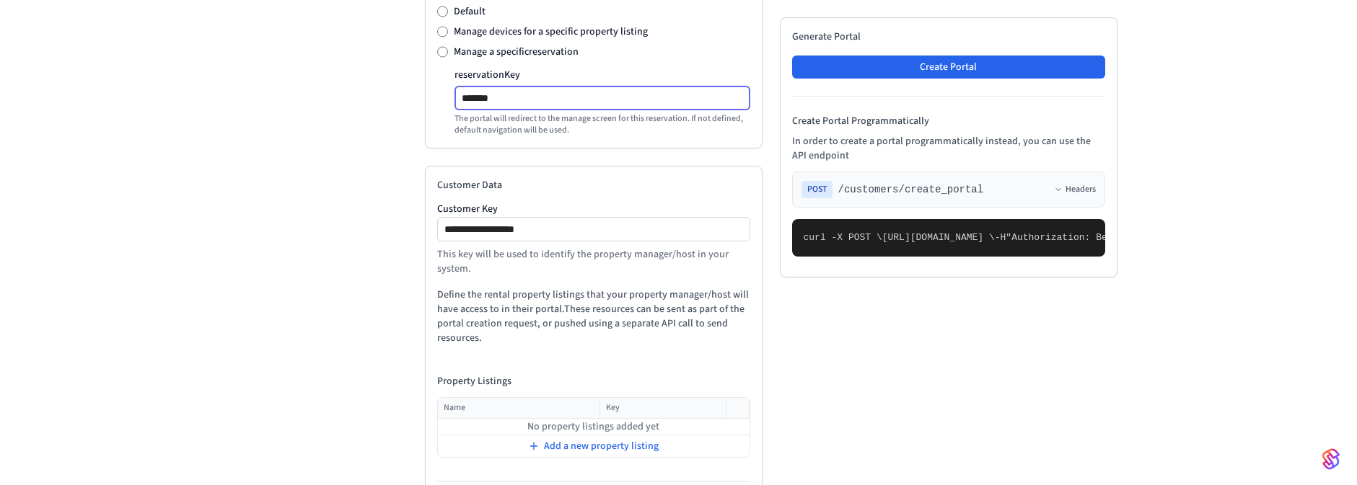
scroll to position [765, 0]
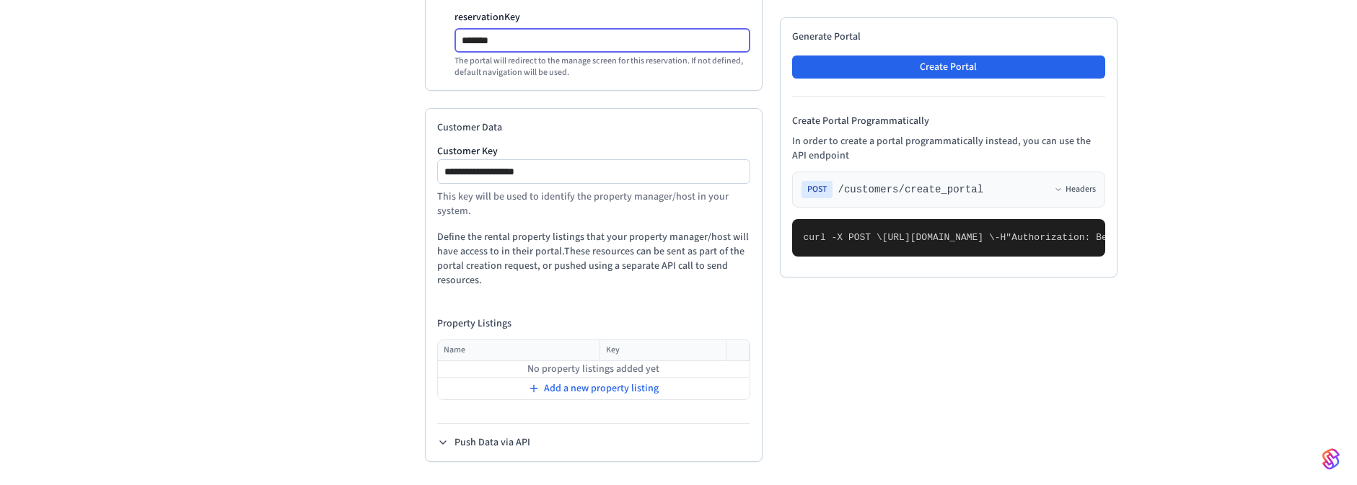
type input "*******"
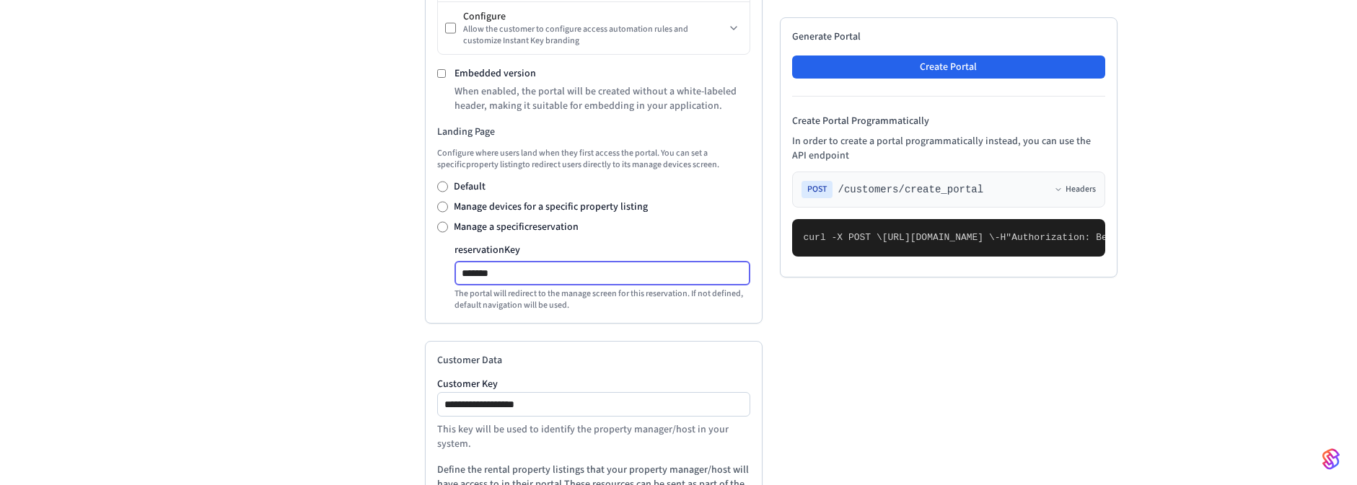
scroll to position [505, 0]
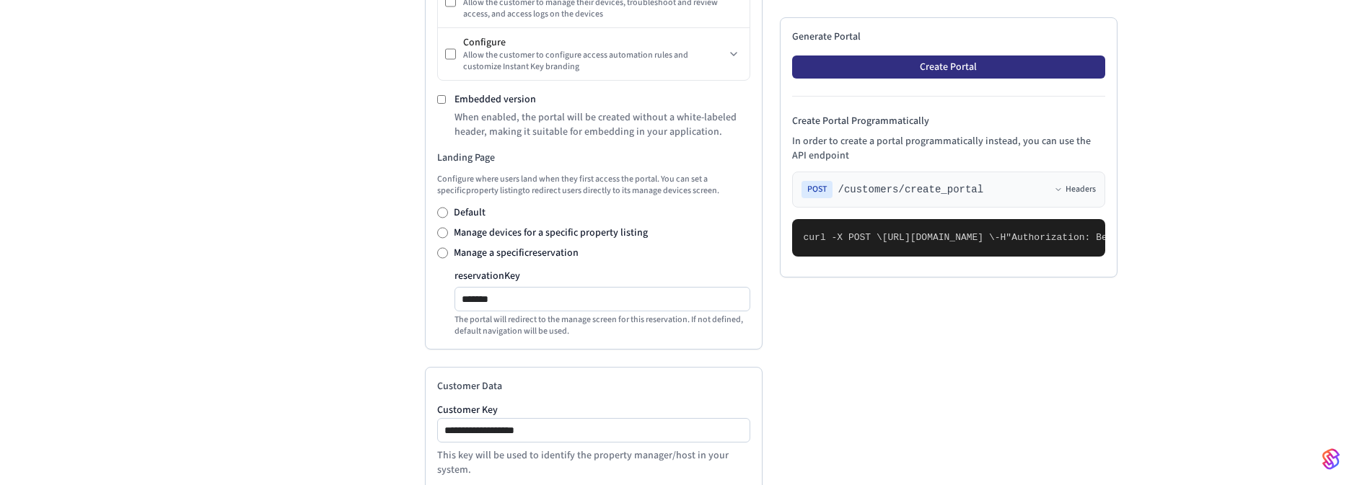
click at [990, 69] on button "Create Portal" at bounding box center [948, 67] width 313 height 23
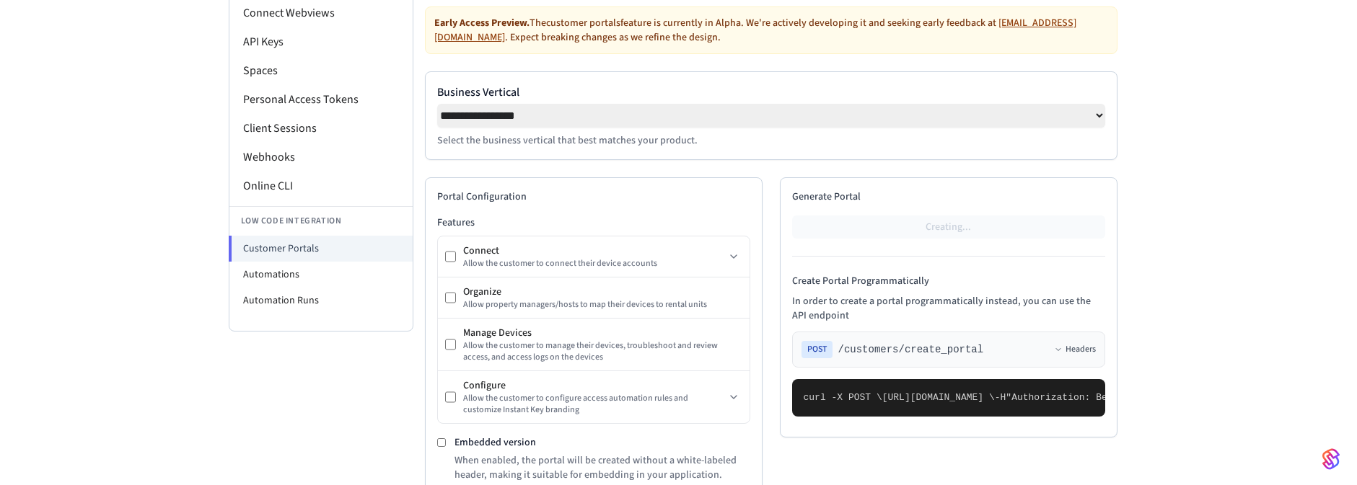
scroll to position [159, 0]
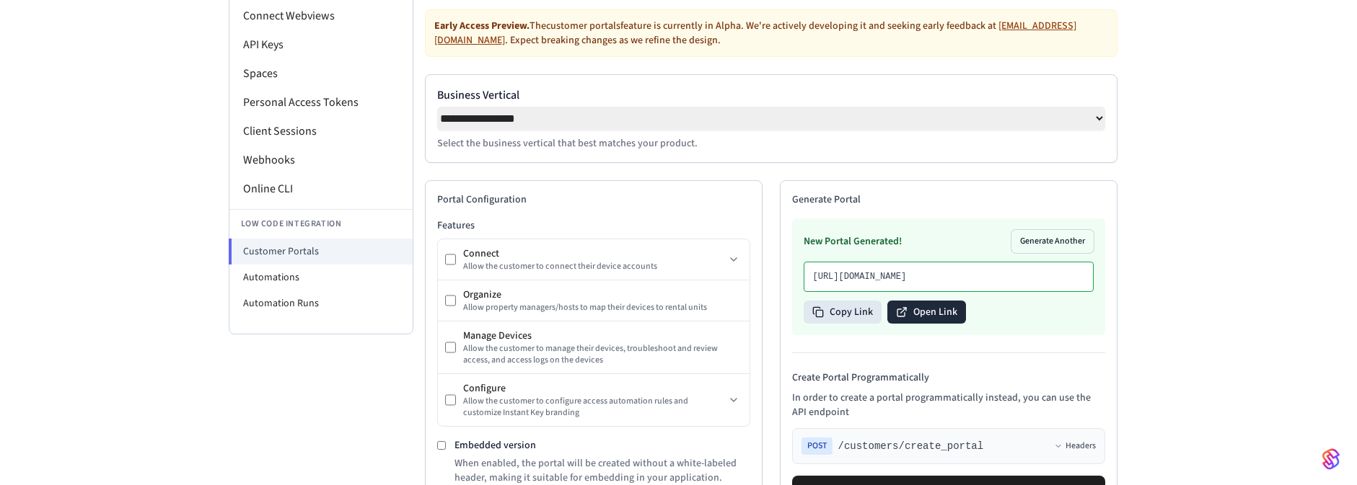
click at [918, 324] on button "Open Link" at bounding box center [926, 312] width 79 height 23
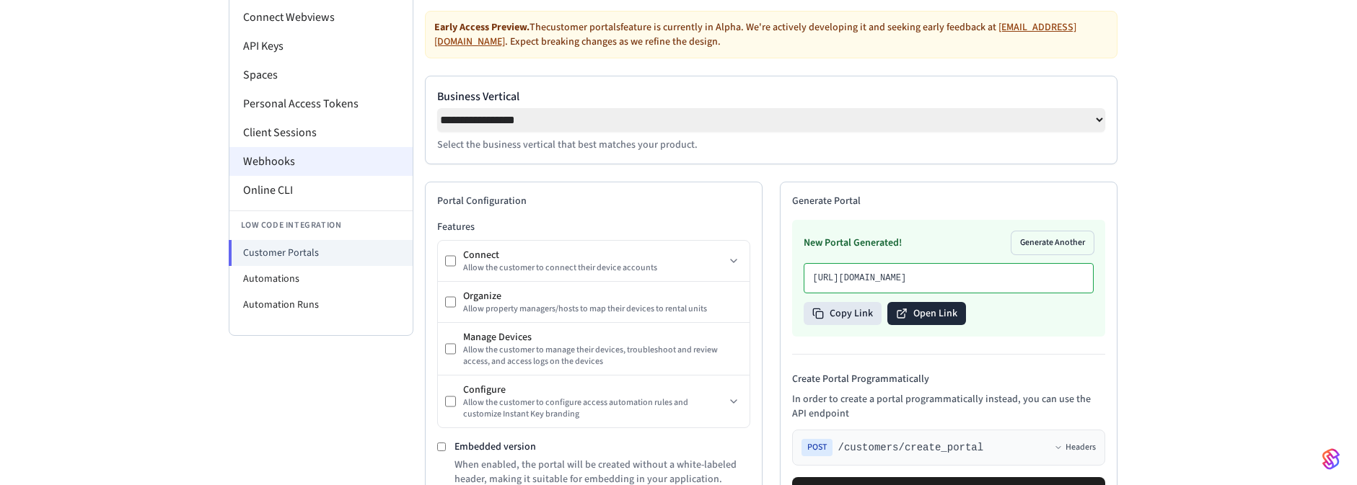
scroll to position [0, 0]
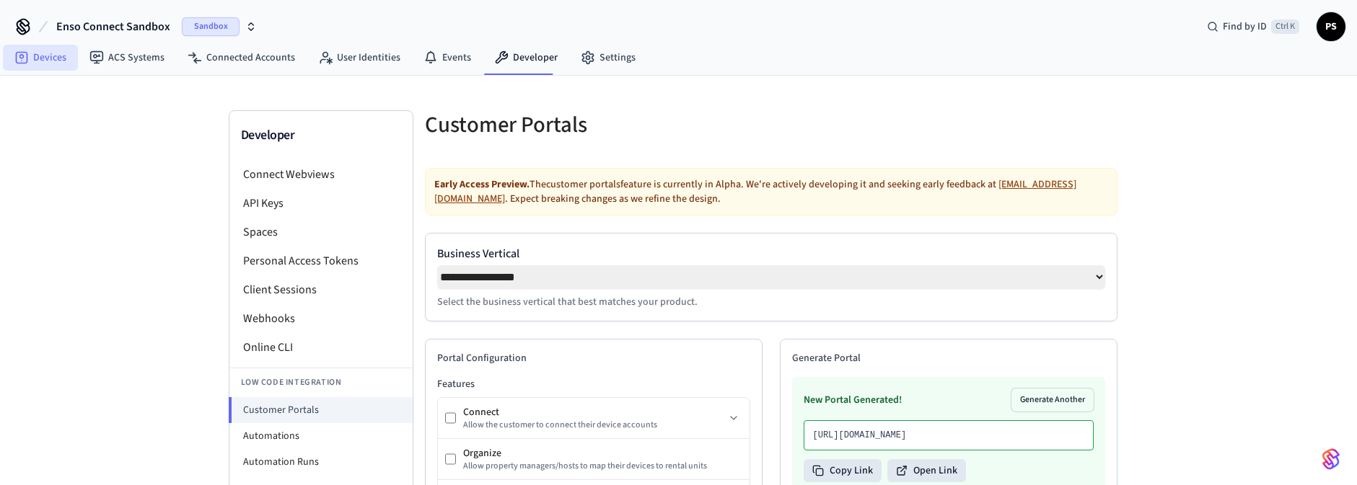
click at [61, 60] on link "Devices" at bounding box center [40, 58] width 75 height 26
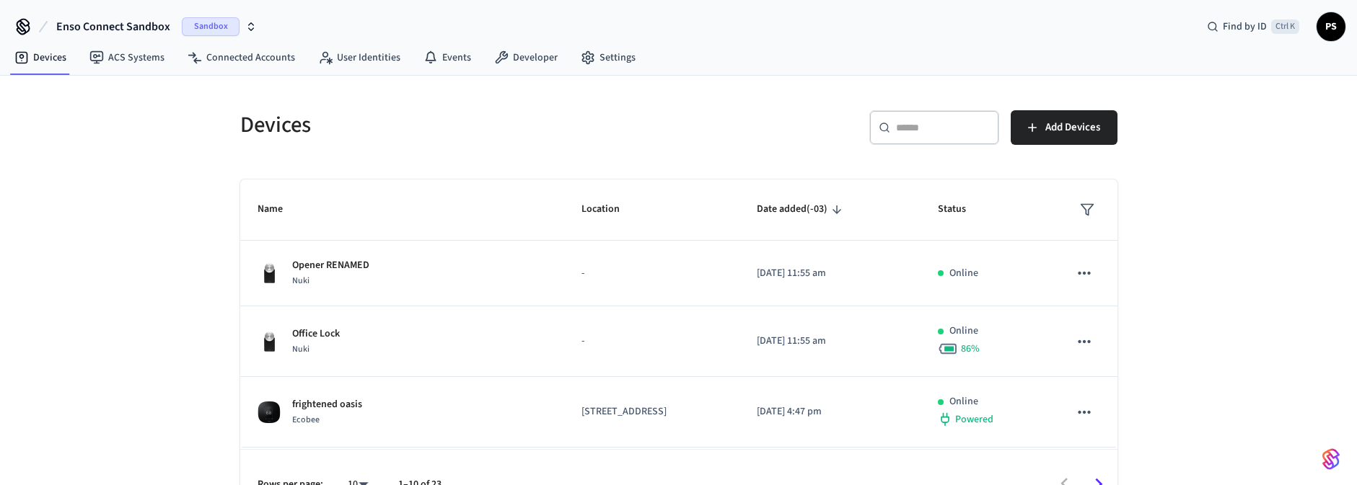
click at [937, 113] on div "​ ​" at bounding box center [934, 127] width 130 height 35
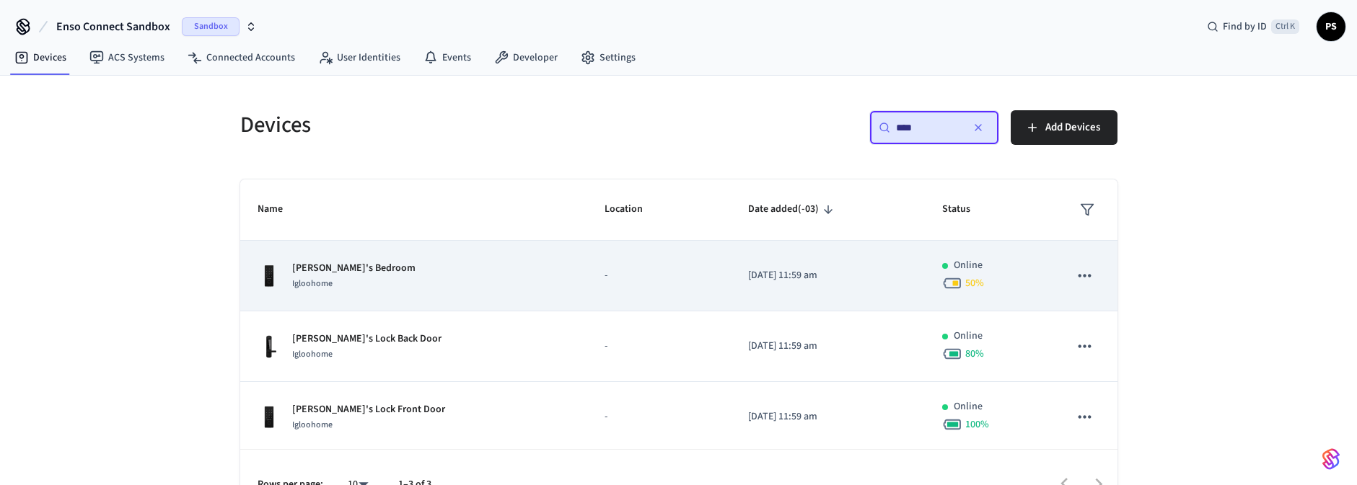
type input "****"
click at [604, 274] on p "-" at bounding box center [658, 275] width 109 height 15
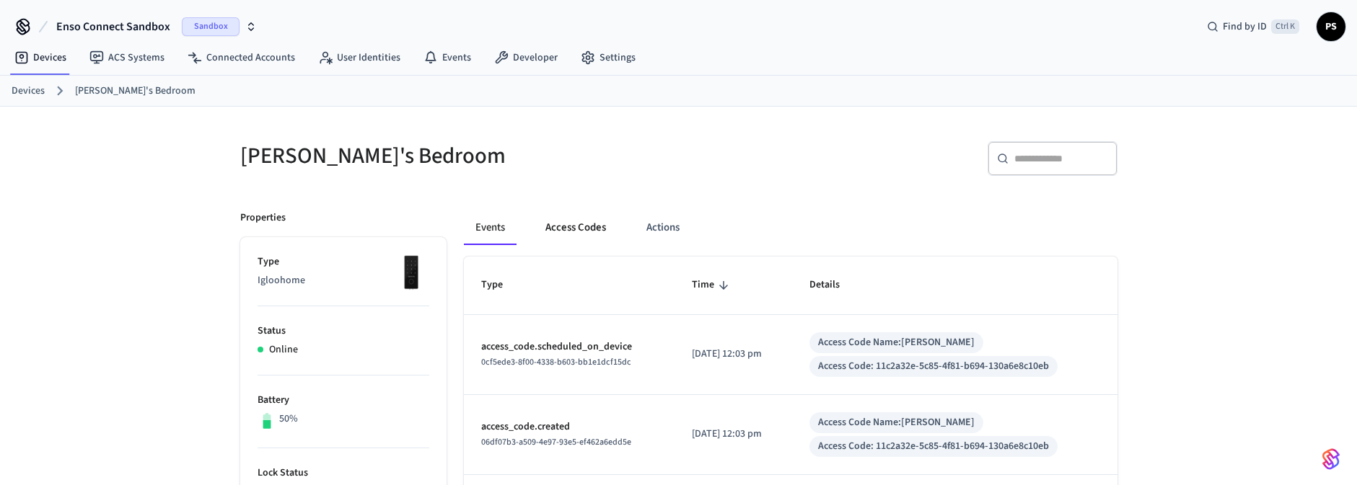
click at [590, 226] on button "Access Codes" at bounding box center [576, 228] width 84 height 35
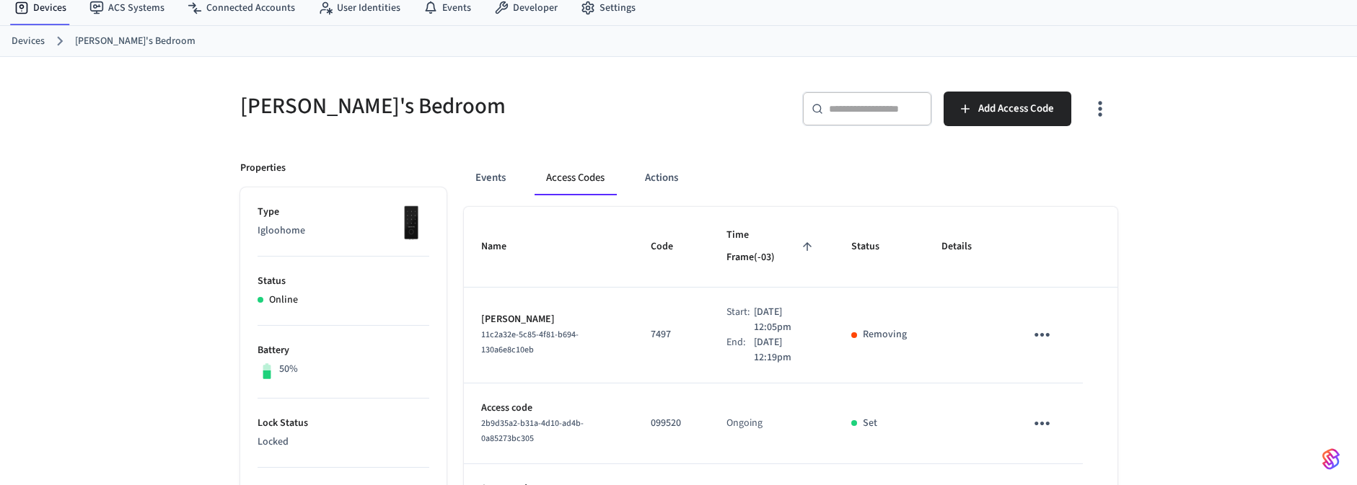
scroll to position [87, 0]
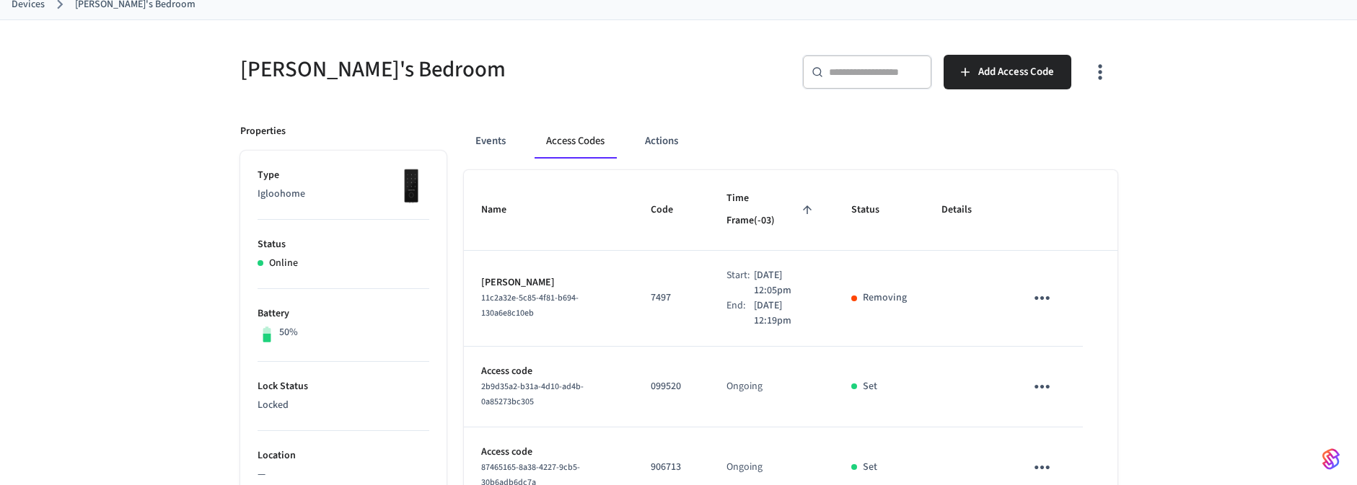
drag, startPoint x: 801, startPoint y: 285, endPoint x: 924, endPoint y: 268, distance: 123.7
click at [825, 283] on td "Start: Sep 22nd 2025 12:05pm End: Sep 22nd 2025 12:19pm" at bounding box center [772, 299] width 126 height 96
click at [890, 291] on p "Removing" at bounding box center [885, 298] width 44 height 15
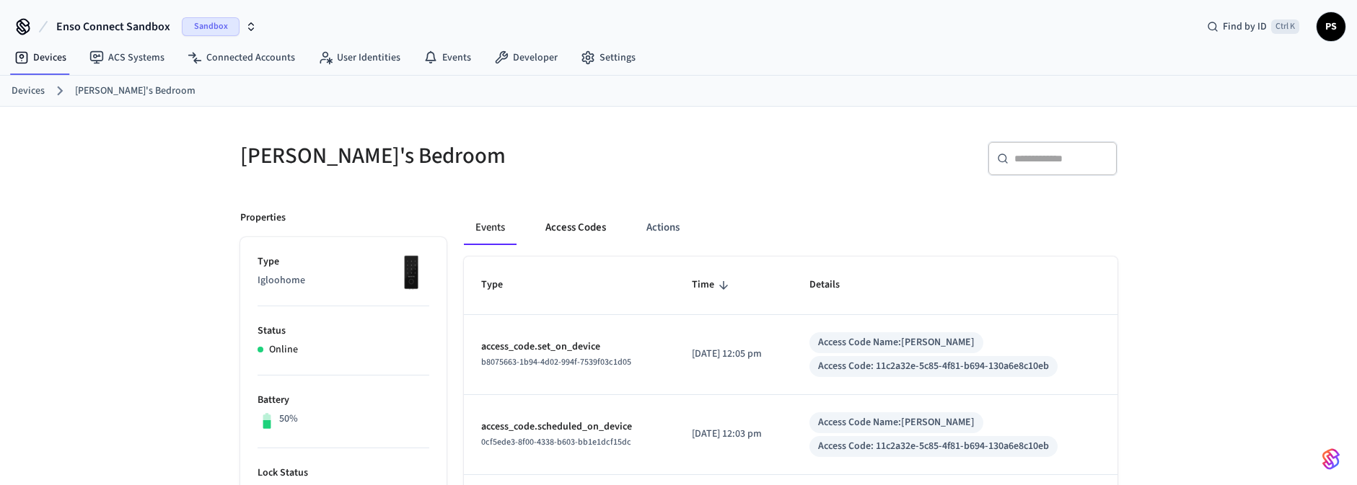
click at [574, 214] on button "Access Codes" at bounding box center [576, 228] width 84 height 35
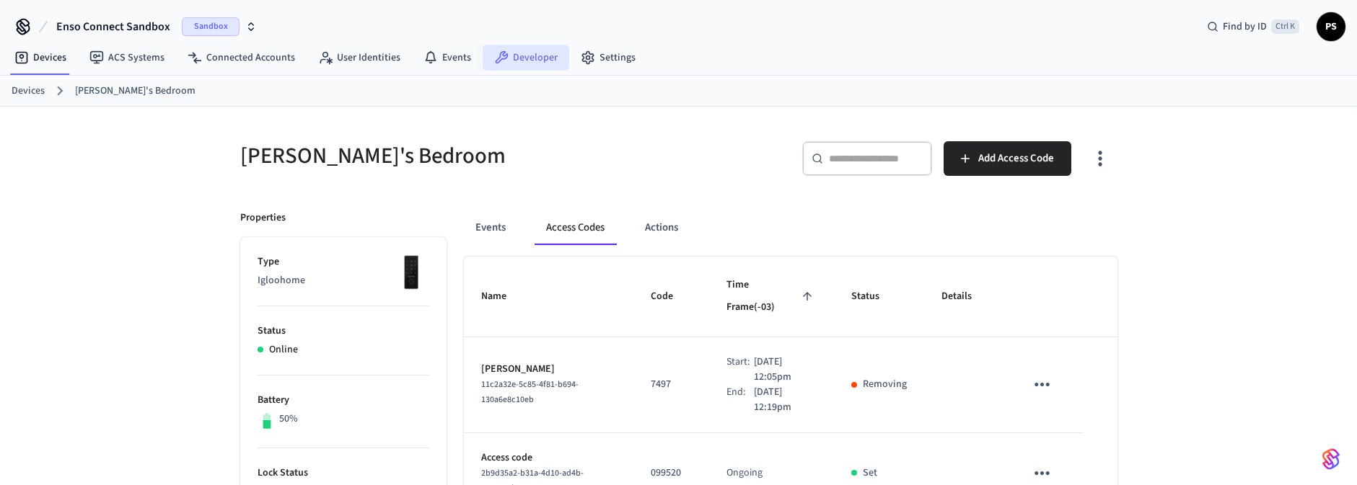
click at [540, 61] on link "Developer" at bounding box center [526, 58] width 87 height 26
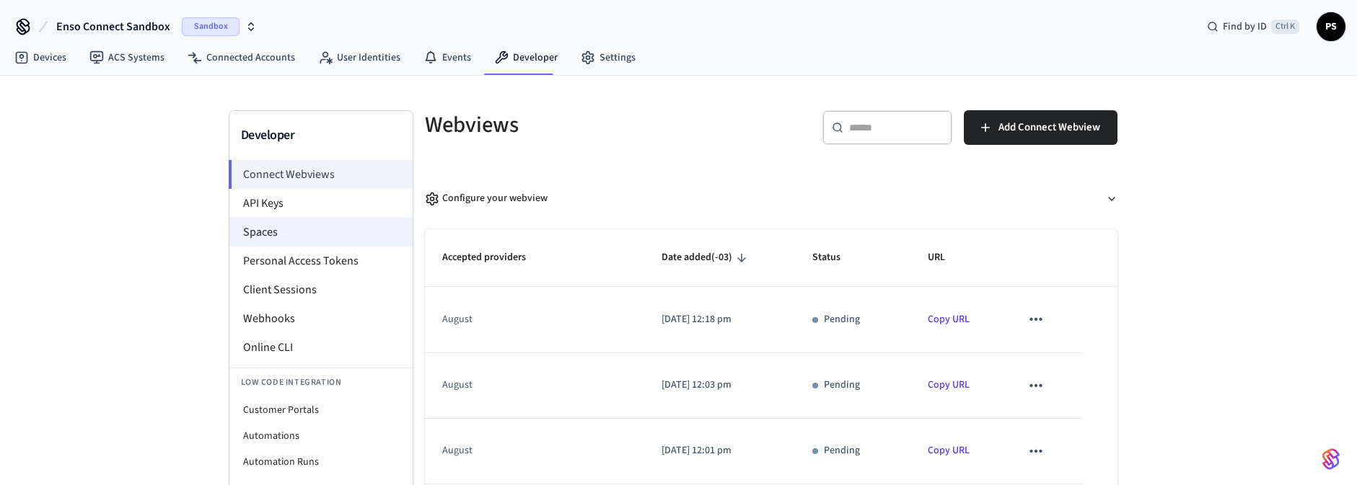
scroll to position [82, 0]
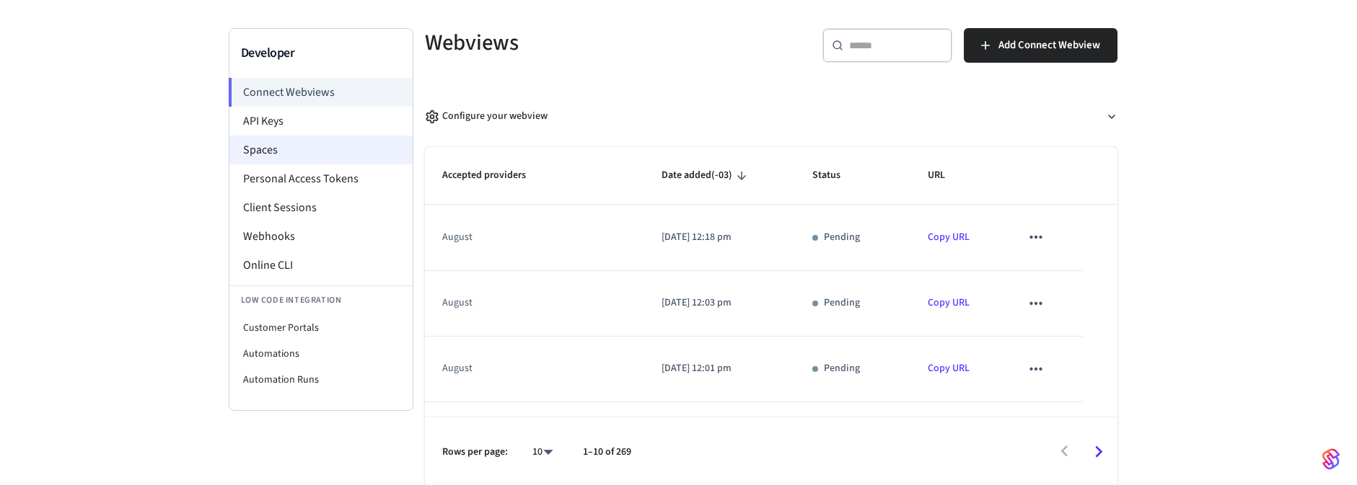
click at [276, 148] on li "Spaces" at bounding box center [320, 150] width 183 height 29
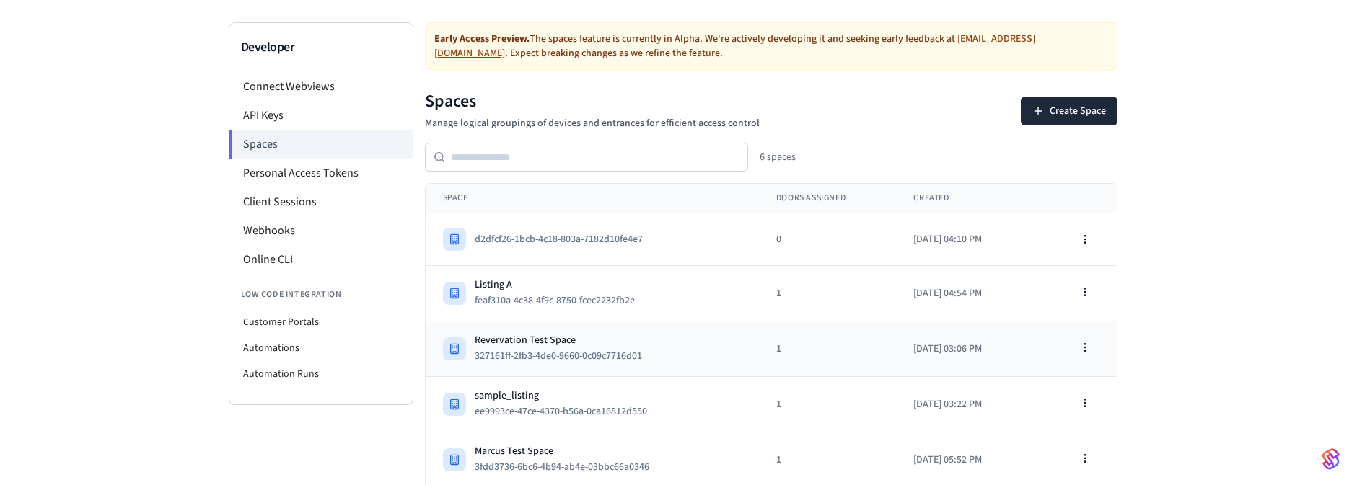
scroll to position [143, 0]
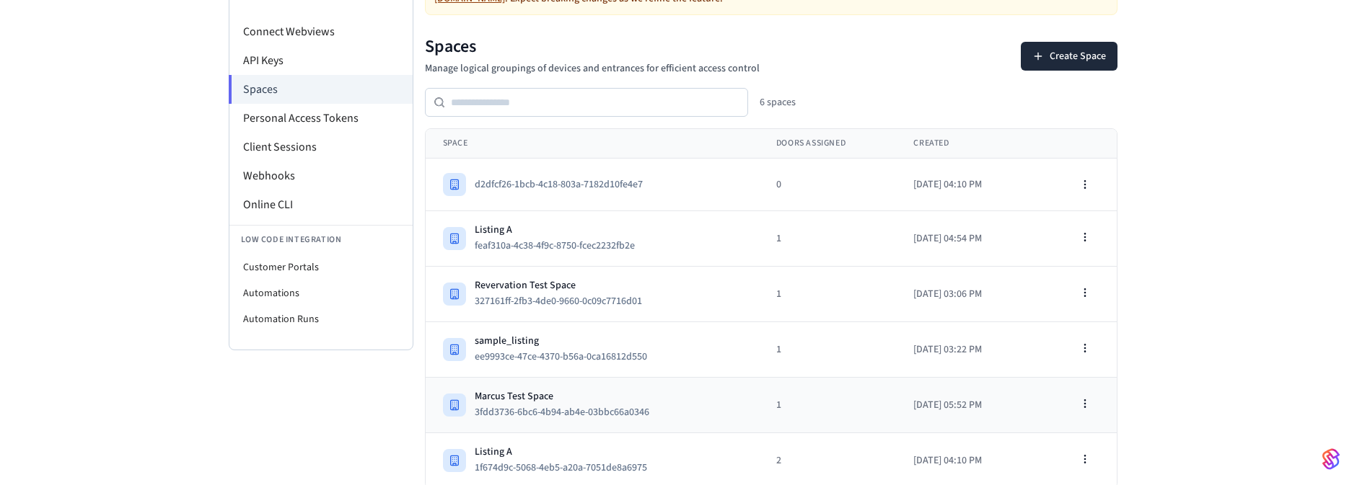
click at [573, 380] on td "Marcus Test Space 3fdd3736-6bc6-4b94-ab4e-03bbc66a0346" at bounding box center [592, 406] width 333 height 56
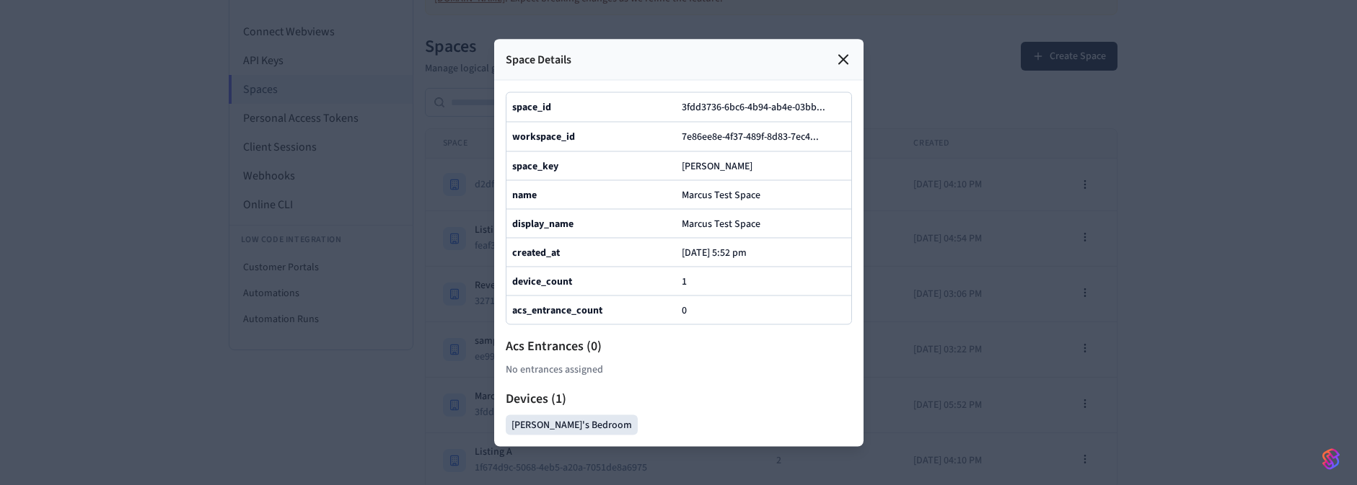
click at [676, 294] on div "device_count 1" at bounding box center [678, 280] width 345 height 29
click at [1076, 346] on div at bounding box center [678, 242] width 1357 height 485
click at [289, 258] on div at bounding box center [678, 242] width 1357 height 485
drag, startPoint x: 349, startPoint y: 247, endPoint x: 455, endPoint y: 144, distance: 147.9
click at [353, 240] on div at bounding box center [678, 242] width 1357 height 485
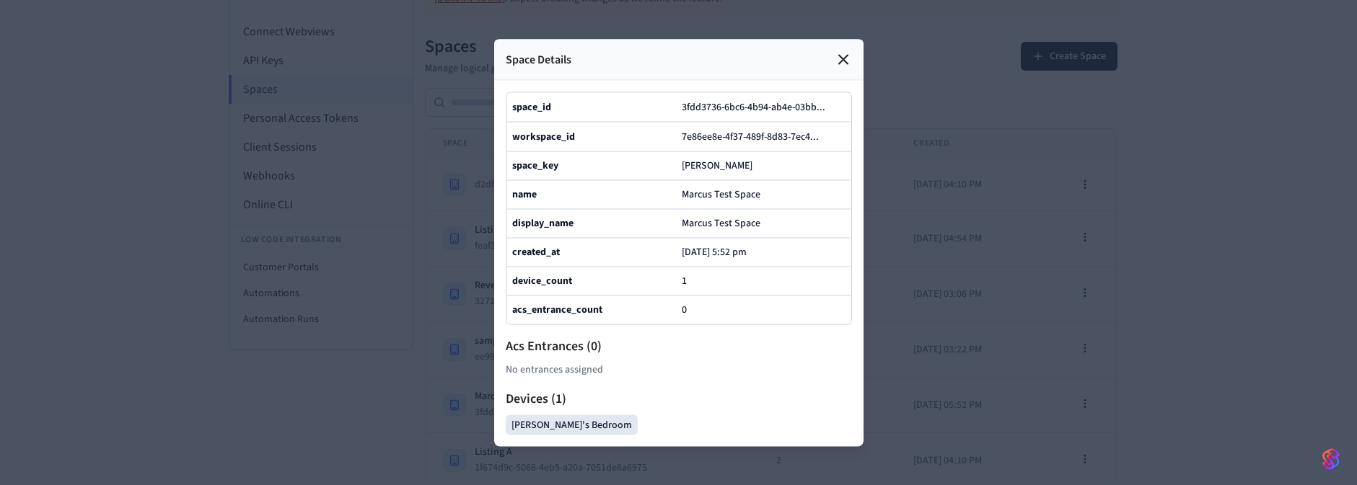
drag, startPoint x: 841, startPoint y: 31, endPoint x: 759, endPoint y: 28, distance: 82.3
click at [841, 50] on icon at bounding box center [843, 58] width 17 height 17
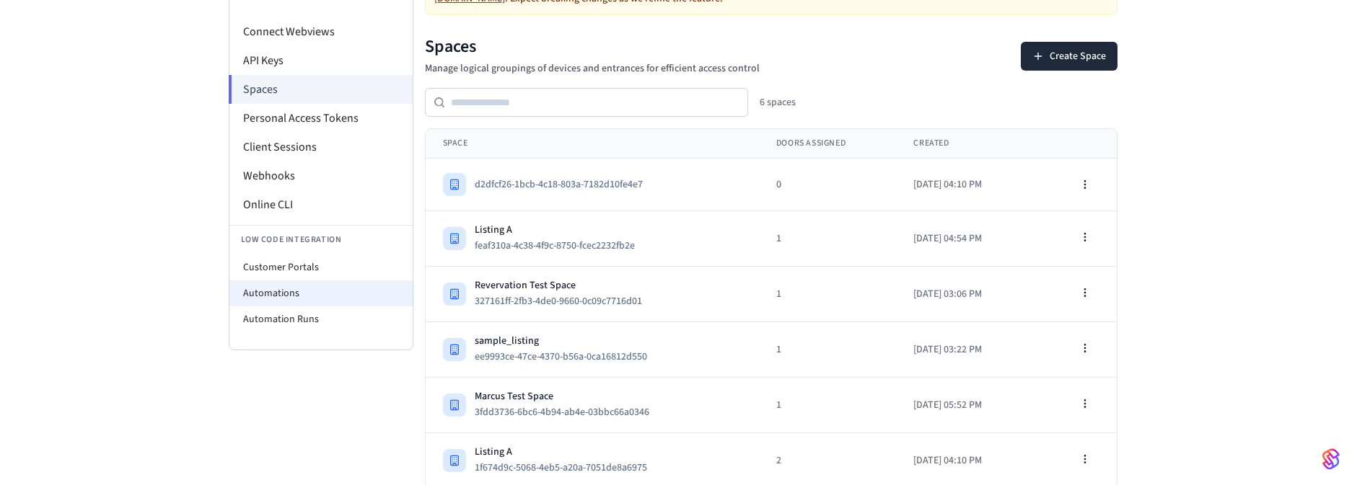
click at [302, 299] on li "Automations" at bounding box center [320, 294] width 183 height 26
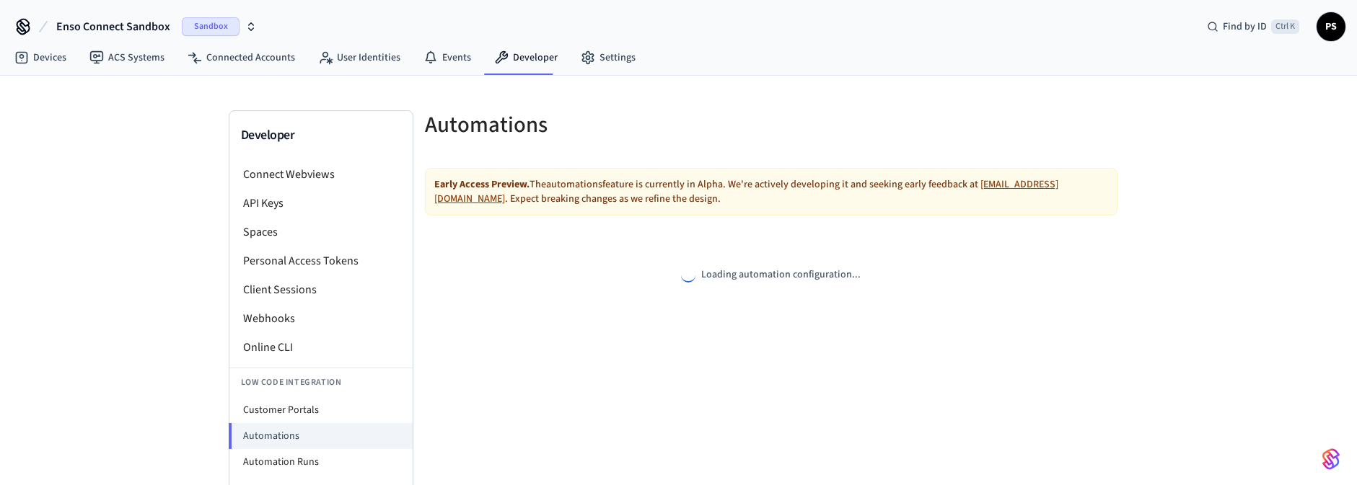
select select "**********"
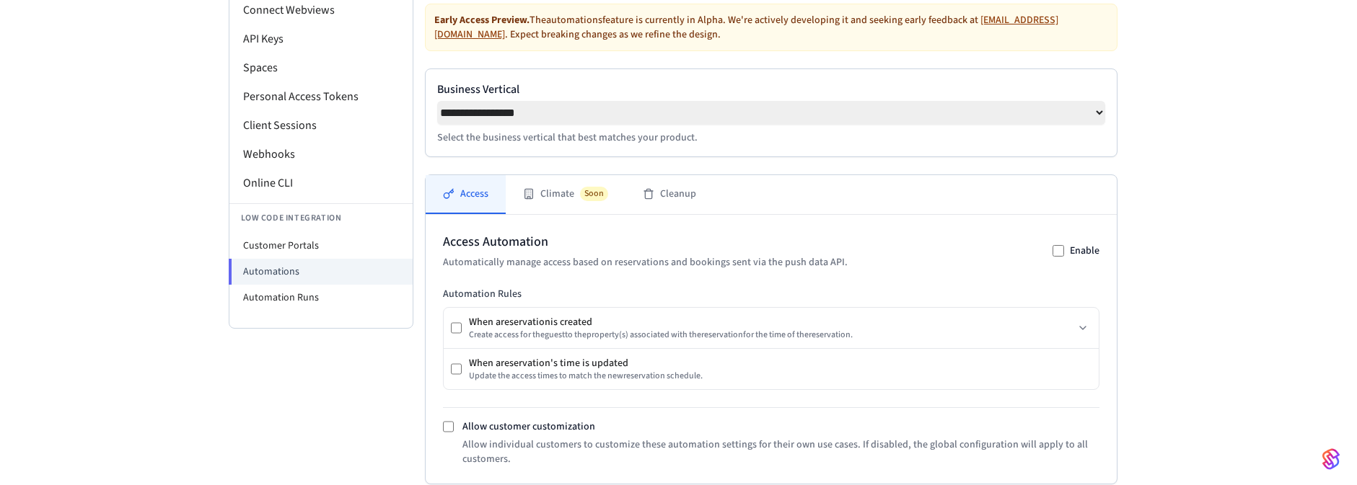
scroll to position [173, 0]
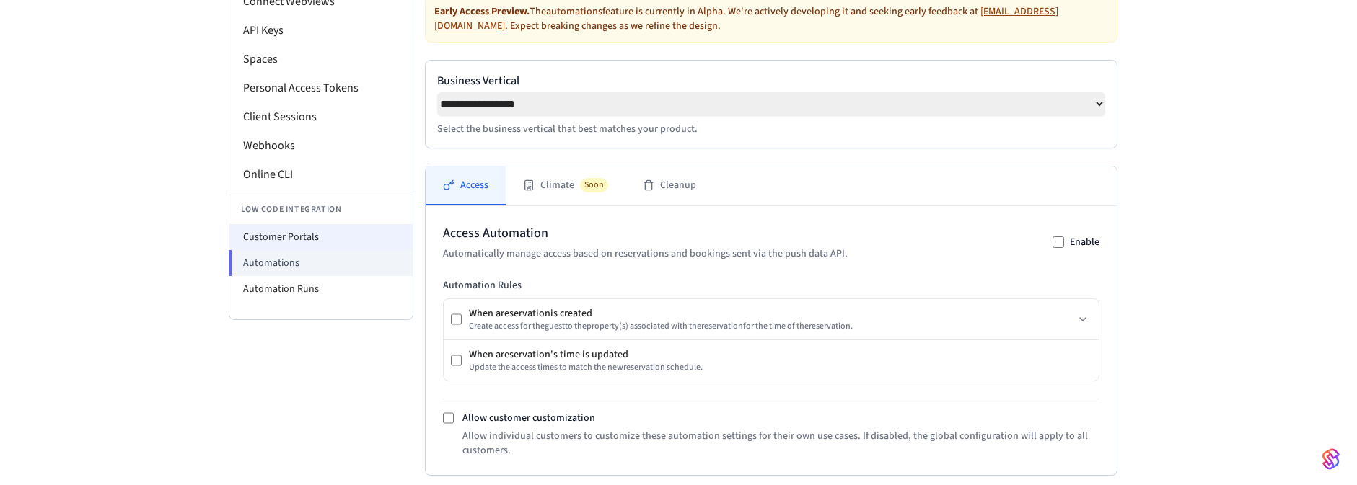
click at [294, 239] on li "Customer Portals" at bounding box center [320, 237] width 183 height 26
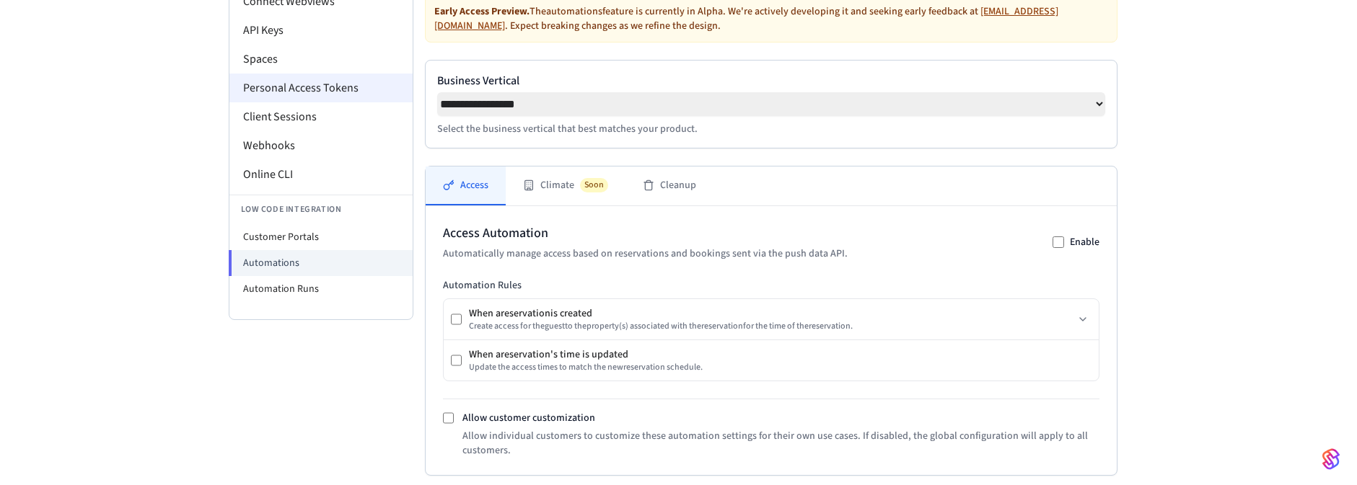
select select "**********"
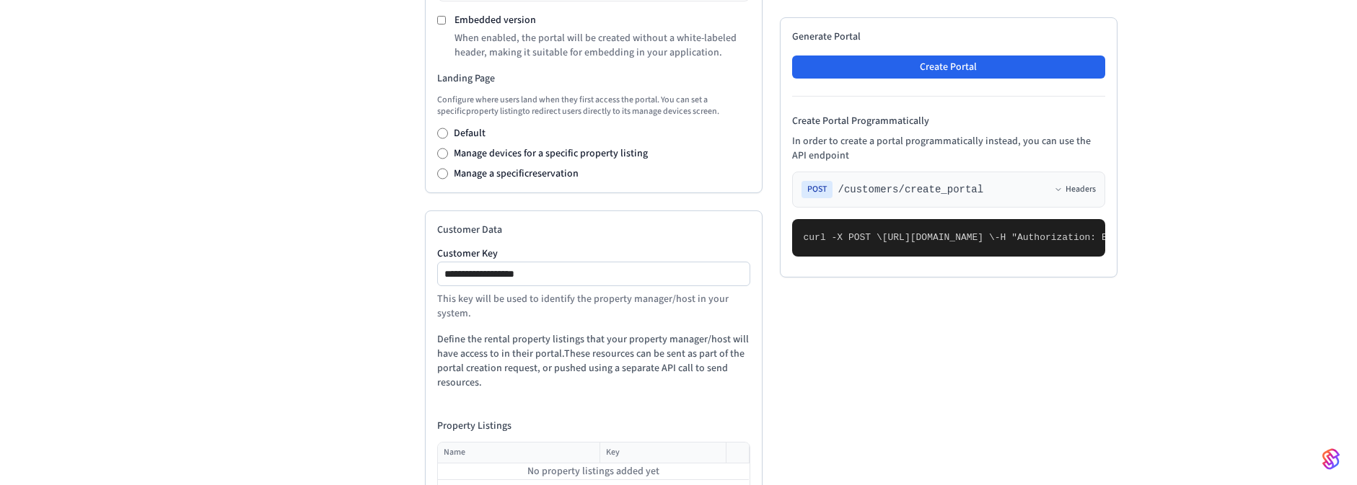
scroll to position [342, 0]
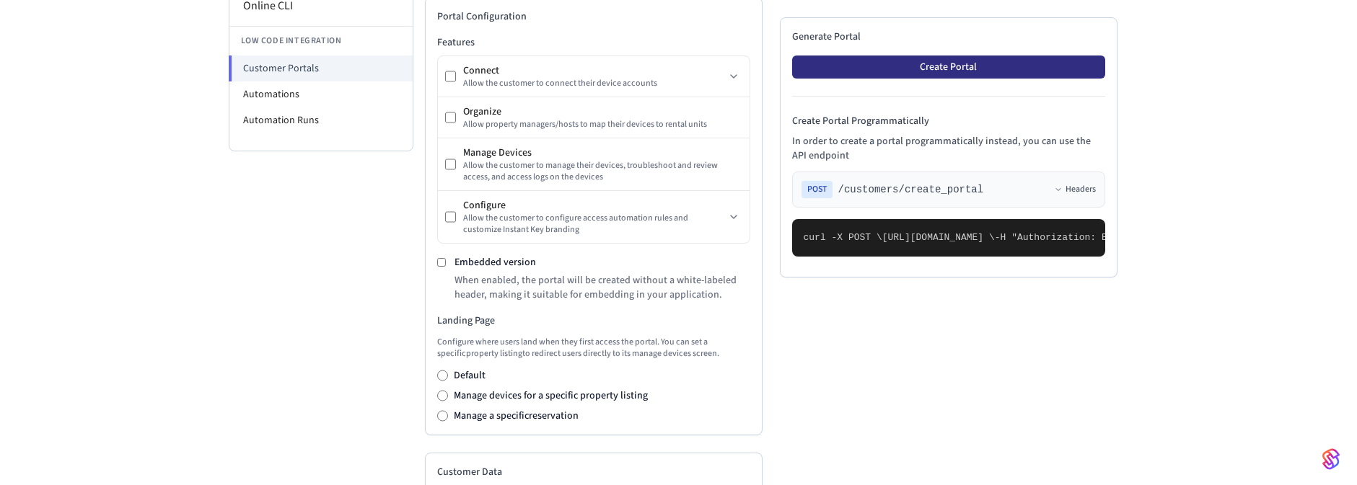
click at [937, 69] on button "Create Portal" at bounding box center [948, 67] width 313 height 23
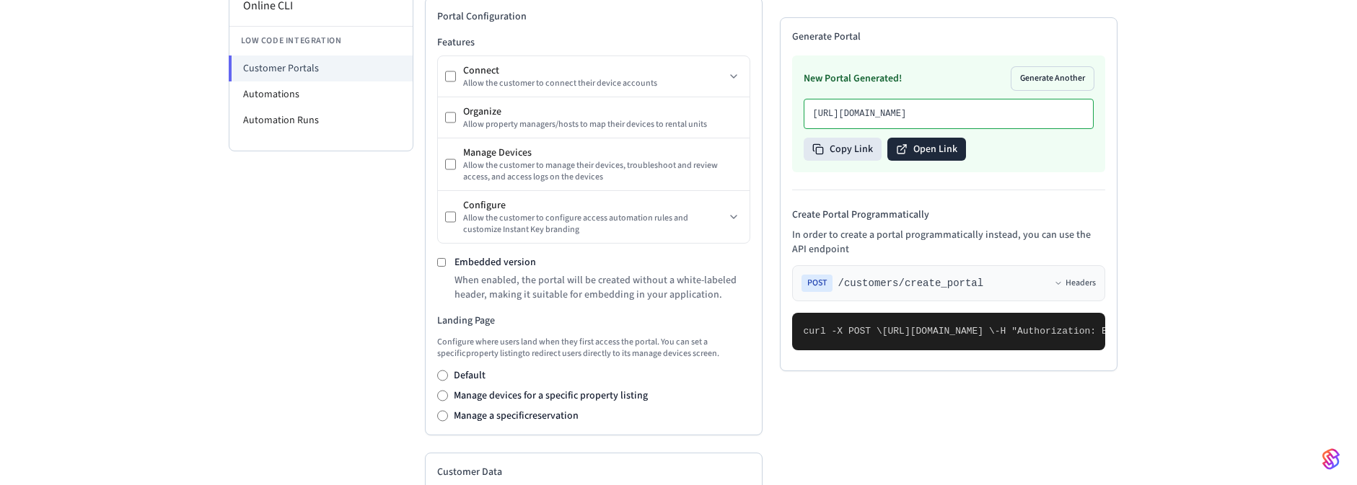
click at [931, 161] on button "Open Link" at bounding box center [926, 149] width 79 height 23
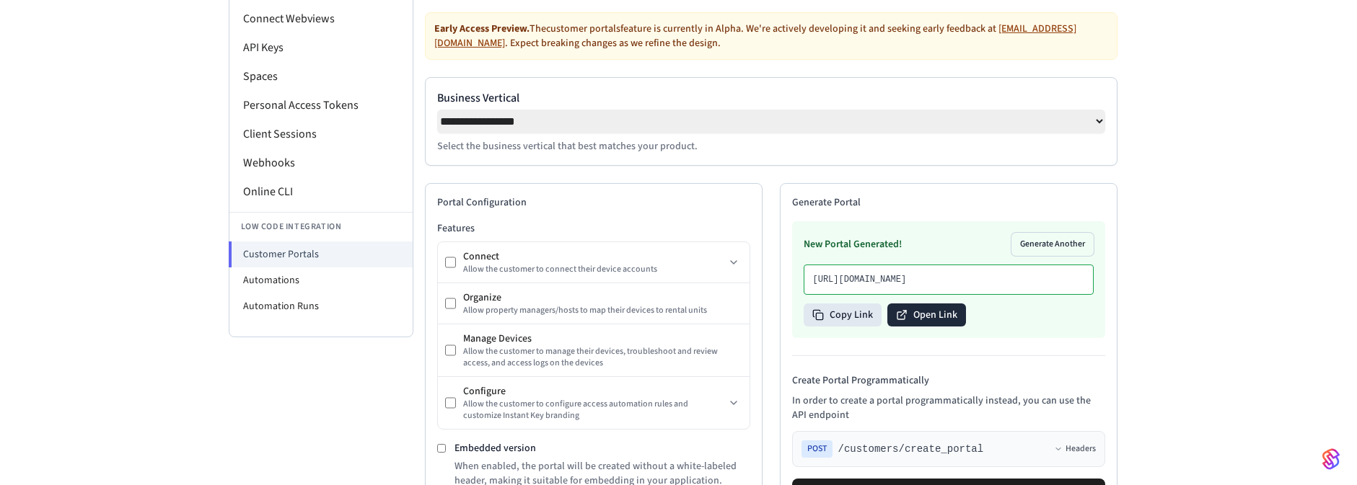
scroll to position [0, 0]
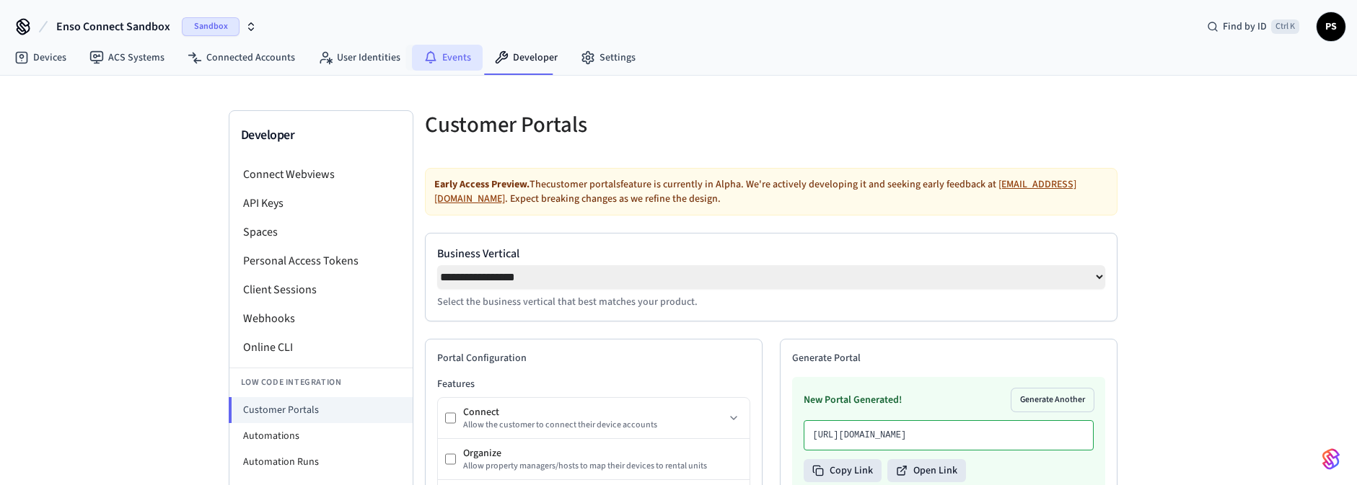
click at [449, 55] on link "Events" at bounding box center [447, 58] width 71 height 26
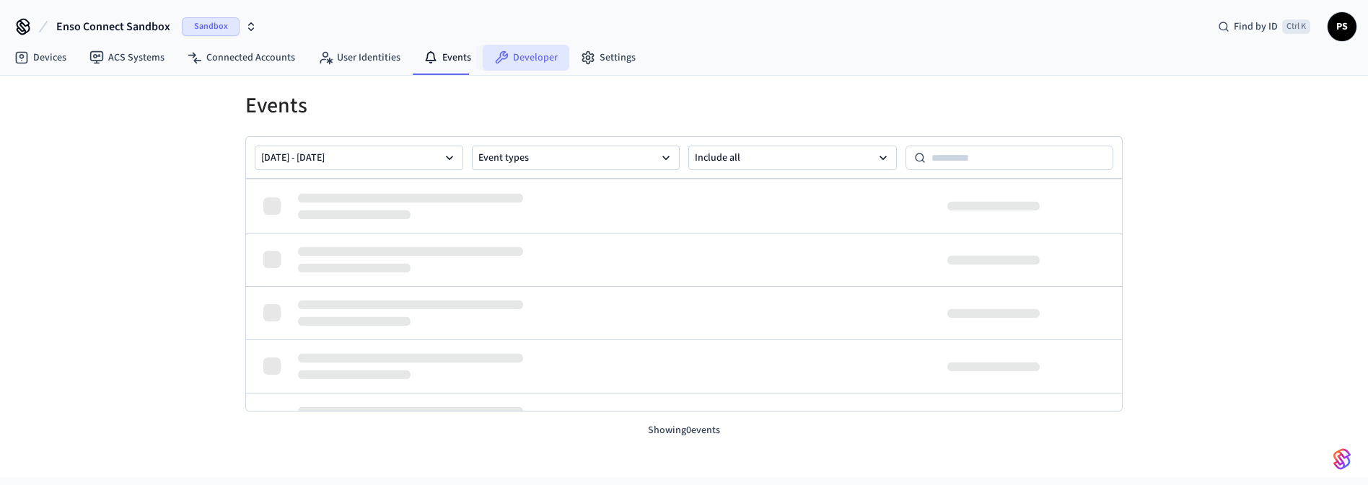
click at [524, 66] on link "Developer" at bounding box center [526, 58] width 87 height 26
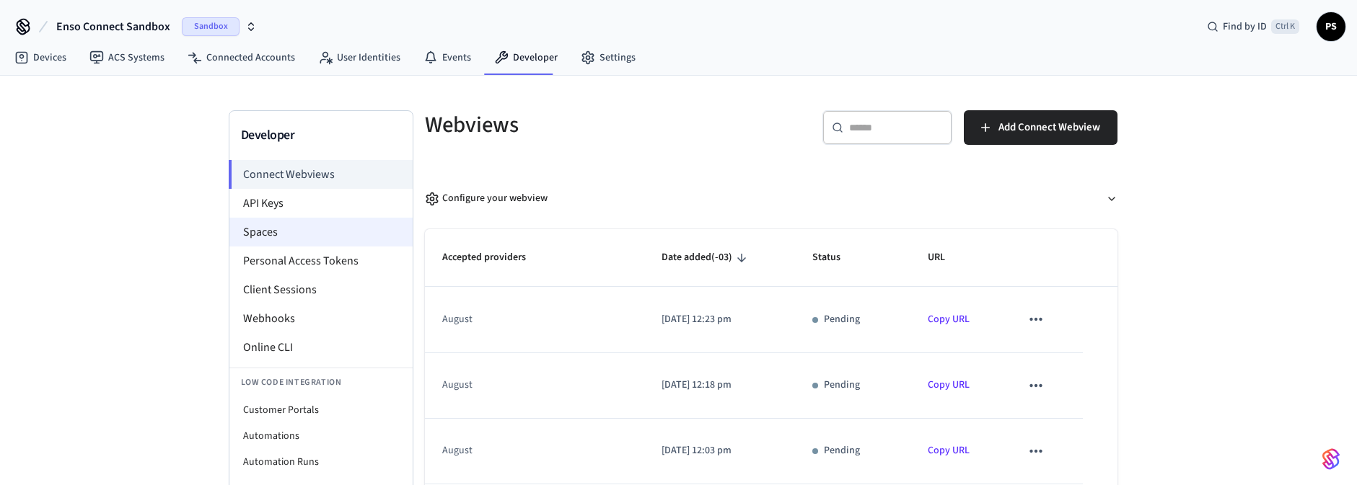
click at [289, 221] on li "Spaces" at bounding box center [320, 232] width 183 height 29
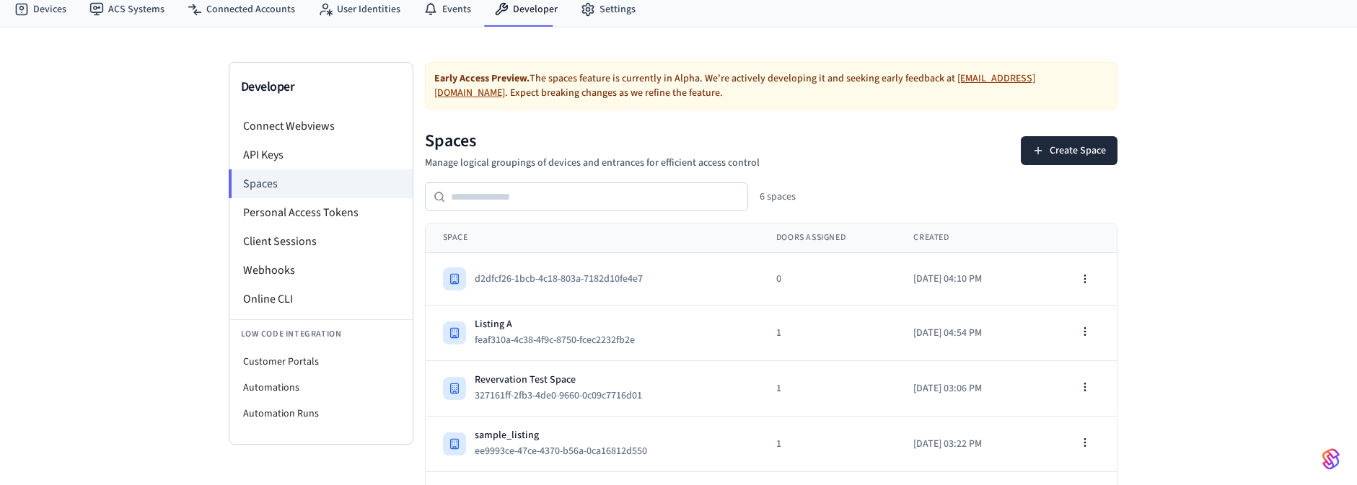
scroll to position [143, 0]
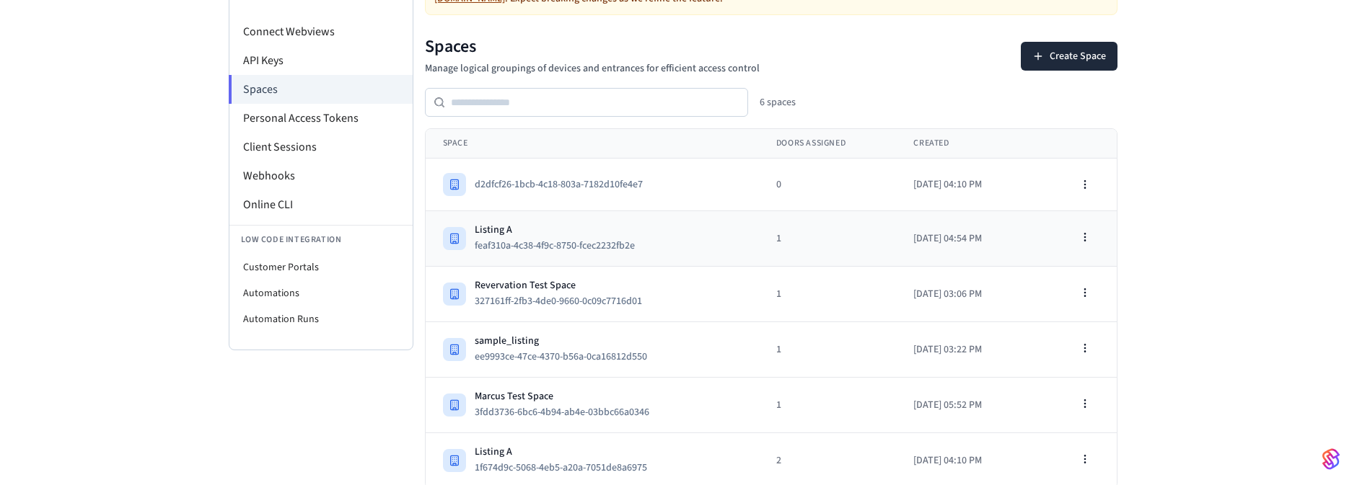
click at [576, 227] on div "Listing A" at bounding box center [561, 230] width 172 height 14
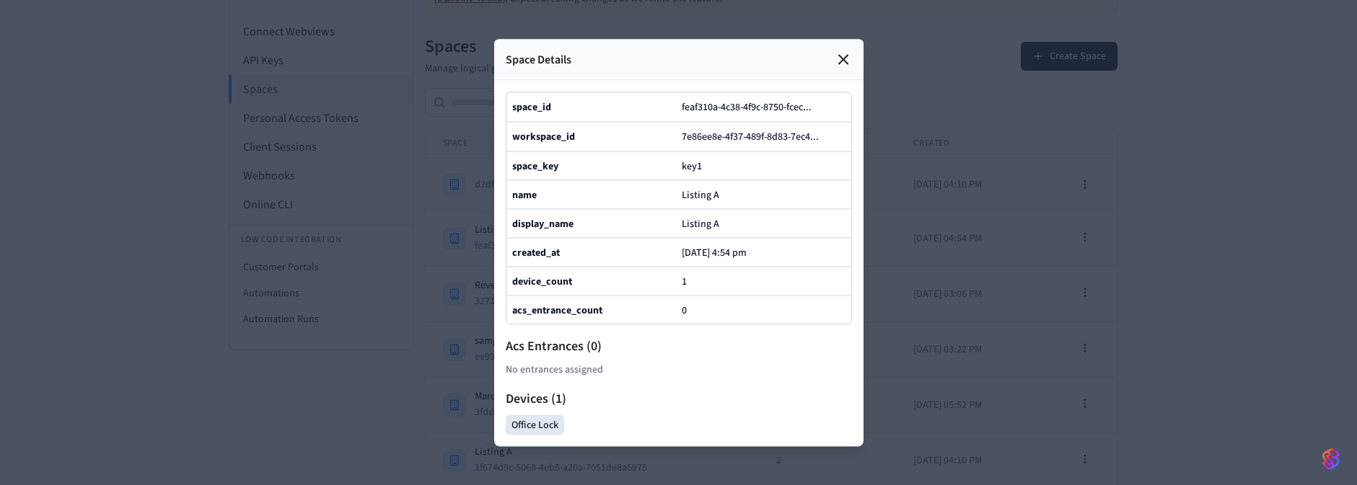
click at [840, 50] on icon at bounding box center [843, 58] width 17 height 17
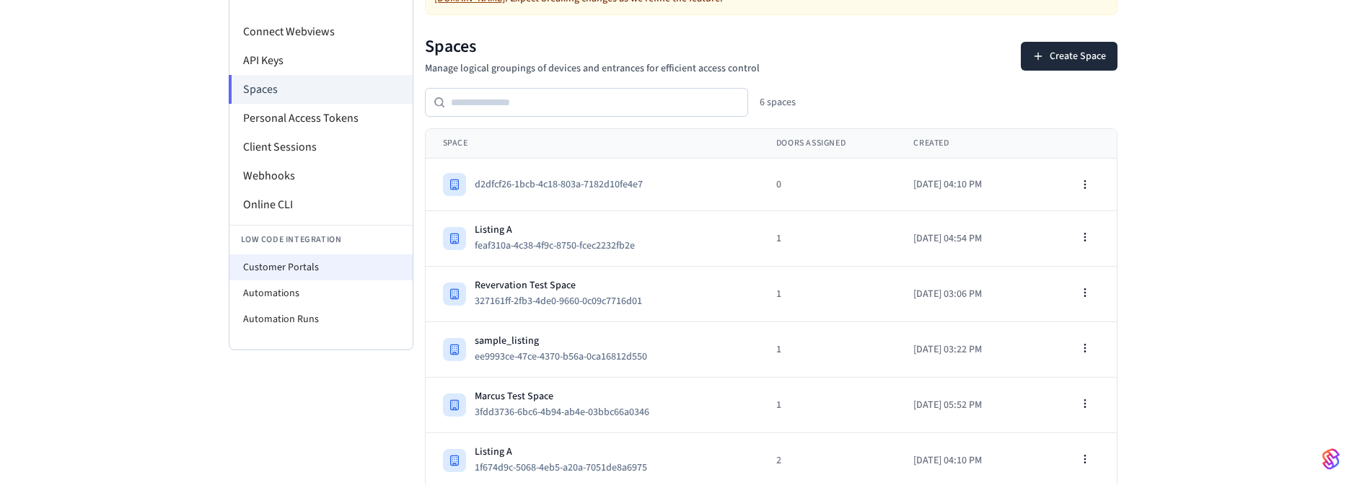
click at [317, 260] on li "Customer Portals" at bounding box center [320, 268] width 183 height 26
select select "**********"
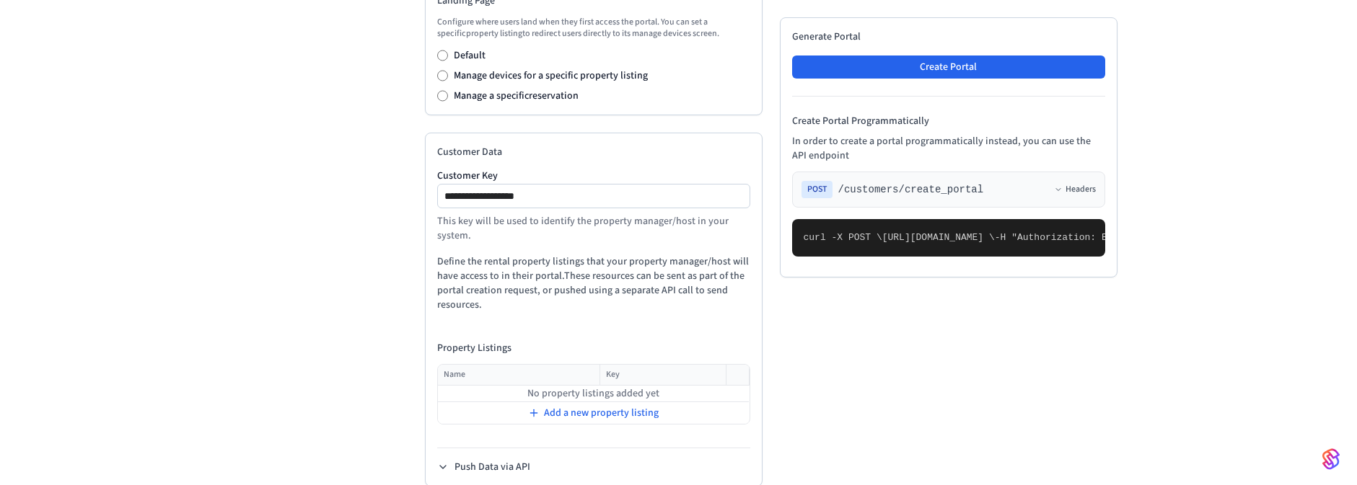
scroll to position [688, 0]
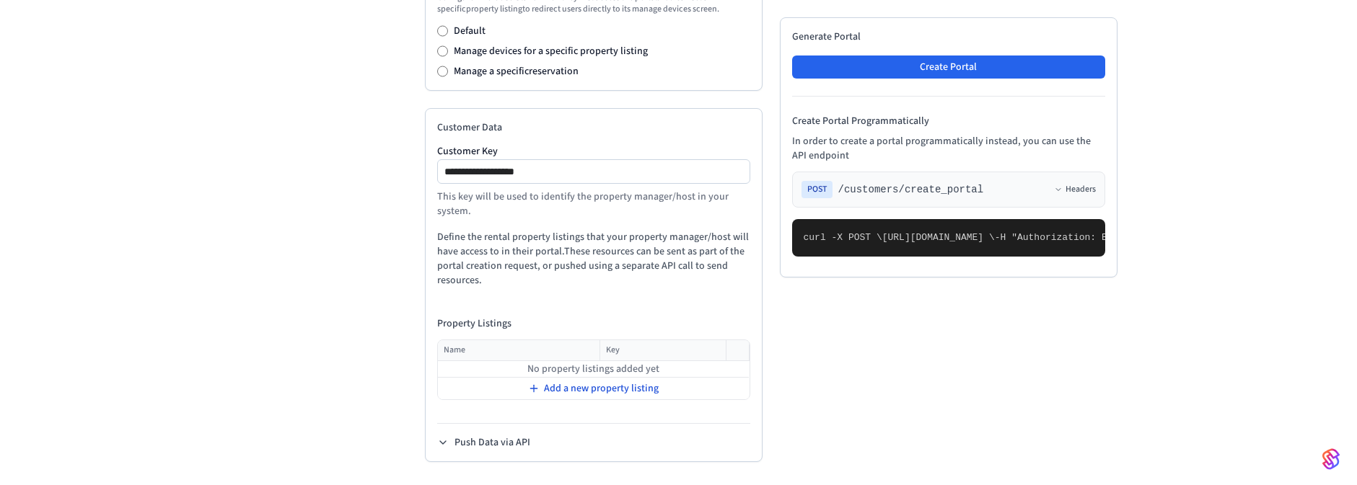
click at [595, 397] on div "Add a new property listing" at bounding box center [594, 389] width 310 height 20
click at [504, 371] on input "text" at bounding box center [510, 370] width 142 height 17
type input "**********"
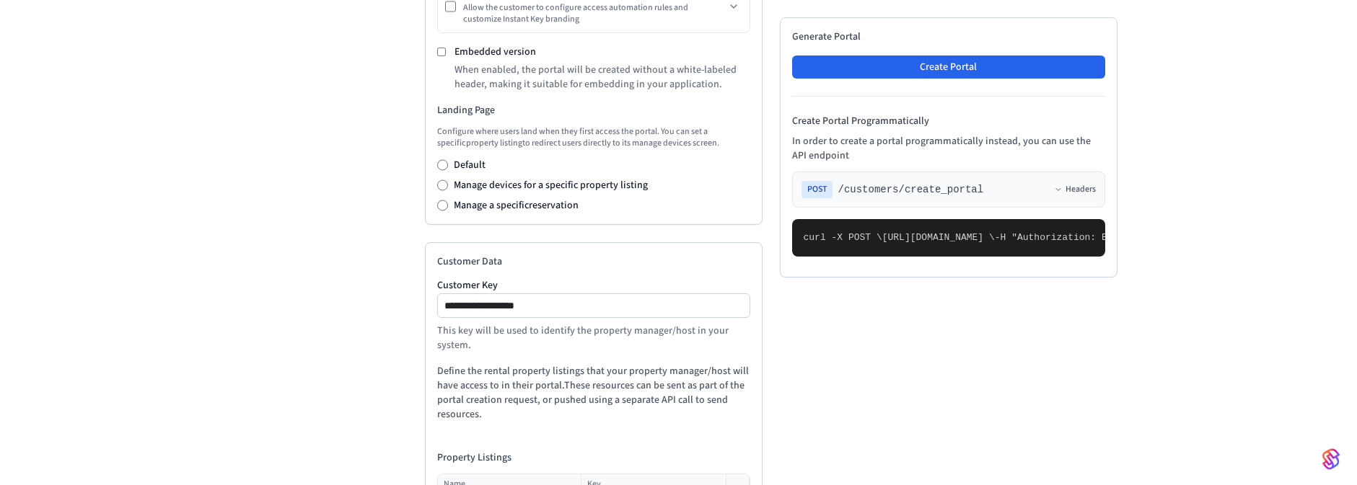
scroll to position [519, 0]
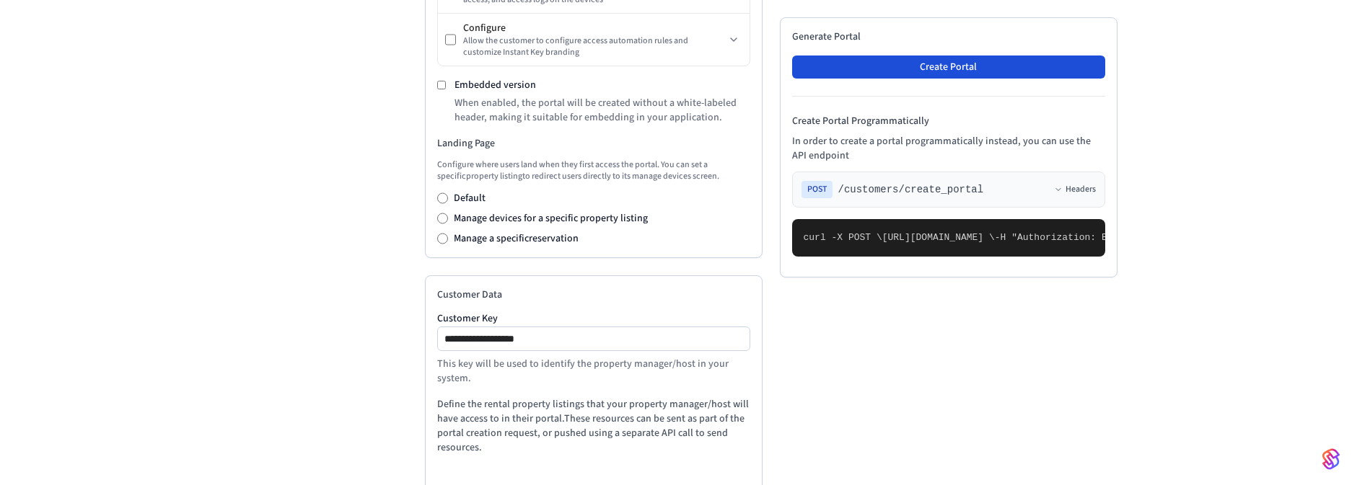
type input "**********"
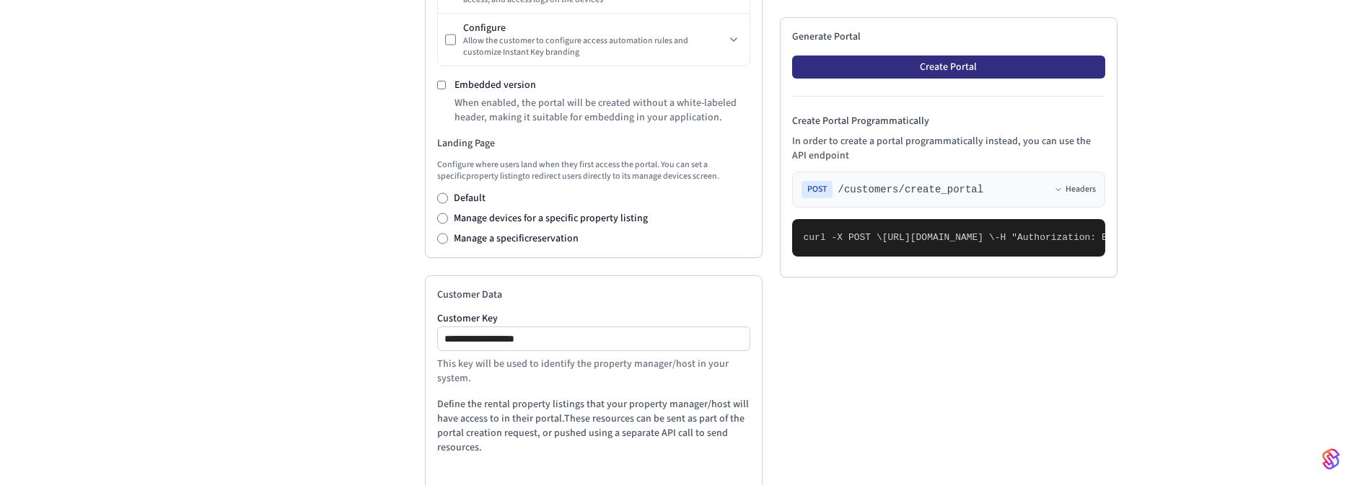
click at [944, 67] on button "Create Portal" at bounding box center [948, 67] width 313 height 23
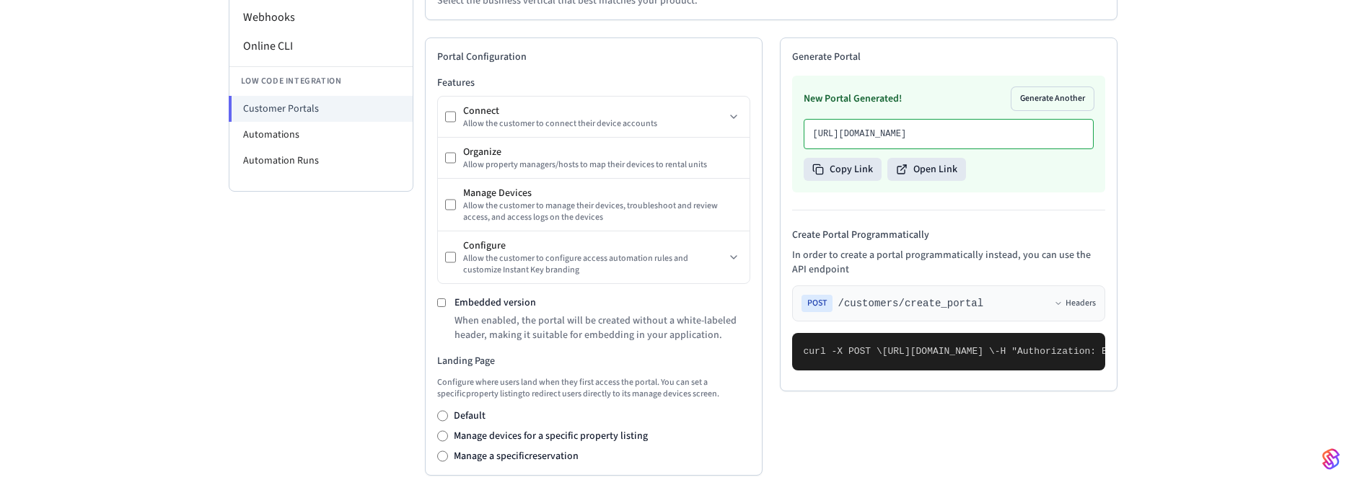
scroll to position [260, 0]
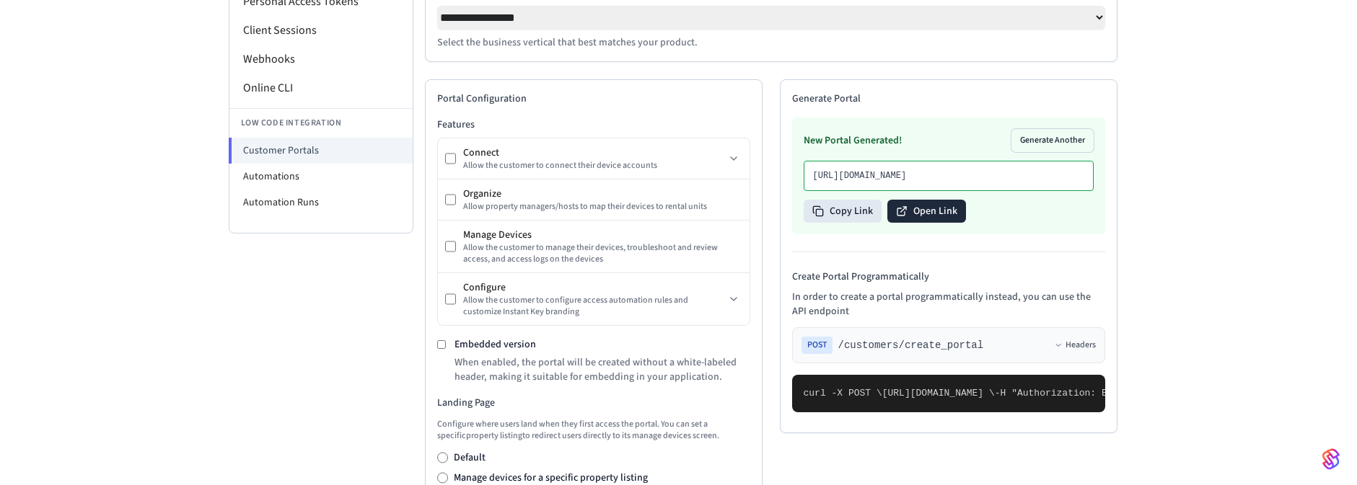
click at [928, 223] on button "Open Link" at bounding box center [926, 211] width 79 height 23
click at [1277, 169] on div "**********" at bounding box center [678, 367] width 1357 height 1102
click at [1178, 159] on div "**********" at bounding box center [678, 367] width 1357 height 1102
click at [1148, 100] on div "**********" at bounding box center [678, 367] width 1357 height 1102
click at [76, 332] on div "**********" at bounding box center [678, 367] width 1357 height 1102
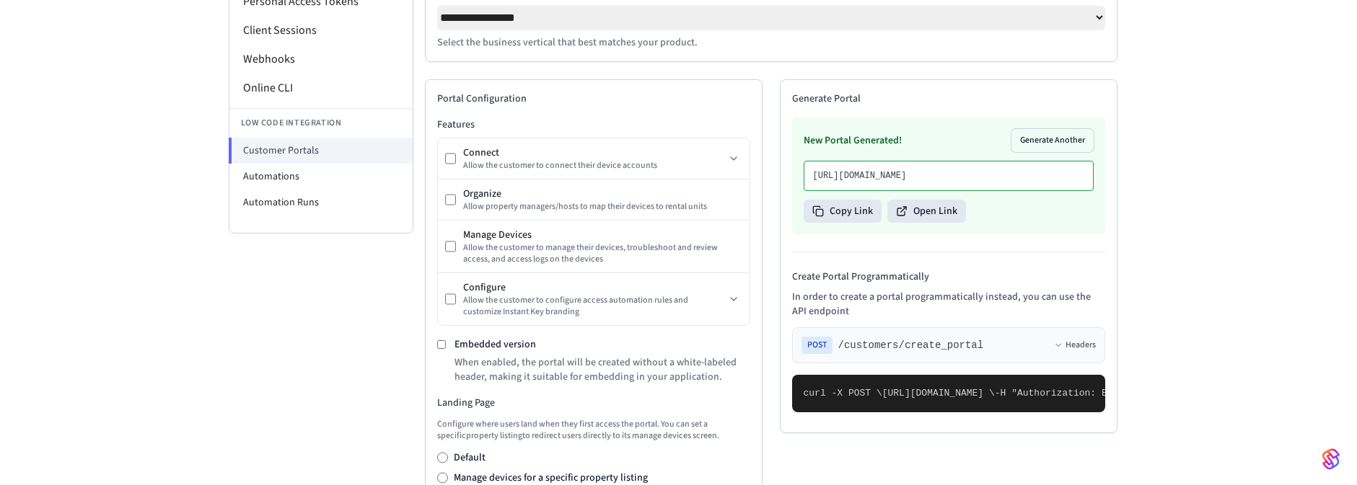
click at [1213, 184] on div "**********" at bounding box center [678, 367] width 1357 height 1102
click at [1186, 94] on div "**********" at bounding box center [678, 367] width 1357 height 1102
click at [1241, 187] on div "**********" at bounding box center [678, 367] width 1357 height 1102
click at [1210, 255] on div "**********" at bounding box center [678, 367] width 1357 height 1102
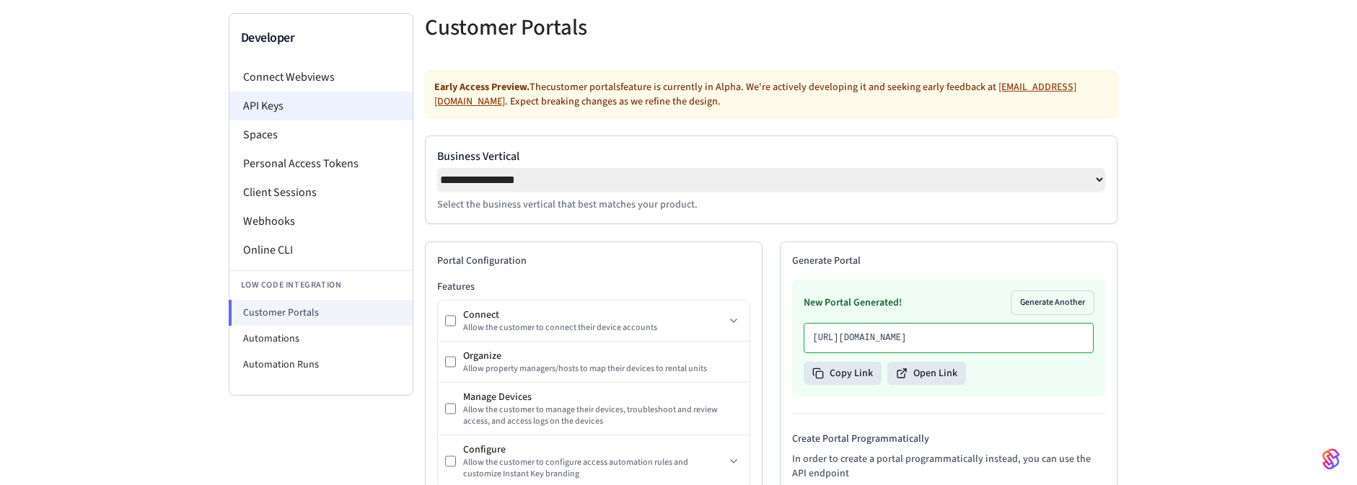
scroll to position [0, 0]
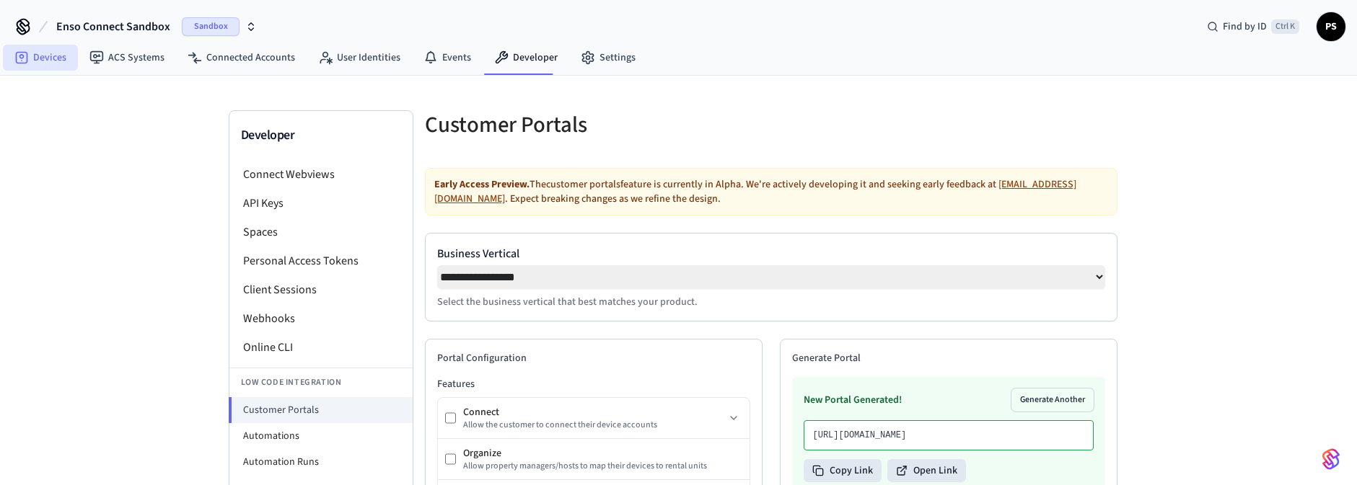
click at [44, 55] on link "Devices" at bounding box center [40, 58] width 75 height 26
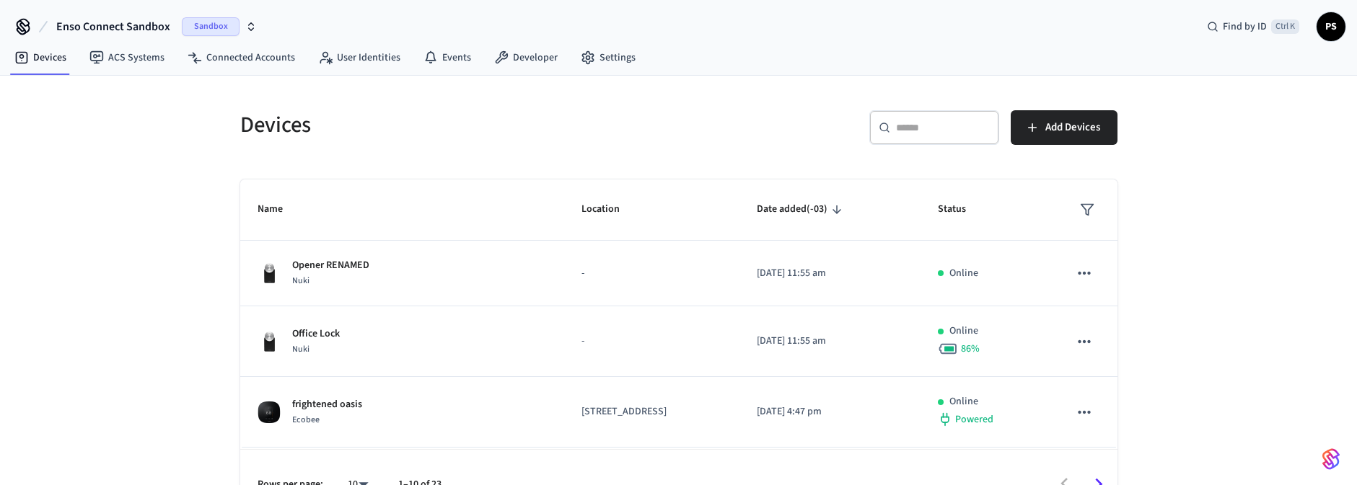
drag, startPoint x: 928, startPoint y: 136, endPoint x: 930, endPoint y: 144, distance: 8.2
click at [930, 143] on div "​ ​" at bounding box center [934, 127] width 130 height 35
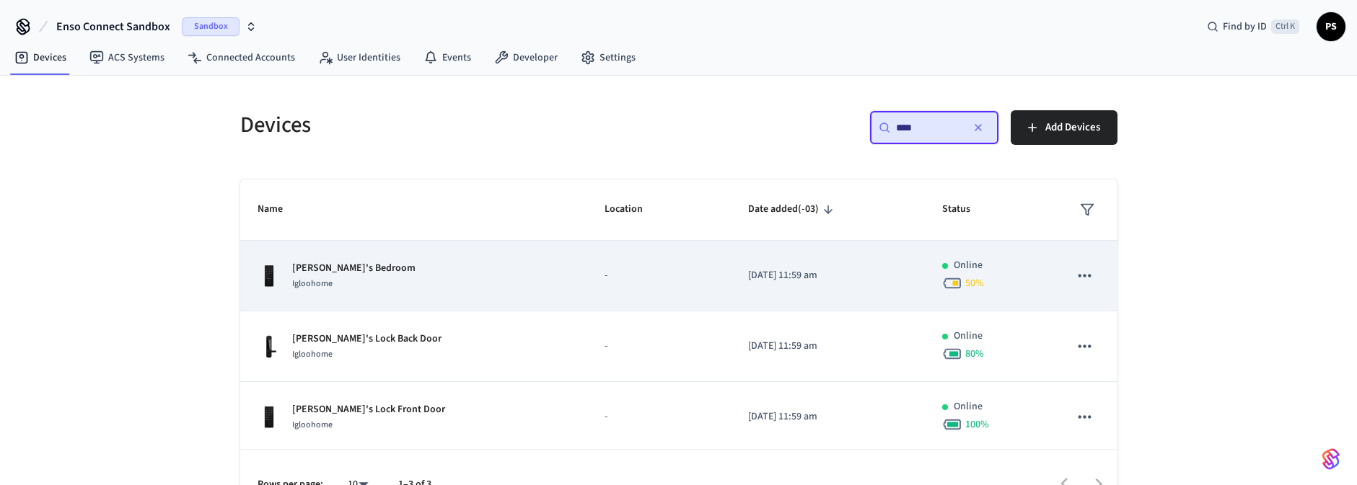
type input "****"
click at [421, 282] on div "[PERSON_NAME]'s Bedroom Igloohome" at bounding box center [414, 276] width 313 height 30
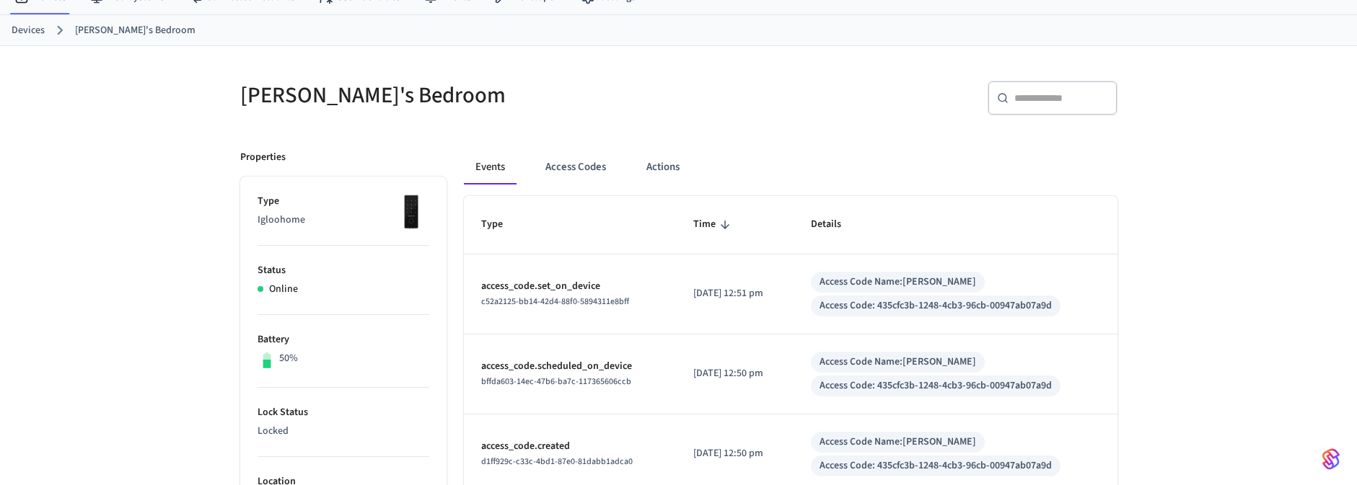
scroll to position [87, 0]
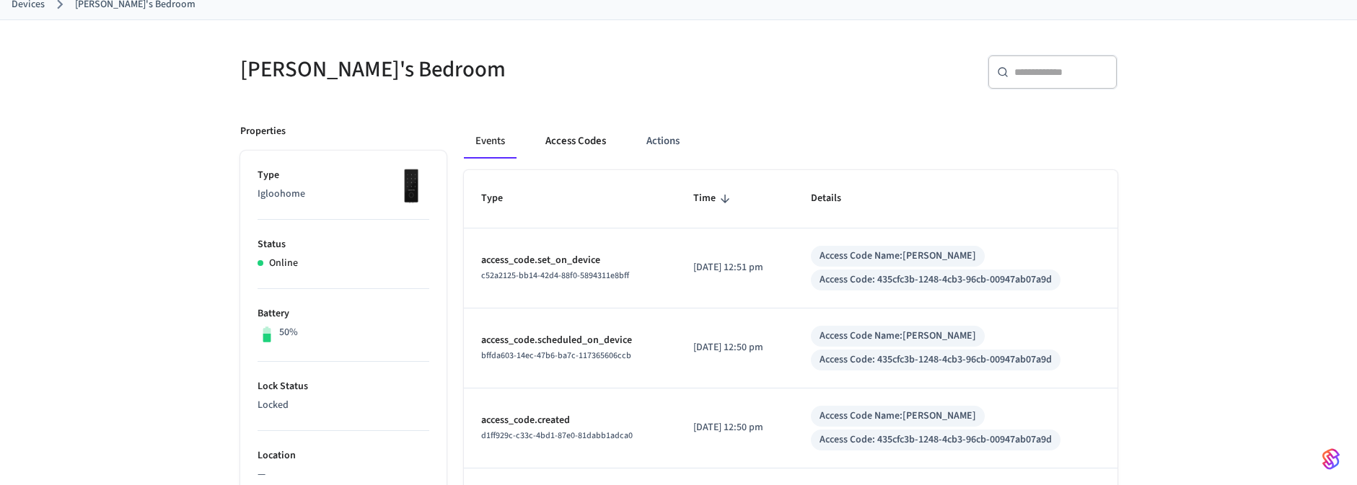
click at [581, 146] on button "Access Codes" at bounding box center [576, 141] width 84 height 35
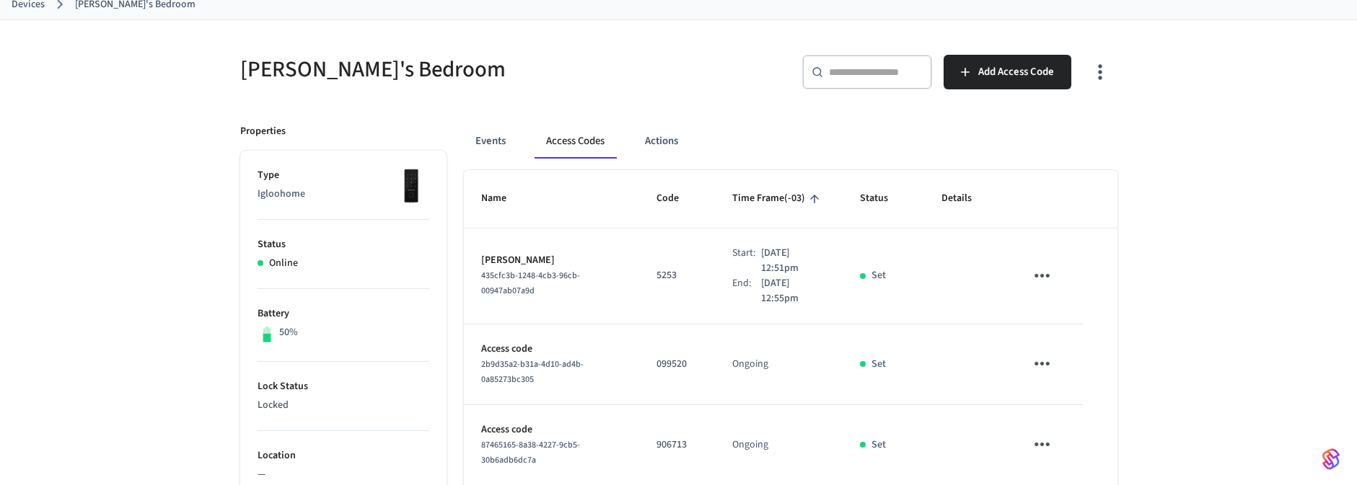
drag, startPoint x: 802, startPoint y: 260, endPoint x: 742, endPoint y: 265, distance: 60.8
click at [739, 261] on div "Start: [DATE] 12:51pm" at bounding box center [778, 261] width 93 height 30
drag, startPoint x: 791, startPoint y: 299, endPoint x: 742, endPoint y: 309, distance: 50.2
click at [742, 309] on td "Start: [DATE] 12:51pm End: [DATE] 12:55pm" at bounding box center [779, 277] width 128 height 96
click at [835, 293] on td "Start: [DATE] 12:51pm End: [DATE] 12:55pm" at bounding box center [779, 277] width 128 height 96
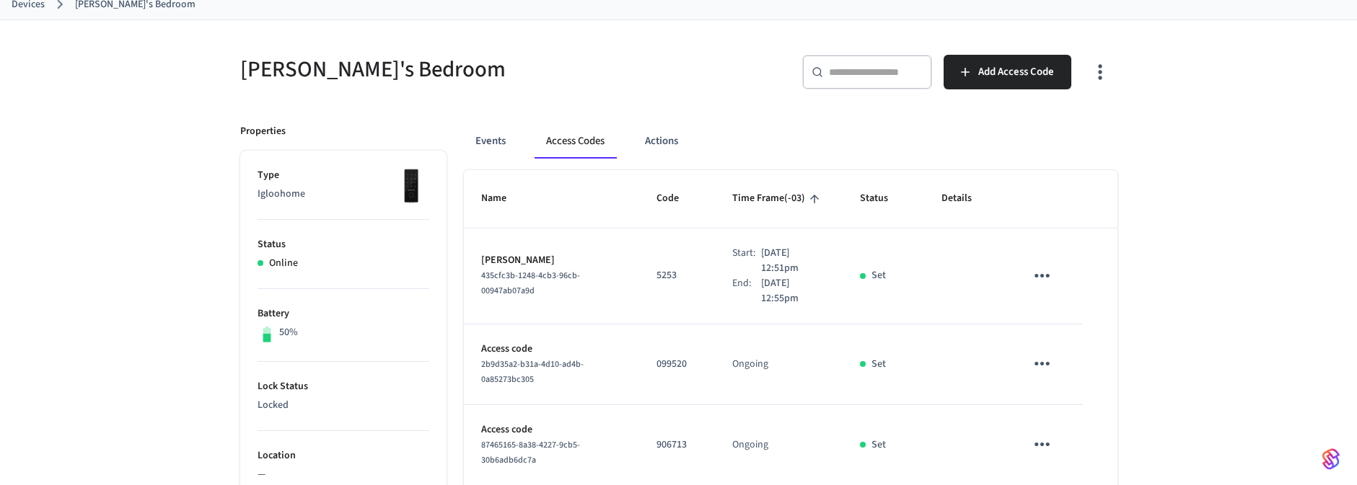
click at [787, 299] on p "[DATE] 12:55pm" at bounding box center [793, 291] width 64 height 30
click at [545, 263] on p "[PERSON_NAME]" at bounding box center [551, 260] width 141 height 15
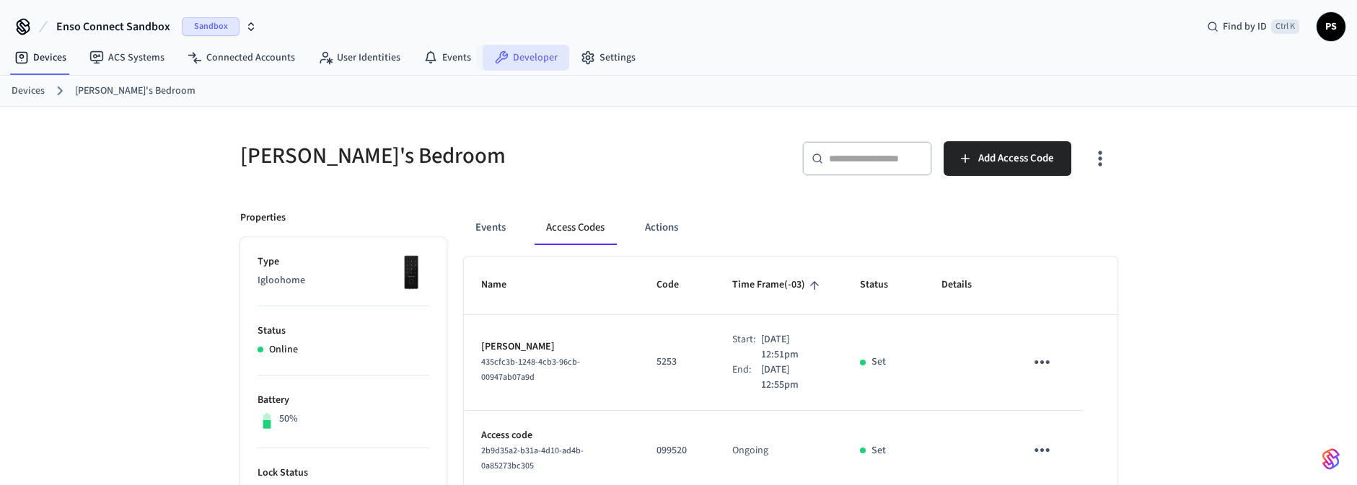
click at [535, 61] on link "Developer" at bounding box center [526, 58] width 87 height 26
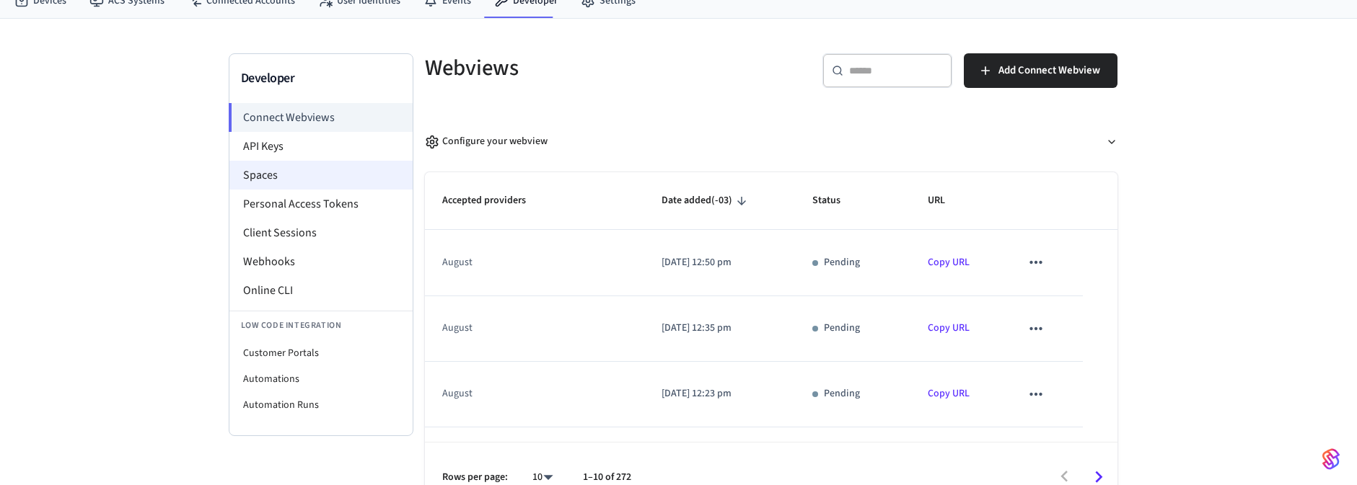
scroll to position [82, 0]
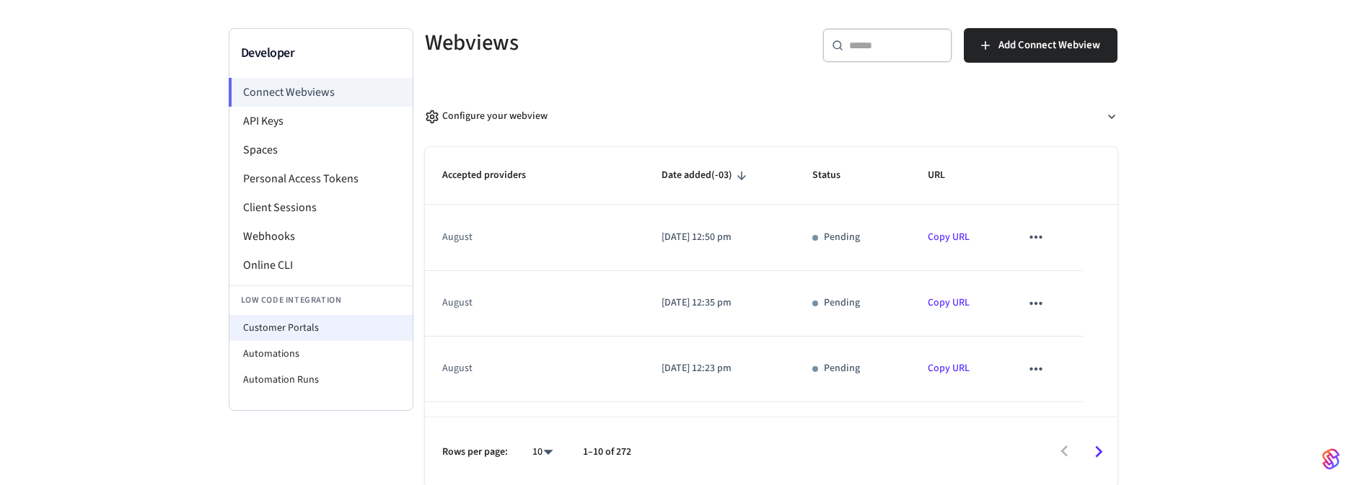
click at [311, 325] on li "Customer Portals" at bounding box center [320, 328] width 183 height 26
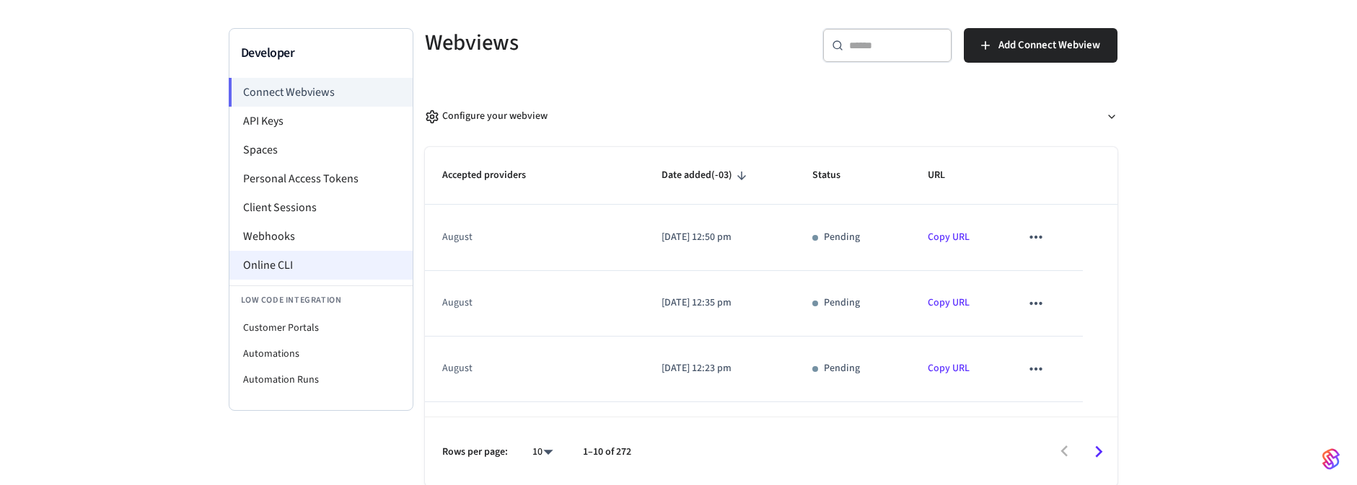
select select "**********"
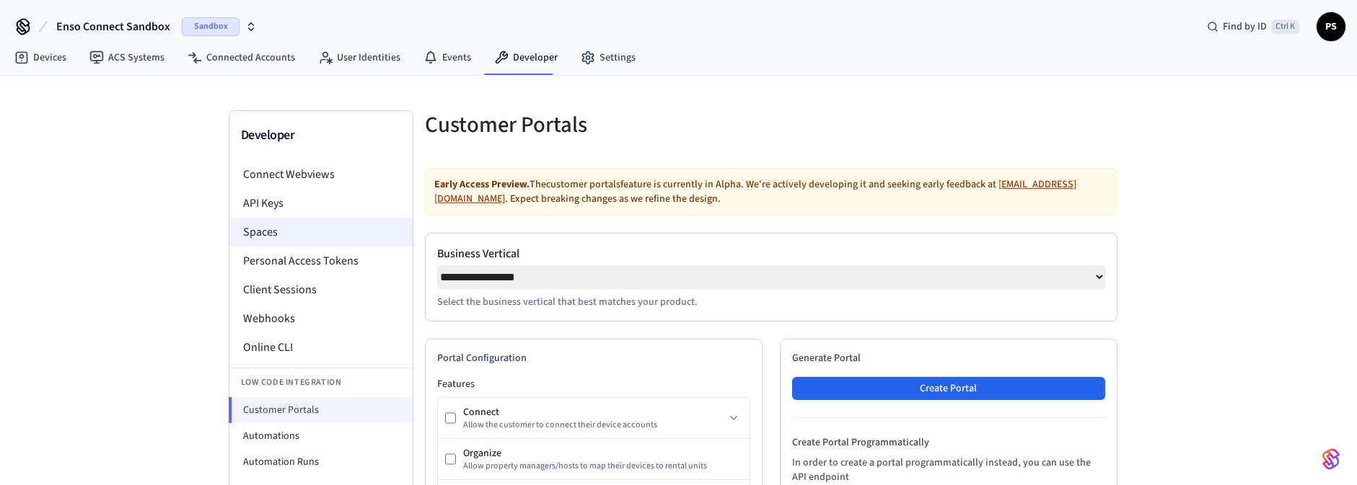
click at [282, 231] on li "Spaces" at bounding box center [320, 232] width 183 height 29
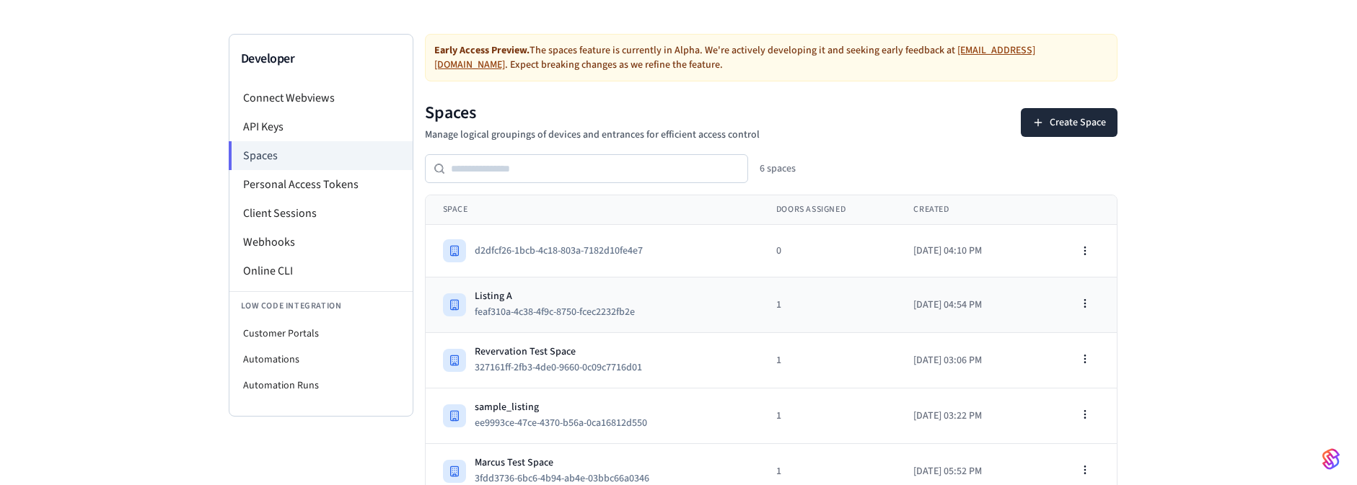
scroll to position [143, 0]
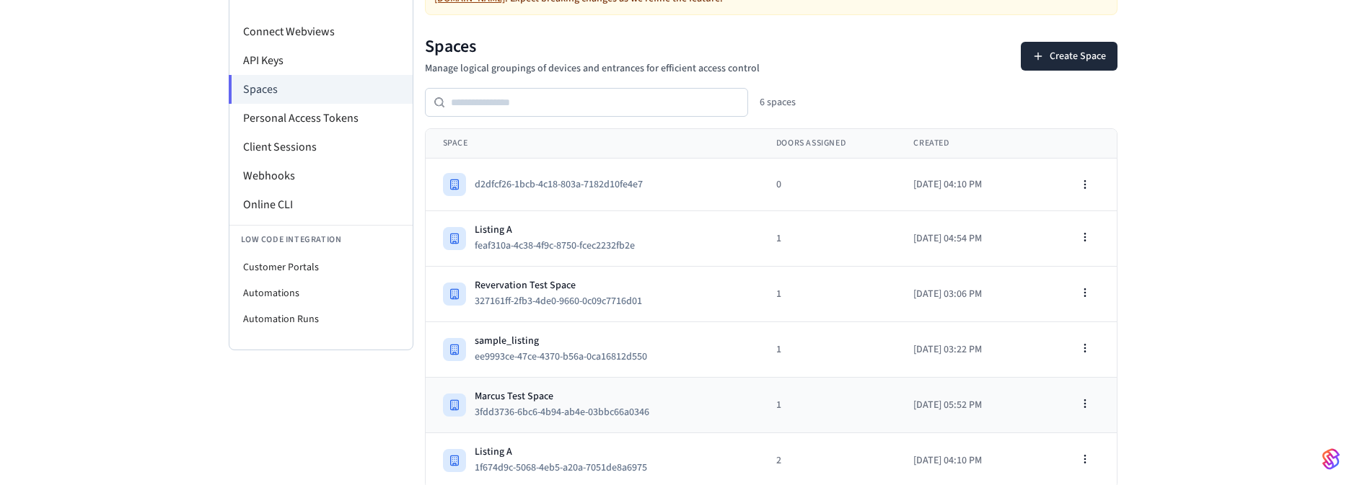
click at [587, 381] on td "Marcus Test Space 3fdd3736-6bc6-4b94-ab4e-03bbc66a0346" at bounding box center [592, 406] width 333 height 56
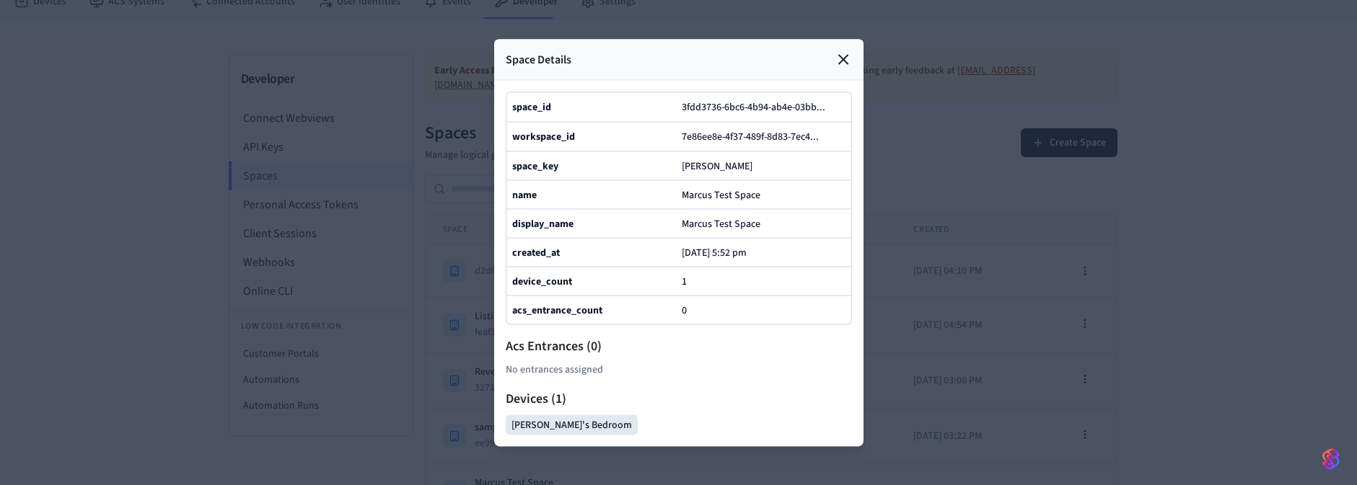
scroll to position [0, 0]
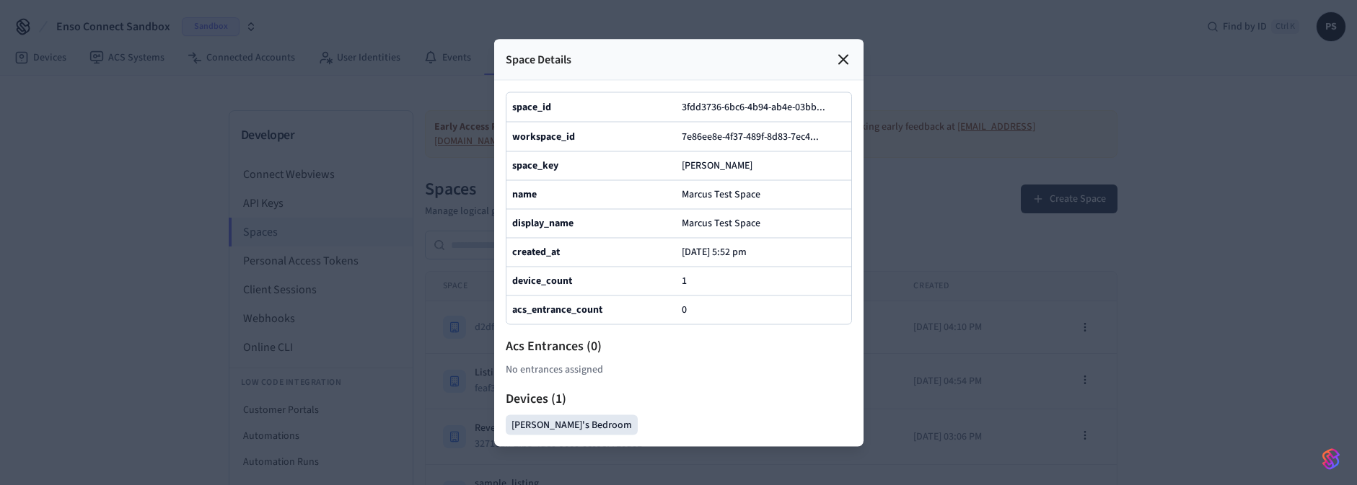
drag, startPoint x: 916, startPoint y: 327, endPoint x: 891, endPoint y: 324, distance: 25.5
click at [916, 324] on div at bounding box center [678, 242] width 1357 height 485
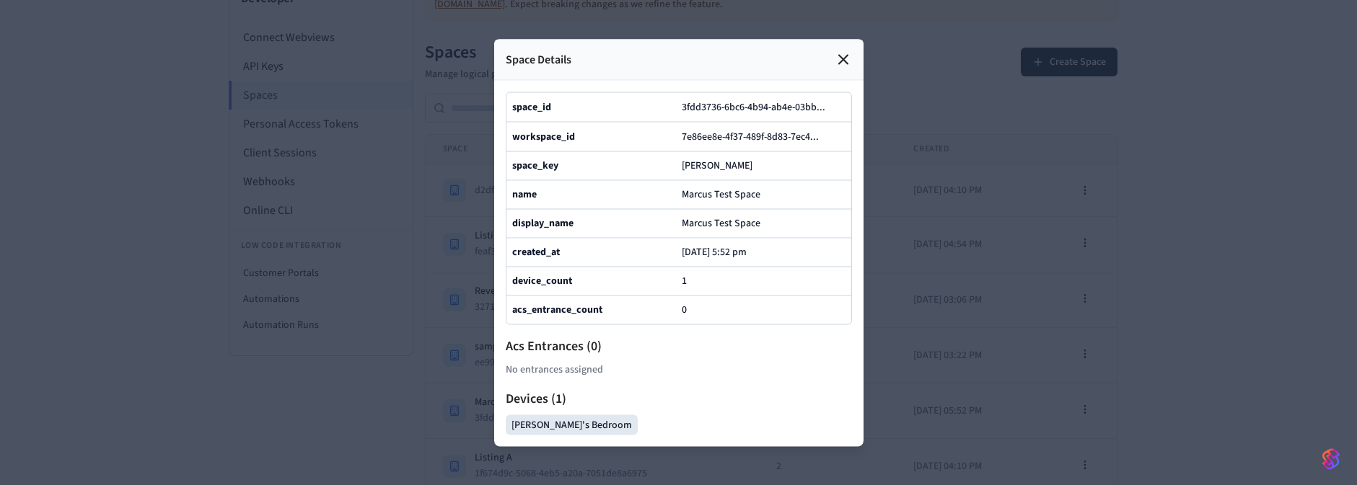
scroll to position [143, 0]
drag, startPoint x: 953, startPoint y: 286, endPoint x: 916, endPoint y: 188, distance: 105.5
click at [953, 285] on div at bounding box center [678, 242] width 1357 height 485
click at [839, 50] on icon at bounding box center [843, 58] width 17 height 17
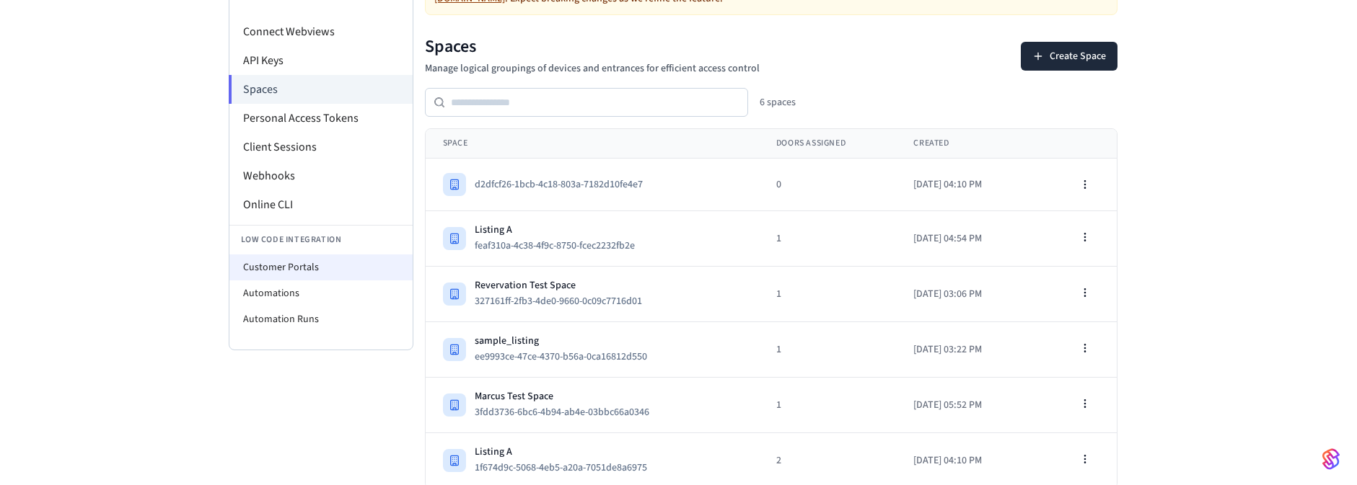
click at [297, 268] on li "Customer Portals" at bounding box center [320, 268] width 183 height 26
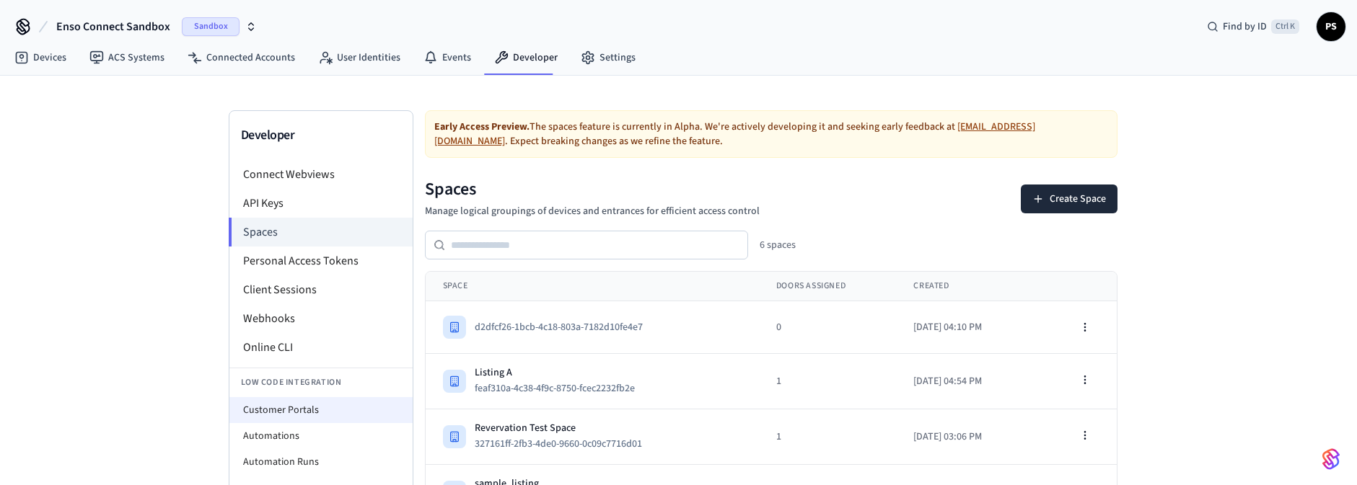
select select "**********"
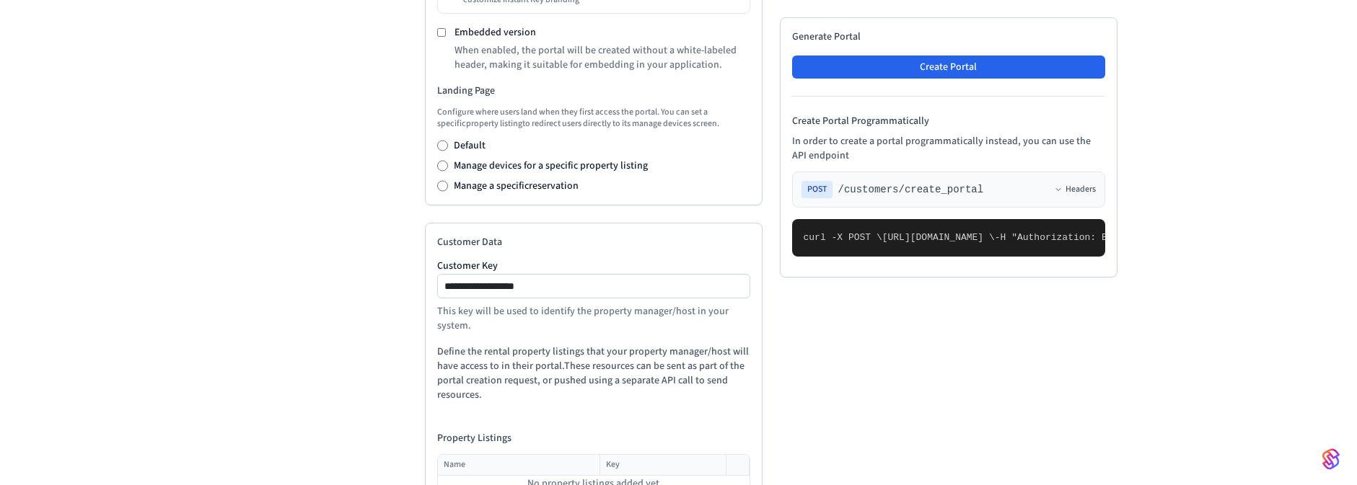
scroll to position [515, 0]
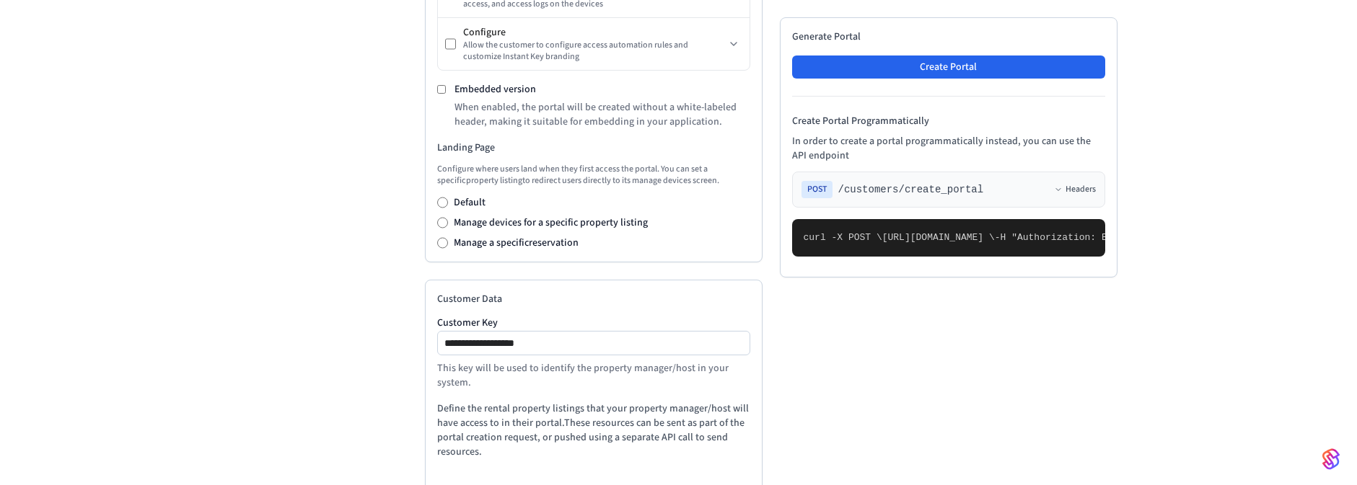
click at [509, 248] on label "Manage a specific reservation" at bounding box center [516, 243] width 125 height 14
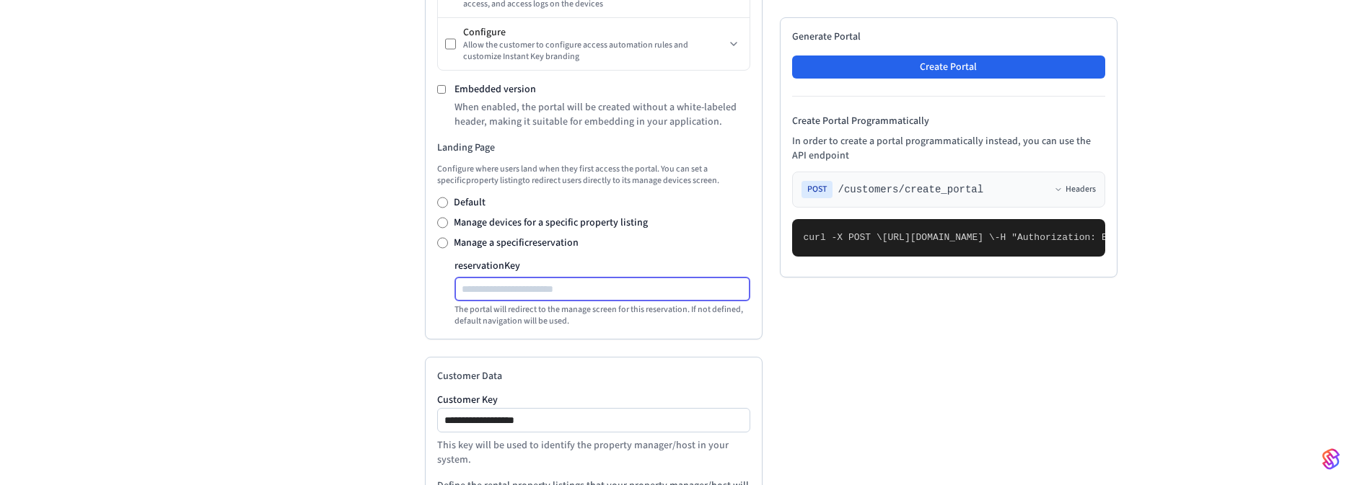
click at [531, 284] on input "reservation Key" at bounding box center [603, 289] width 294 height 17
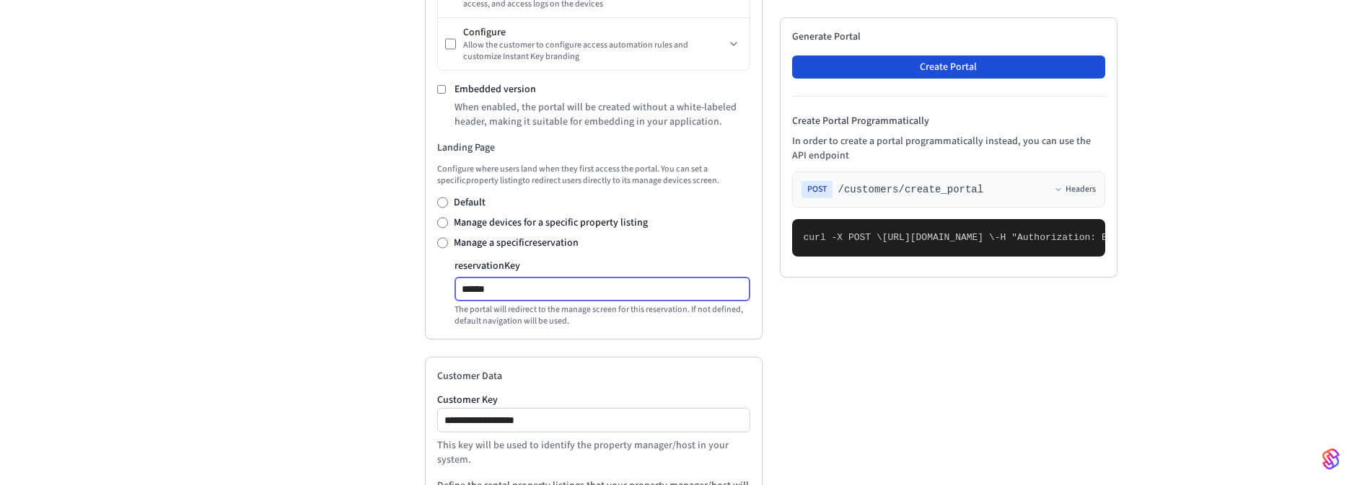
type input "******"
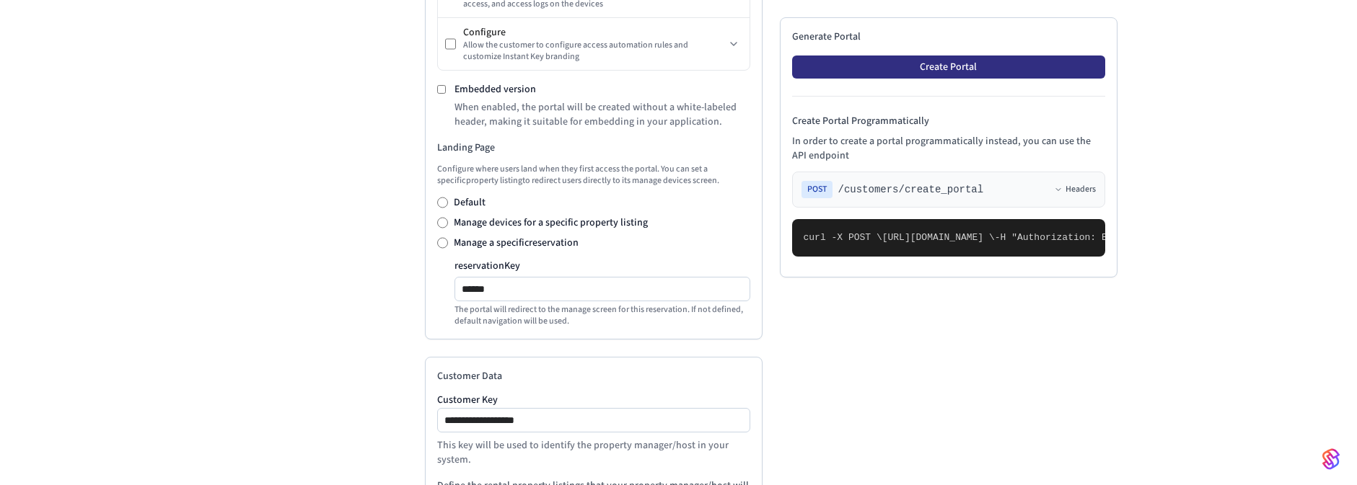
click at [993, 58] on button "Create Portal" at bounding box center [948, 67] width 313 height 23
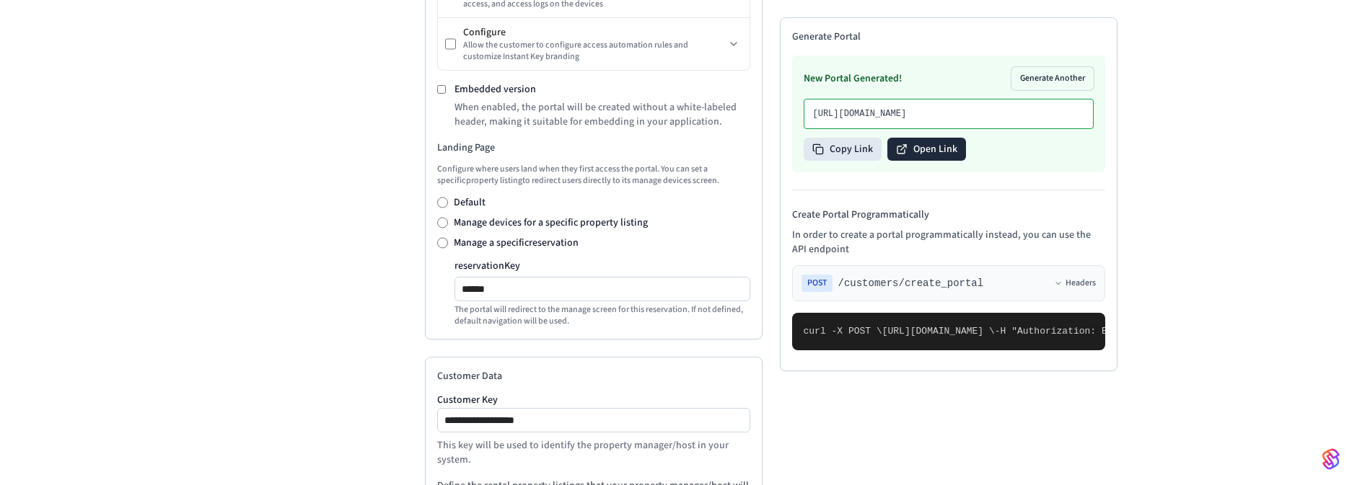
click at [944, 147] on button "Open Link" at bounding box center [926, 149] width 79 height 23
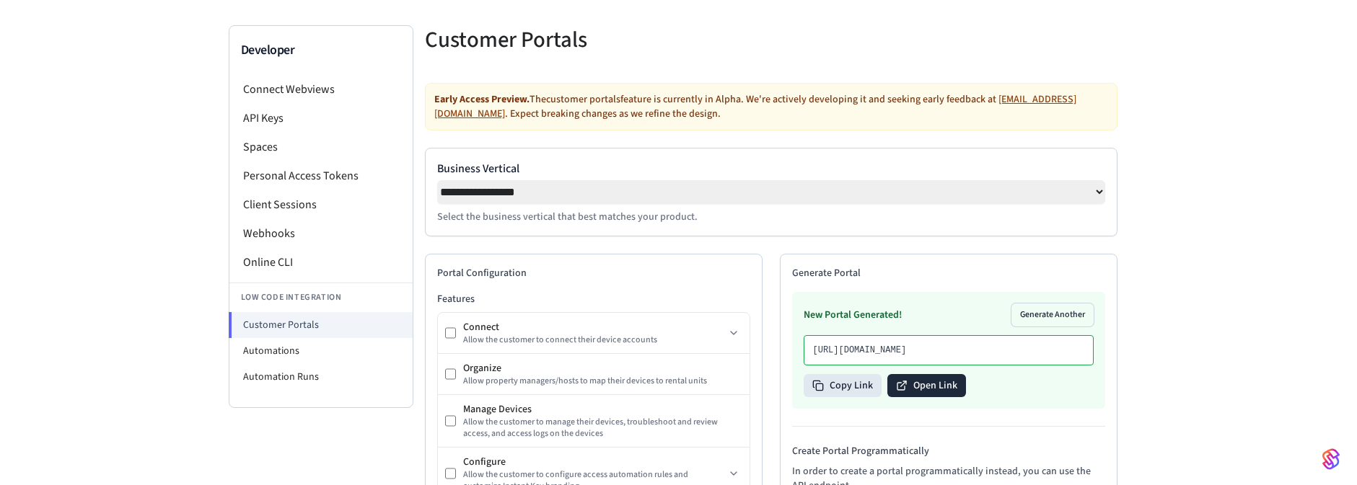
scroll to position [82, 0]
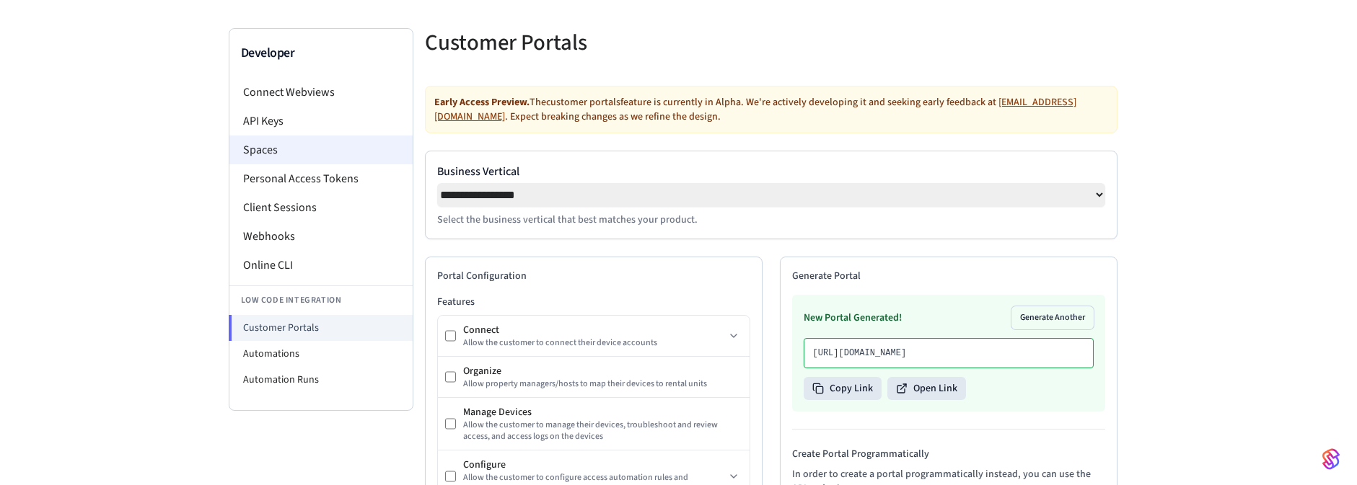
click at [278, 153] on li "Spaces" at bounding box center [320, 150] width 183 height 29
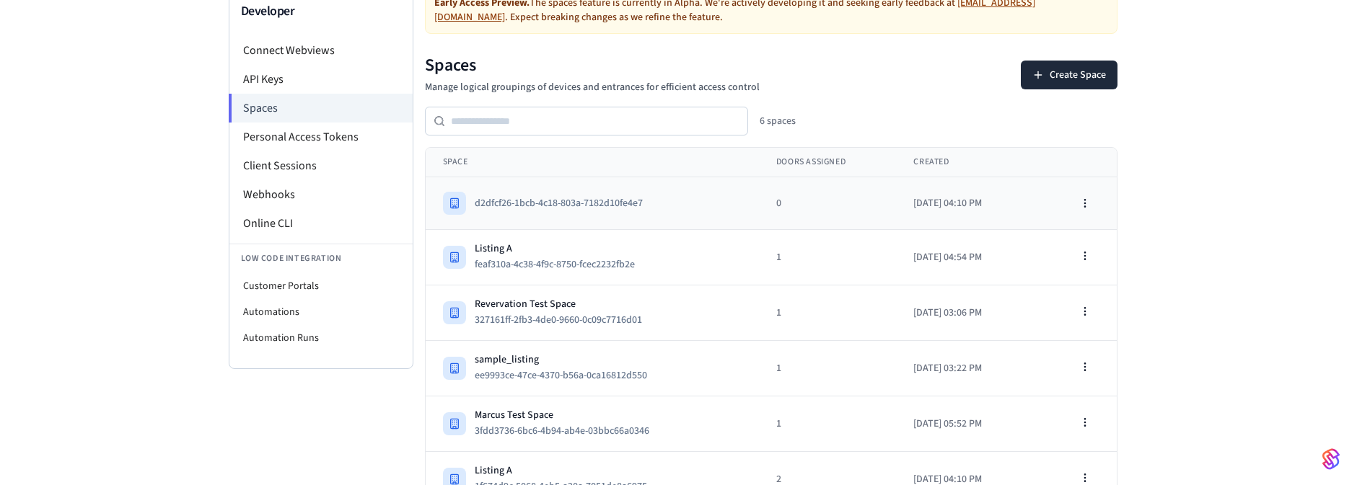
scroll to position [143, 0]
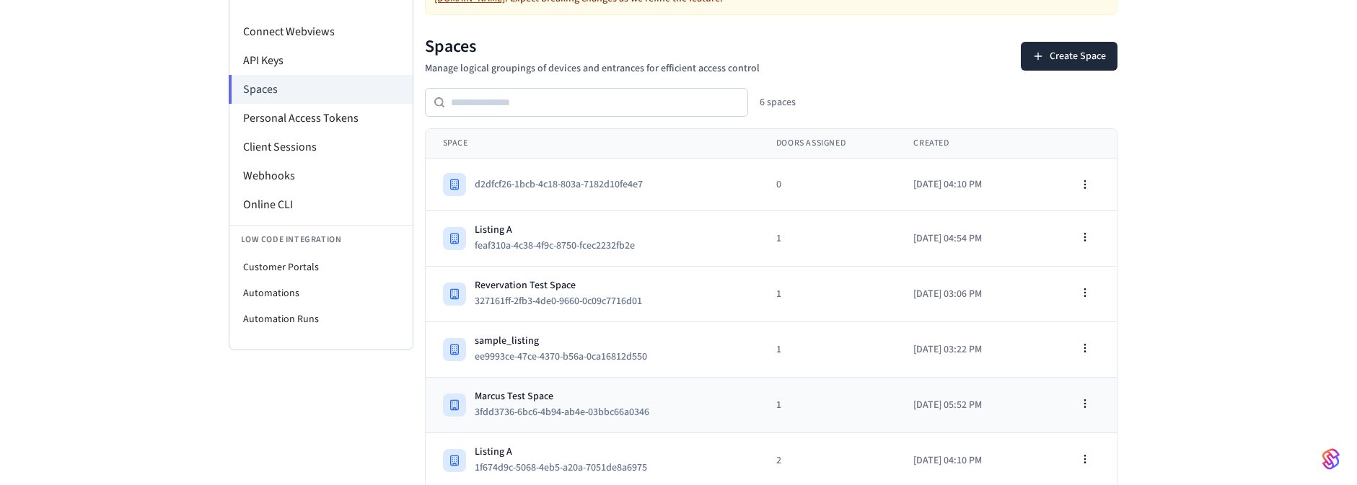
click at [605, 382] on td "Marcus Test Space 3fdd3736-6bc6-4b94-ab4e-03bbc66a0346" at bounding box center [592, 406] width 333 height 56
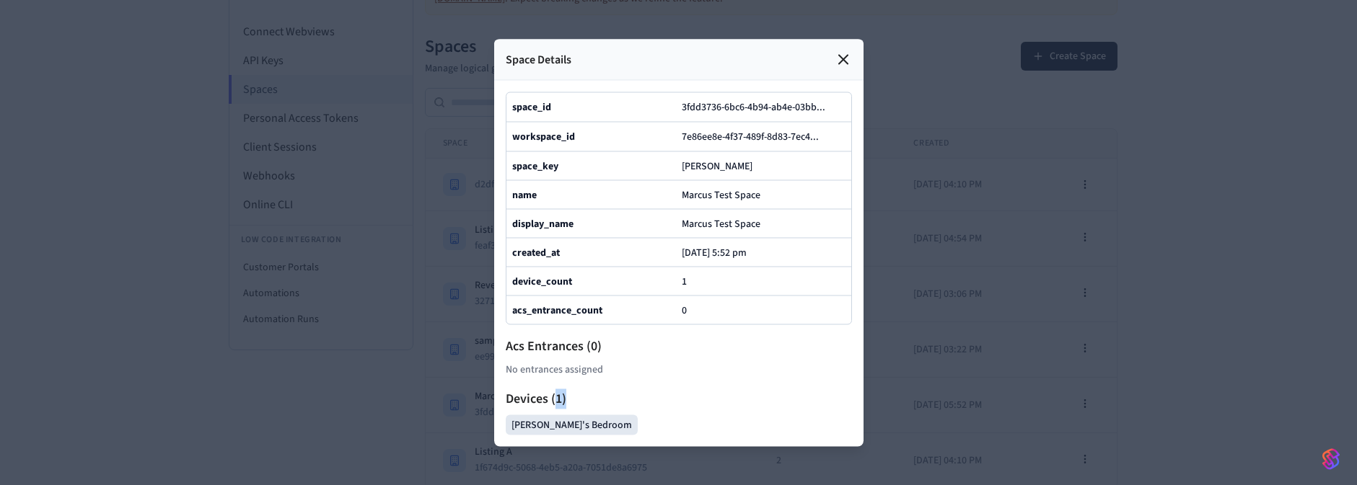
click at [585, 409] on h2 "Devices ( 1 )" at bounding box center [679, 399] width 346 height 20
drag, startPoint x: 494, startPoint y: 459, endPoint x: 643, endPoint y: 451, distance: 149.5
click at [624, 447] on div "space_id 3fdd3736-6bc6-4b94-ab4e-03bb ... workspace_id 7e86ee8e-4f37-489f-8d83-…" at bounding box center [678, 263] width 369 height 366
click at [644, 435] on div "[PERSON_NAME]'s Bedroom" at bounding box center [679, 425] width 346 height 20
click at [841, 50] on icon at bounding box center [843, 58] width 17 height 17
